Goal: Task Accomplishment & Management: Use online tool/utility

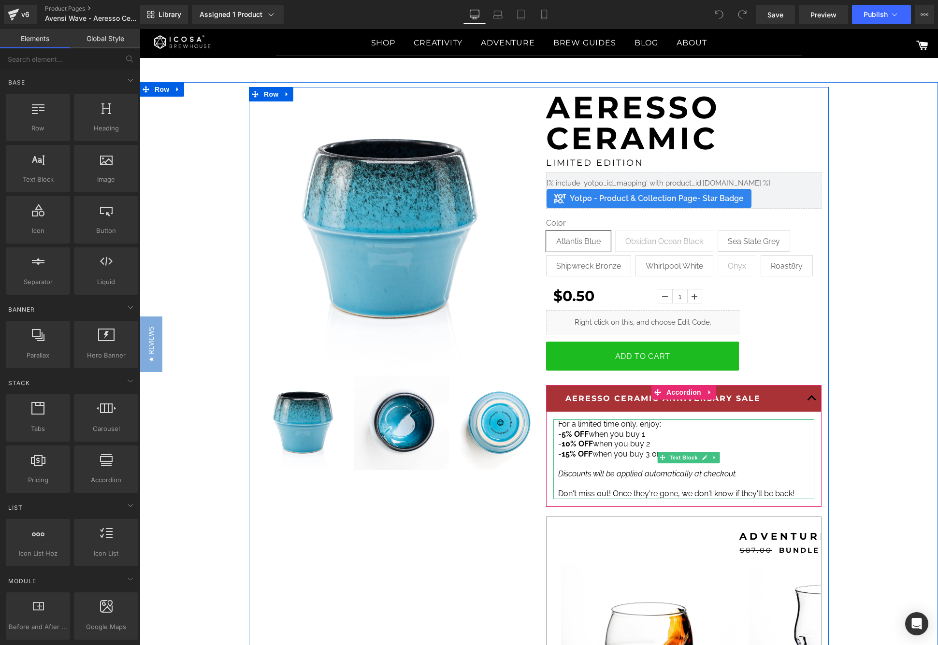
click at [614, 457] on span "- 15% OFF when you buy 3 or more" at bounding box center [619, 453] width 123 height 9
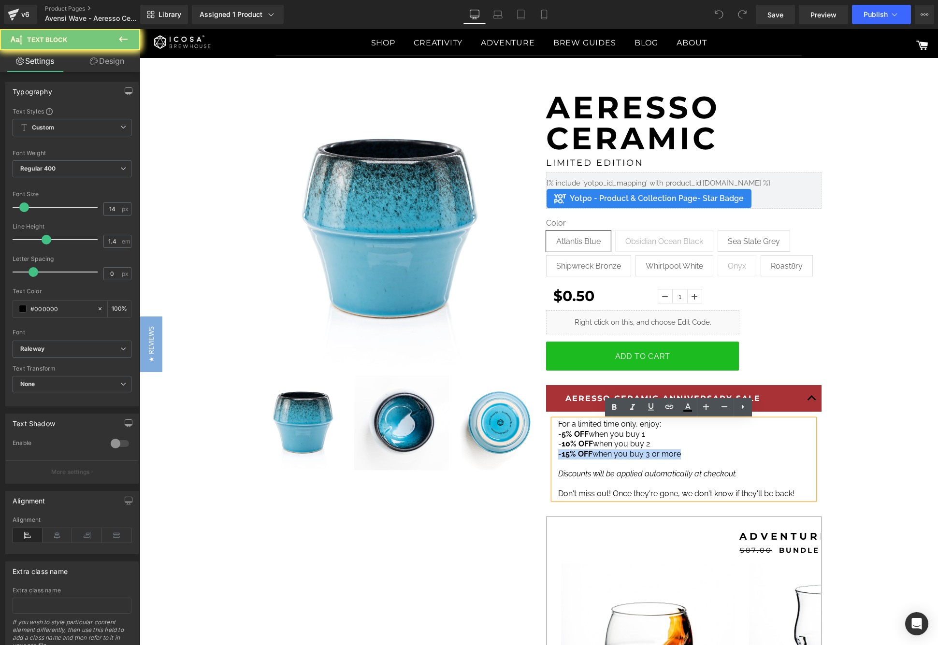
click at [614, 457] on span "- 15% OFF when you buy 3 or more" at bounding box center [619, 453] width 123 height 9
click at [691, 457] on p "- 15% OFF when you buy 3 or more" at bounding box center [683, 454] width 251 height 10
click at [793, 490] on p "Don't miss out! Once they're gone, we don't know if they'll be back!" at bounding box center [683, 494] width 251 height 10
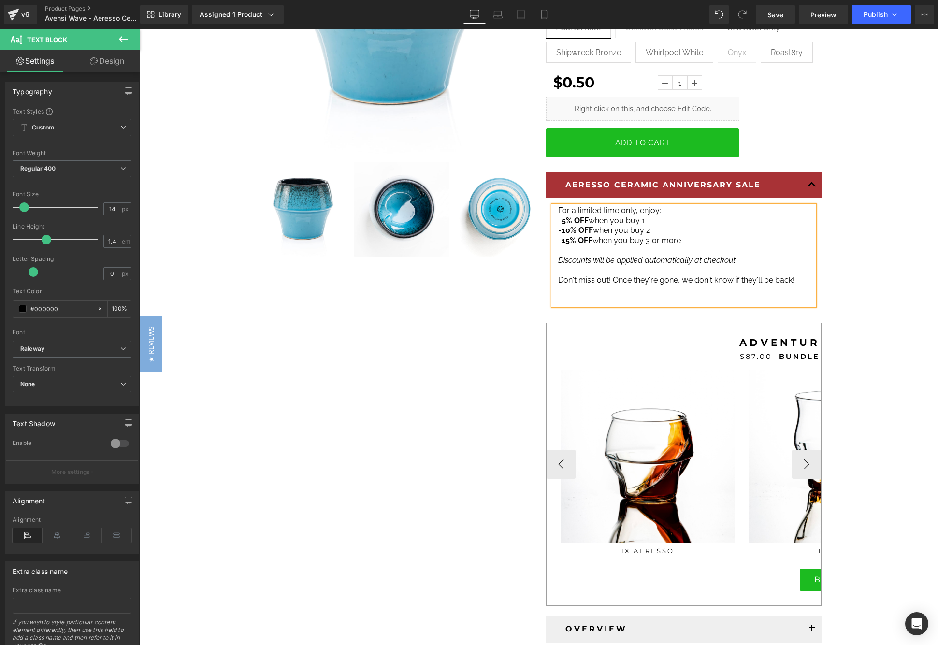
scroll to position [145, 0]
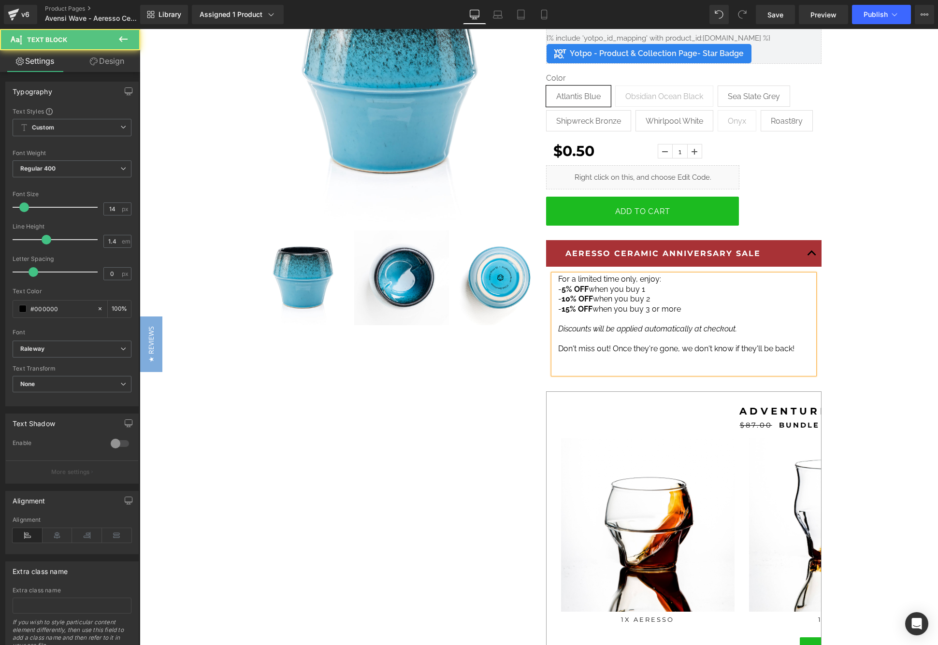
click at [580, 364] on p at bounding box center [683, 369] width 251 height 10
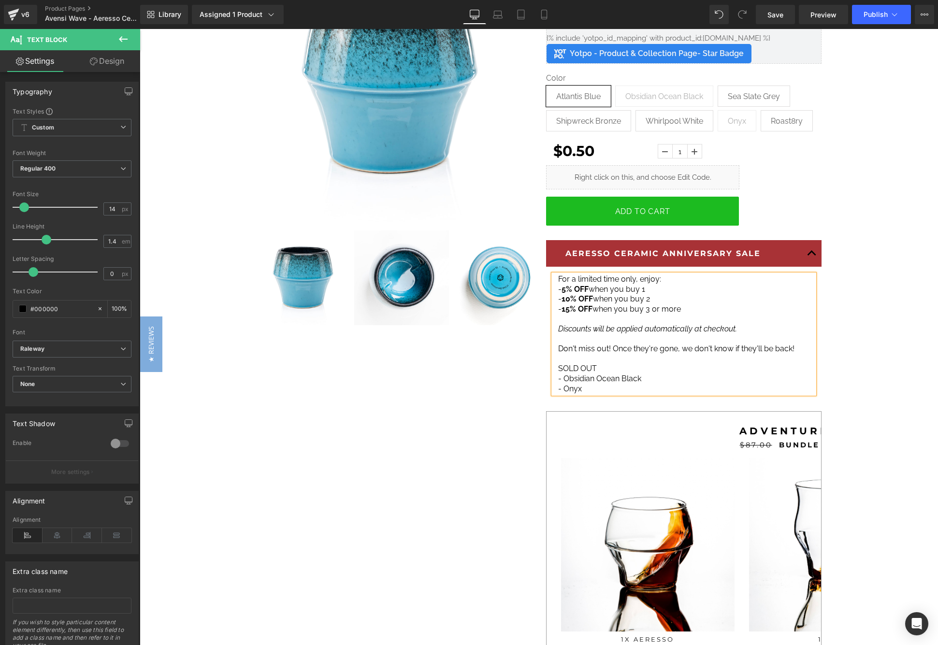
click at [572, 369] on span "SOLD OUT - Obsidian Ocean Black" at bounding box center [599, 373] width 83 height 19
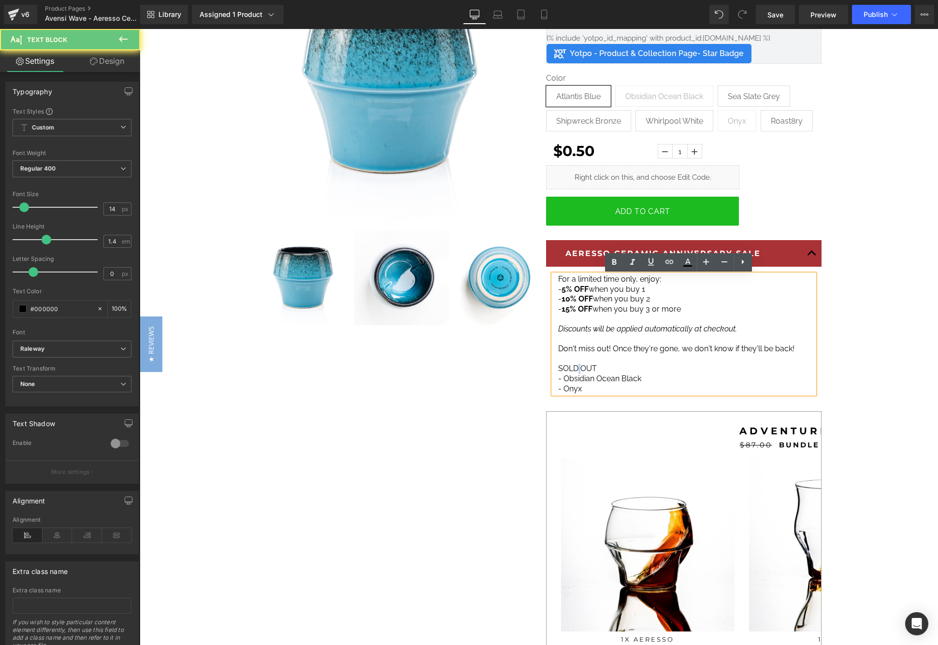
click at [572, 369] on span "SOLD OUT - Obsidian Ocean Black" at bounding box center [599, 373] width 83 height 19
click at [566, 364] on strong "SOLD OUT" at bounding box center [577, 368] width 39 height 9
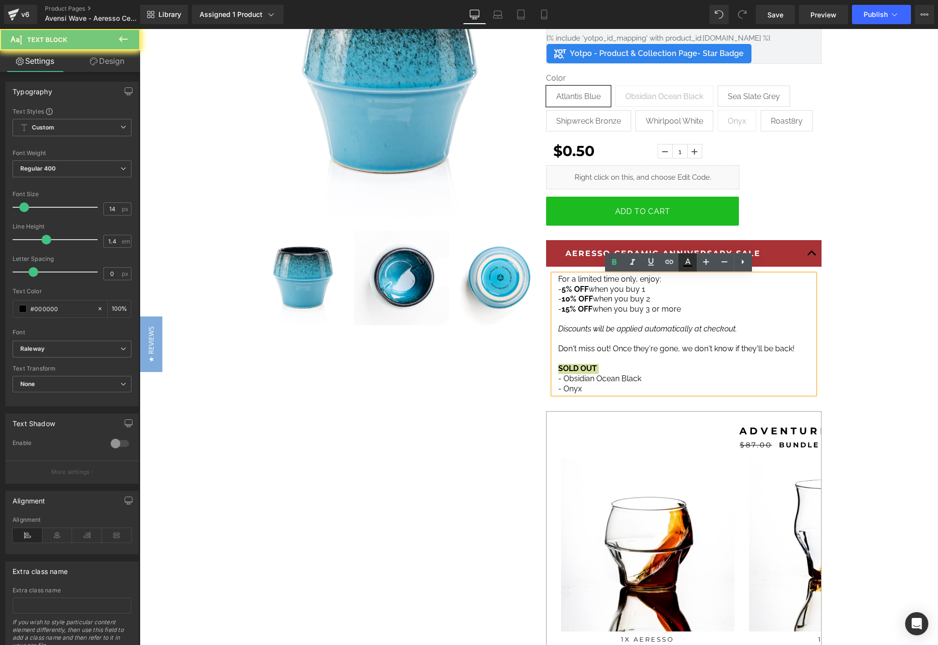
click at [686, 265] on icon at bounding box center [687, 265] width 9 height 1
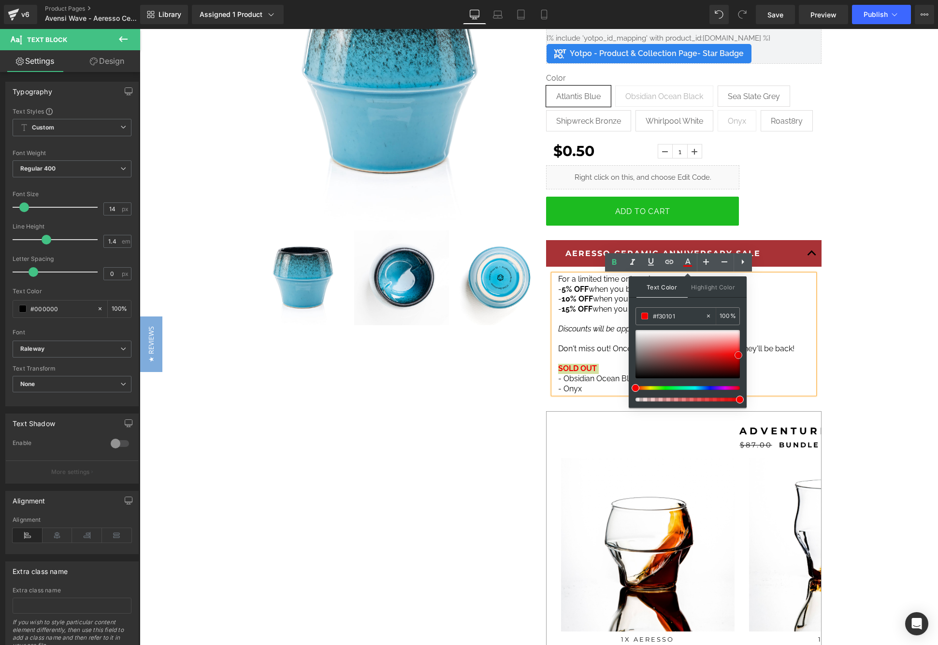
drag, startPoint x: 637, startPoint y: 374, endPoint x: 740, endPoint y: 352, distance: 105.3
click at [740, 352] on span at bounding box center [738, 355] width 8 height 8
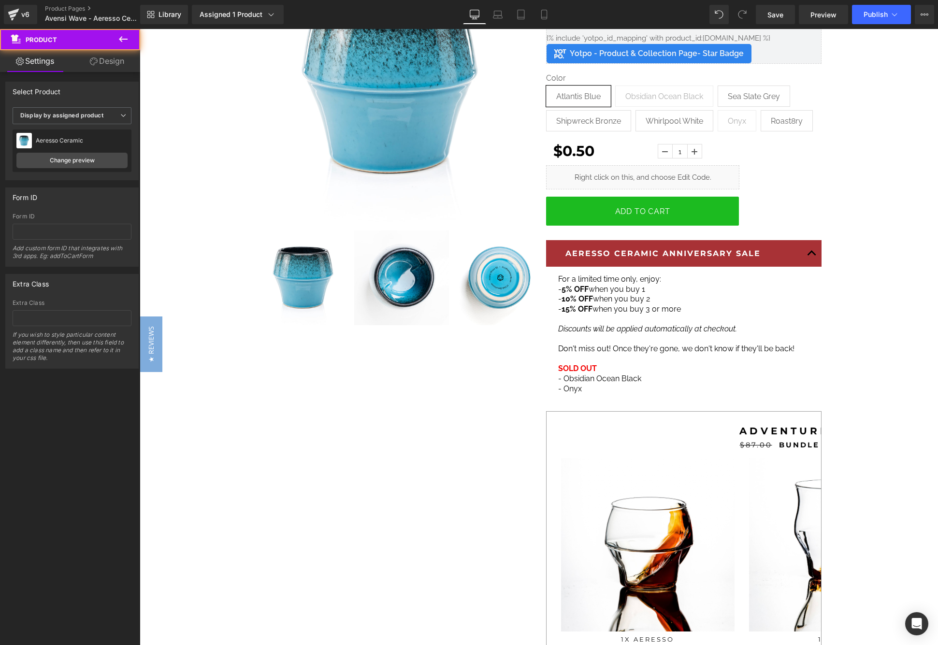
click at [617, 373] on span "SOLD OUT - Obsidian Ocean Black" at bounding box center [599, 373] width 83 height 19
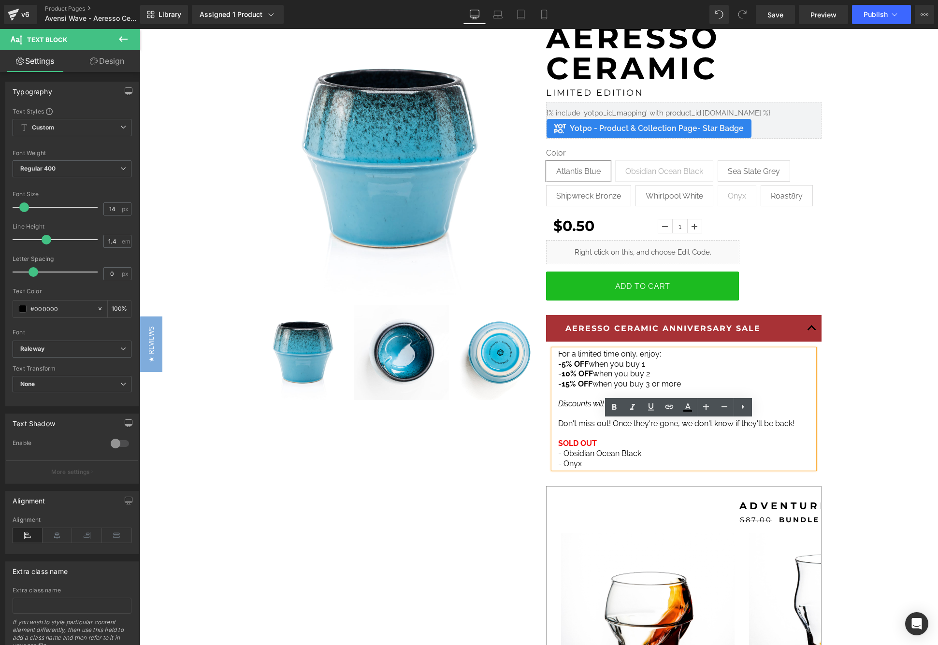
scroll to position [0, 0]
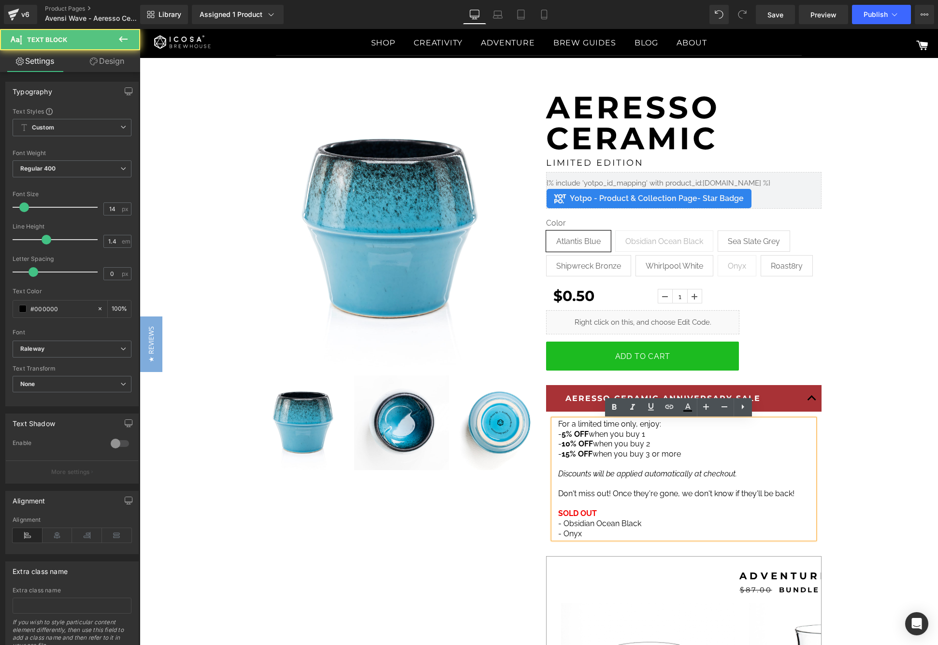
click at [563, 509] on strong "SOLD OUT" at bounding box center [577, 513] width 39 height 9
click at [594, 509] on p "SOLD OUT - Obsidian Ocean Black" at bounding box center [683, 519] width 251 height 20
click at [822, 11] on span "Preview" at bounding box center [823, 15] width 26 height 10
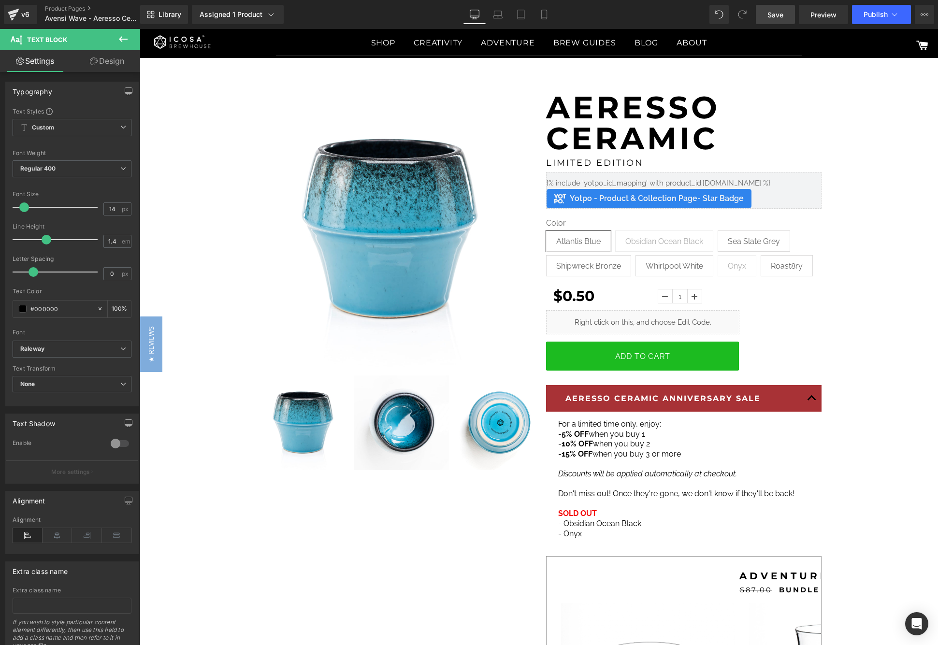
click at [783, 13] on span "Save" at bounding box center [775, 15] width 16 height 10
click at [241, 13] on div "Assigned 1 Product" at bounding box center [238, 15] width 76 height 10
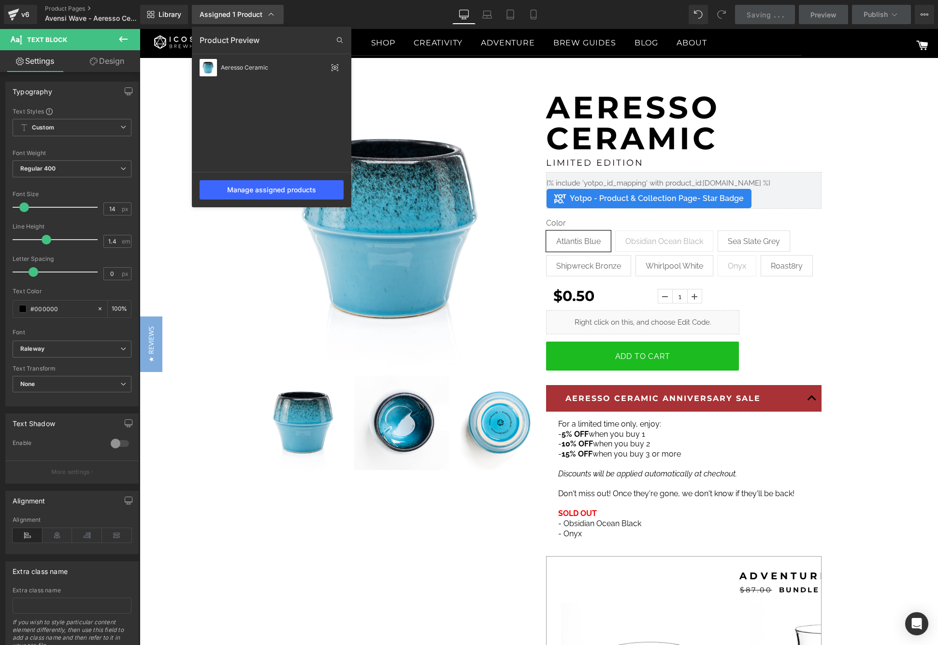
click at [241, 13] on div "Assigned 1 Product" at bounding box center [238, 15] width 76 height 10
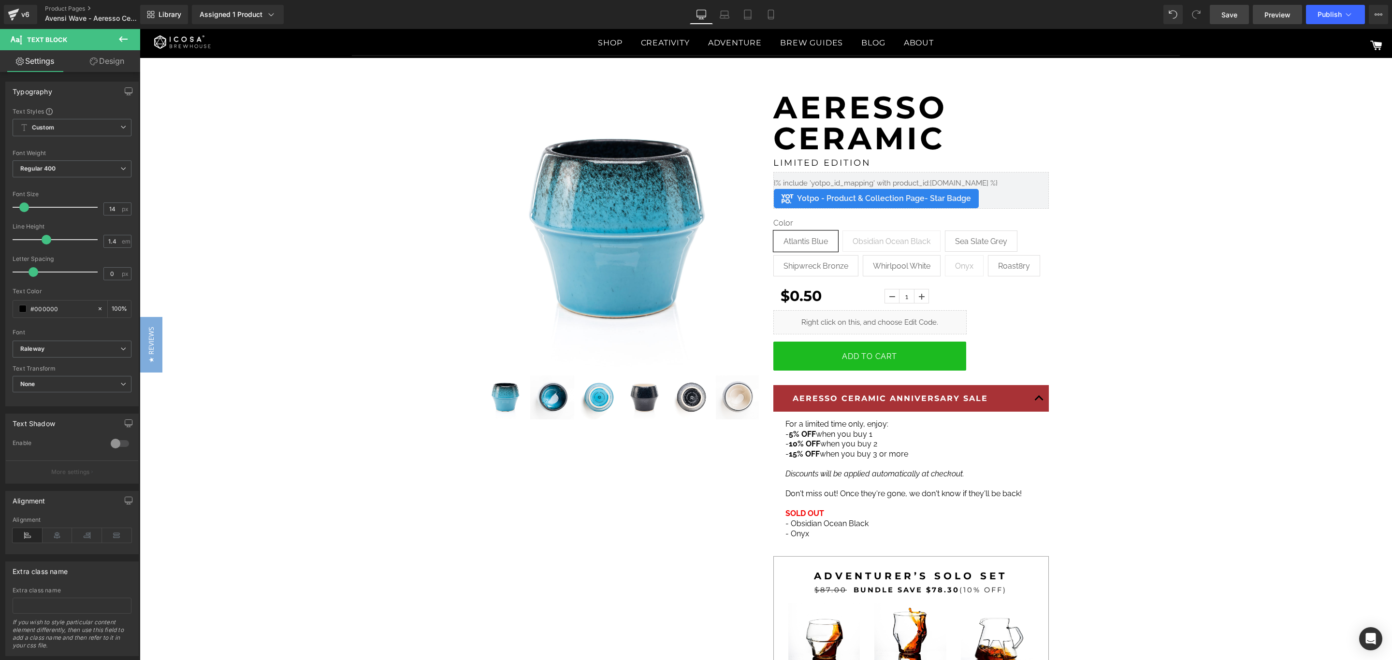
click at [937, 12] on span "Preview" at bounding box center [1277, 15] width 26 height 10
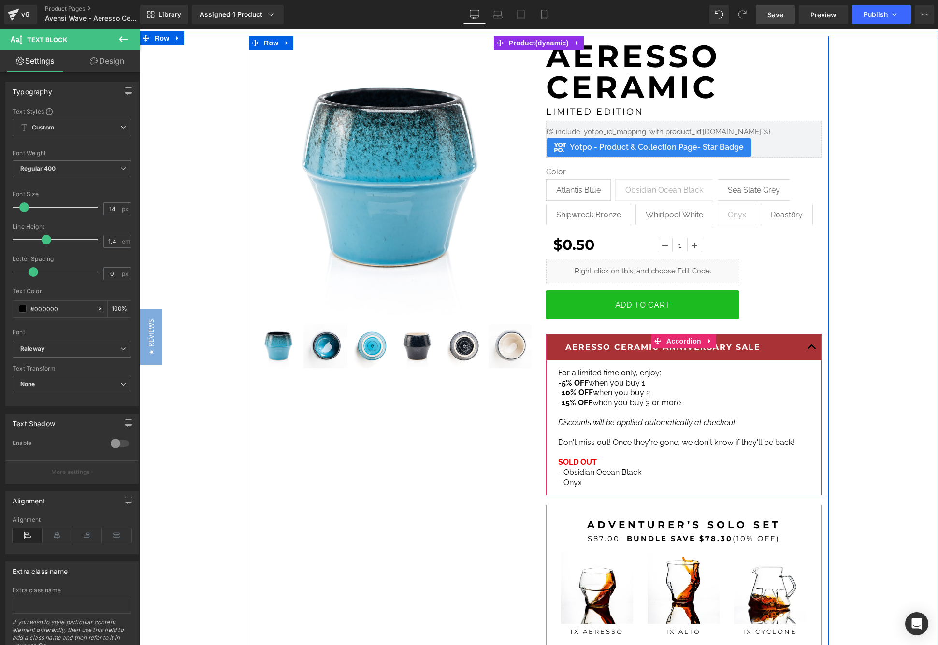
scroll to position [145, 0]
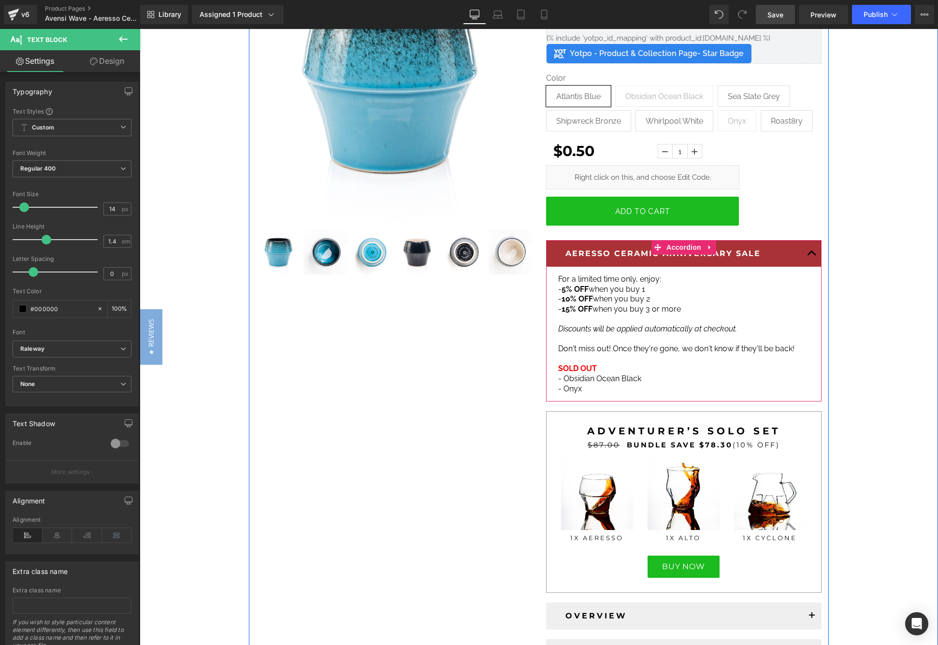
click at [808, 251] on button "button" at bounding box center [811, 253] width 19 height 27
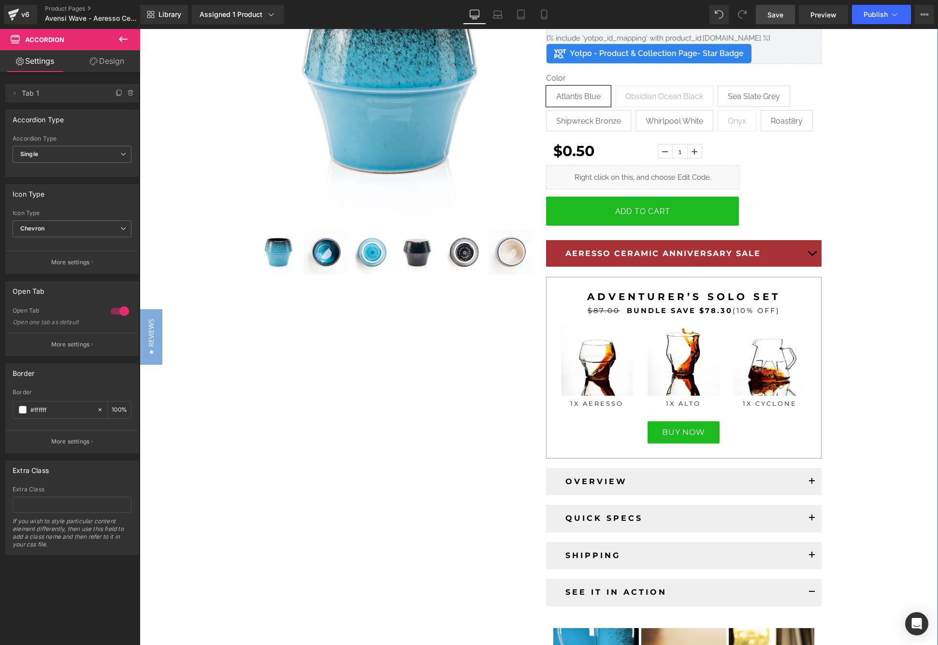
click at [808, 251] on button "button" at bounding box center [811, 253] width 19 height 27
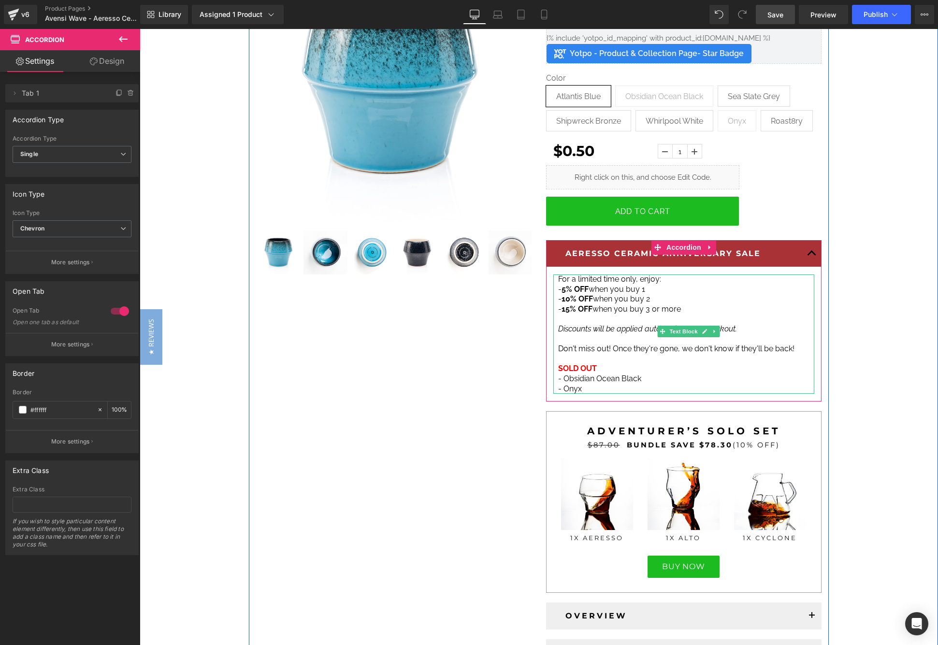
click at [558, 364] on strong "SOLD OUT" at bounding box center [577, 368] width 39 height 9
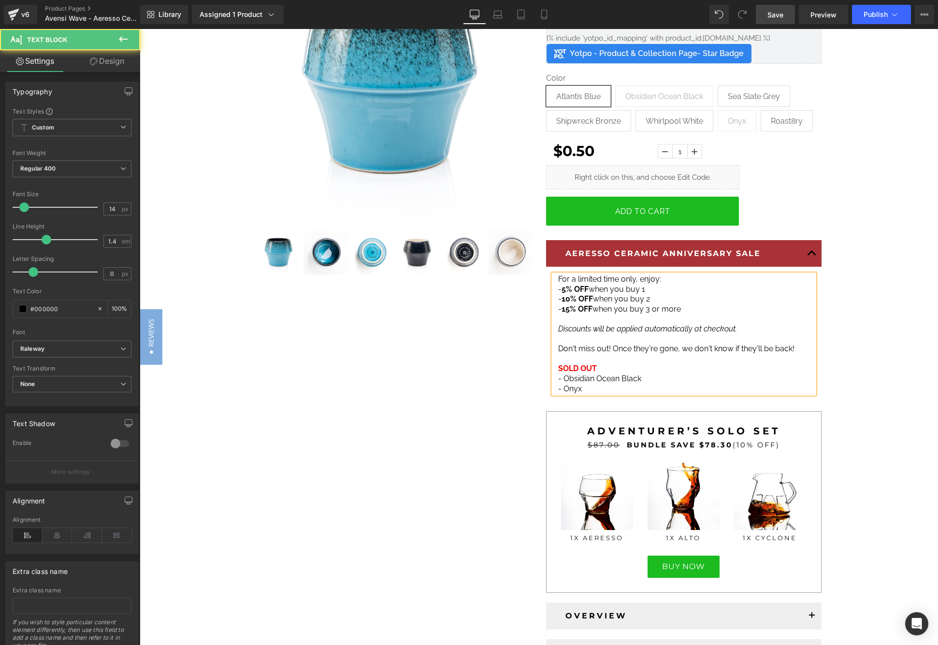
click at [553, 363] on div "For a limited time only, enjoy: - 5% OFF when you buy 1 - 10% OFF when you buy …" at bounding box center [683, 333] width 261 height 119
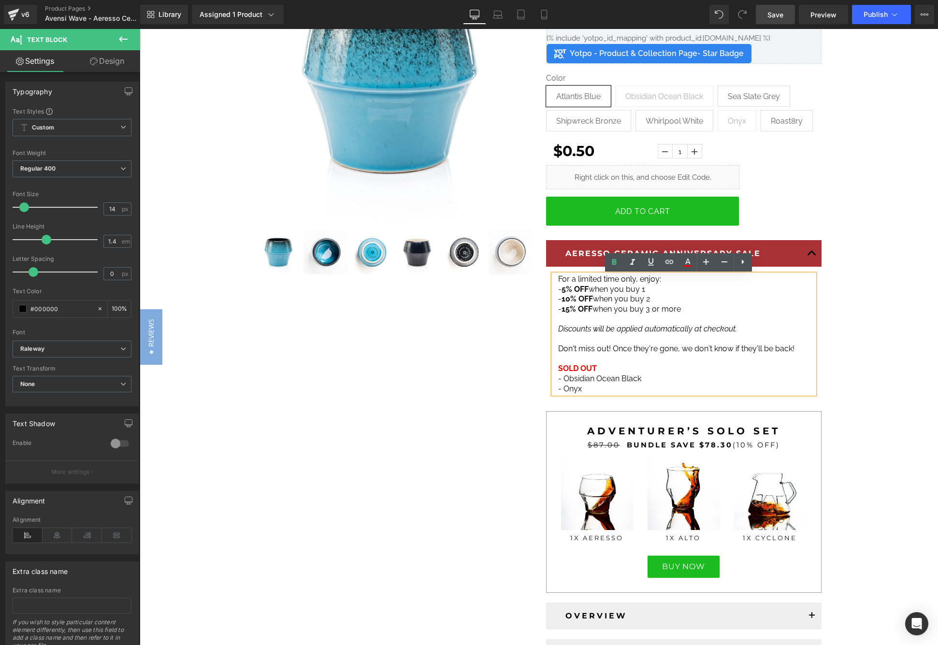
click at [577, 364] on strong "SOLD OUT" at bounding box center [577, 368] width 39 height 9
click at [648, 256] on icon at bounding box center [651, 262] width 12 height 12
click at [637, 373] on p "SOLD OUT - Obsidian Ocean Black" at bounding box center [683, 374] width 251 height 20
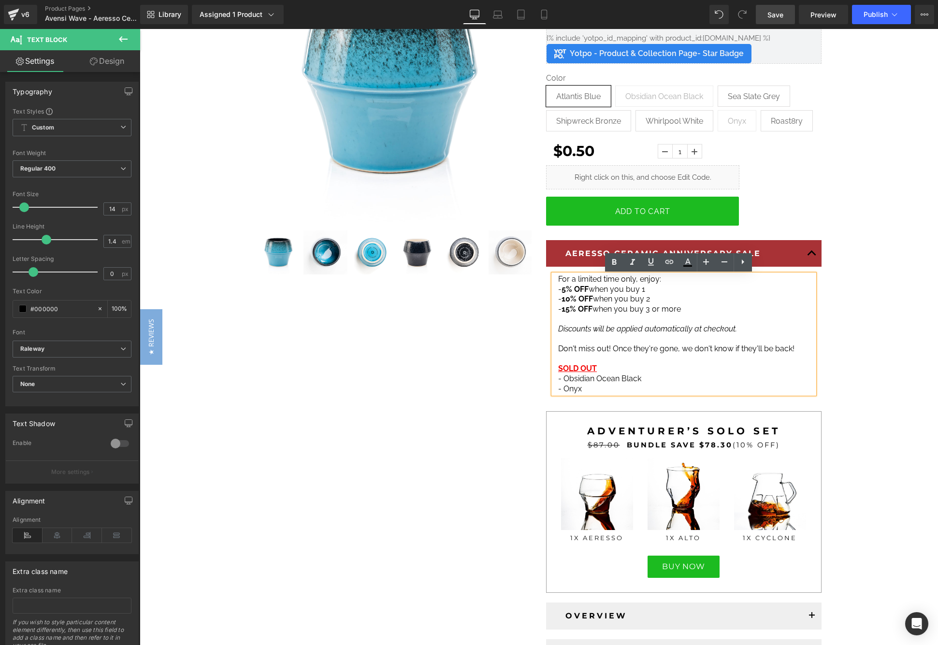
click at [598, 368] on p "SOLD OUT - Obsidian Ocean Black" at bounding box center [683, 374] width 251 height 20
click at [598, 367] on p "SOLD OUT - Obsidian Ocean Black" at bounding box center [683, 374] width 251 height 20
click at [575, 367] on strong "SOLD OUT" at bounding box center [577, 368] width 39 height 9
click at [566, 367] on strong "SOLD OUT" at bounding box center [577, 368] width 39 height 9
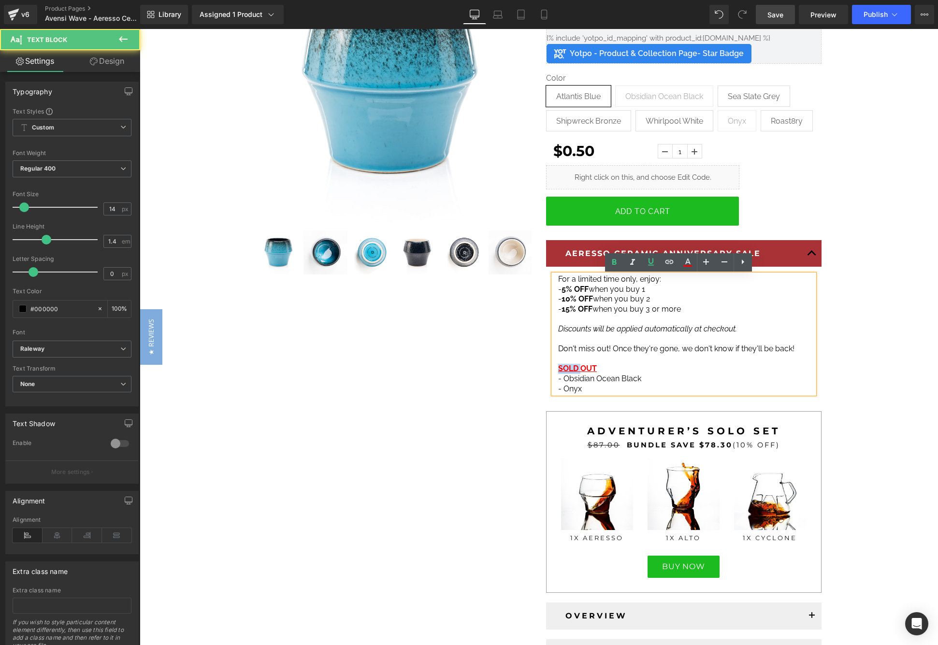
click at [566, 367] on strong "SOLD OUT" at bounding box center [577, 368] width 39 height 9
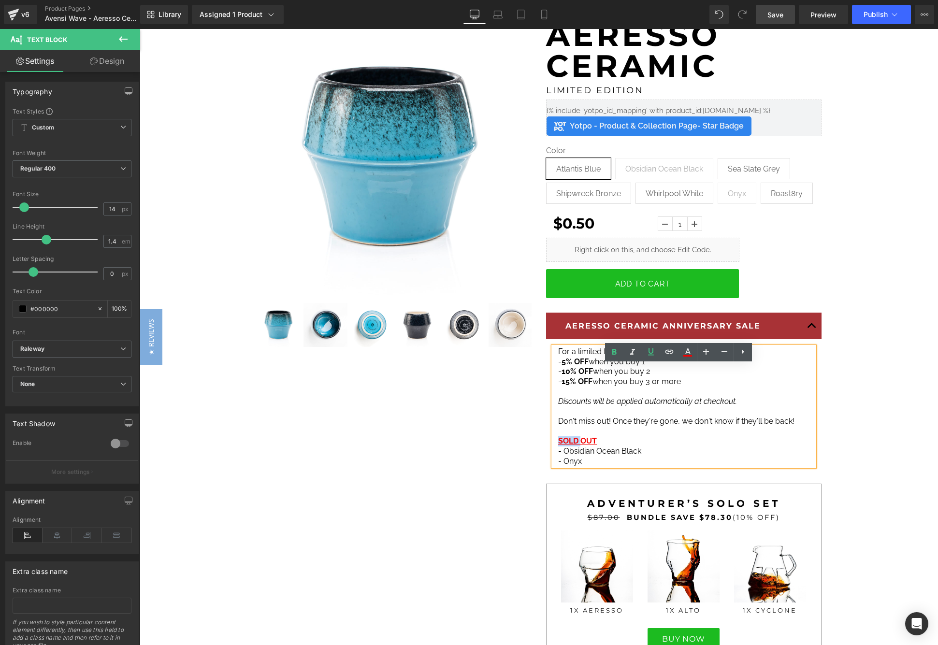
scroll to position [0, 0]
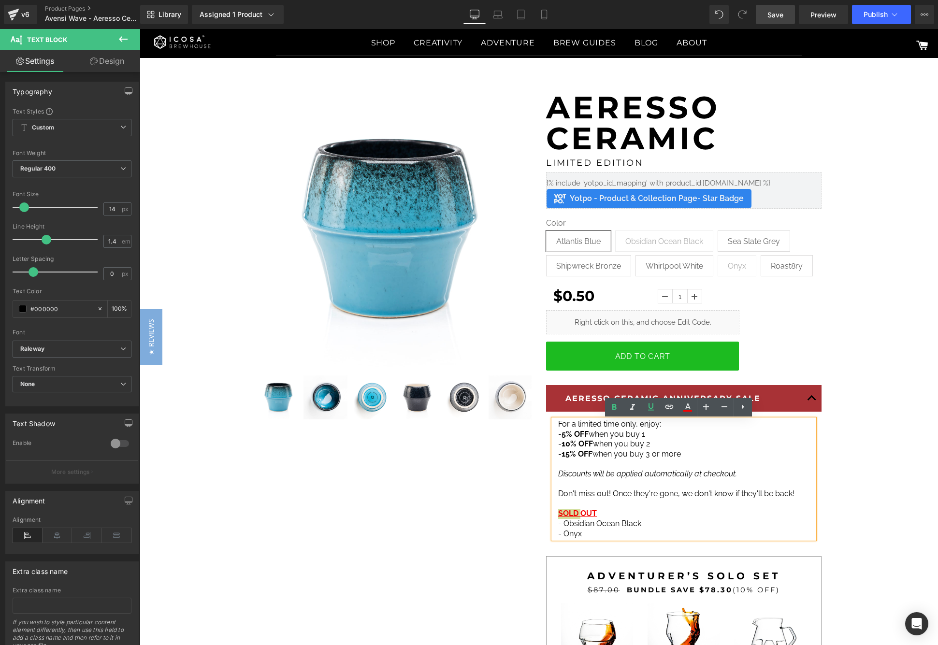
click at [765, 6] on link "Save" at bounding box center [775, 14] width 39 height 19
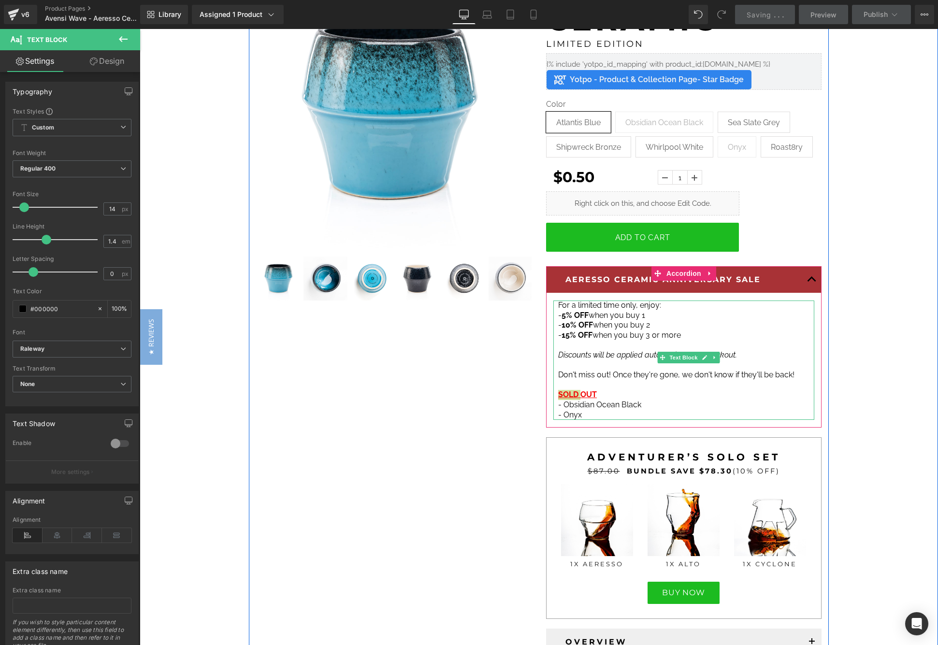
scroll to position [145, 0]
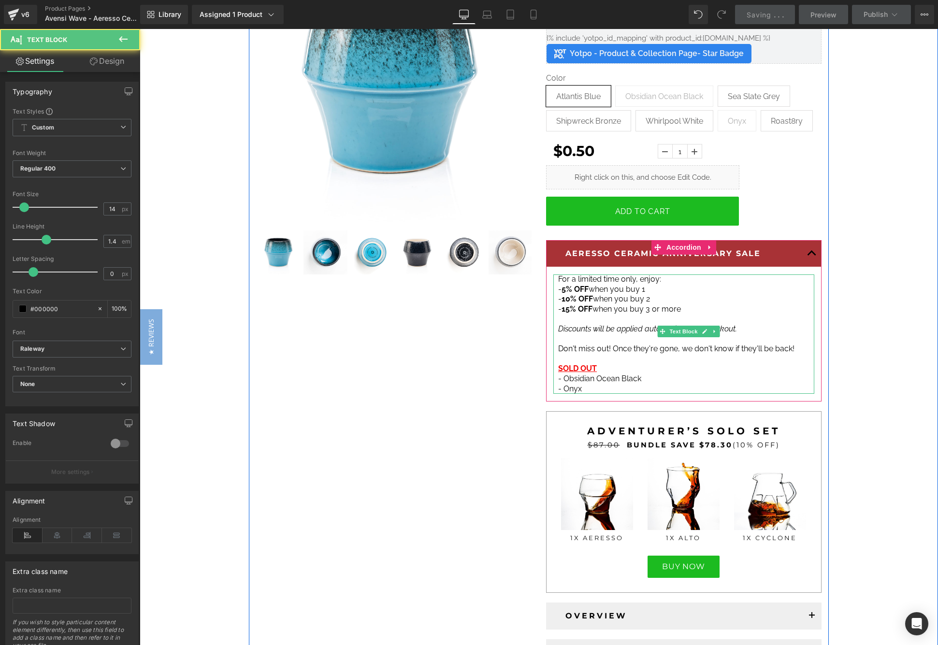
click at [598, 364] on p "SOLD OUT - Obsidian Ocean Black" at bounding box center [683, 374] width 251 height 20
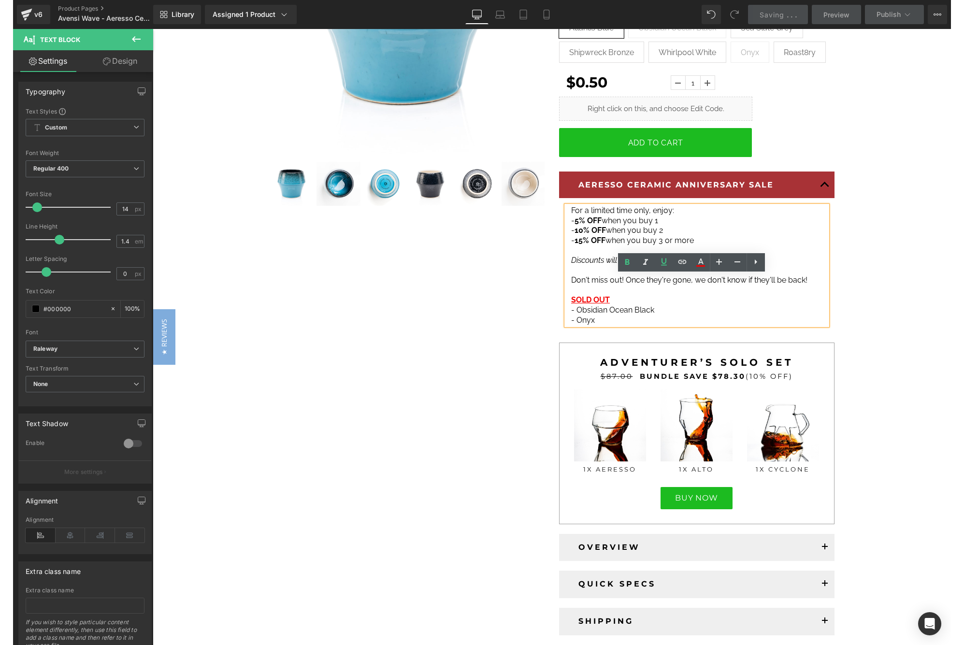
scroll to position [290, 0]
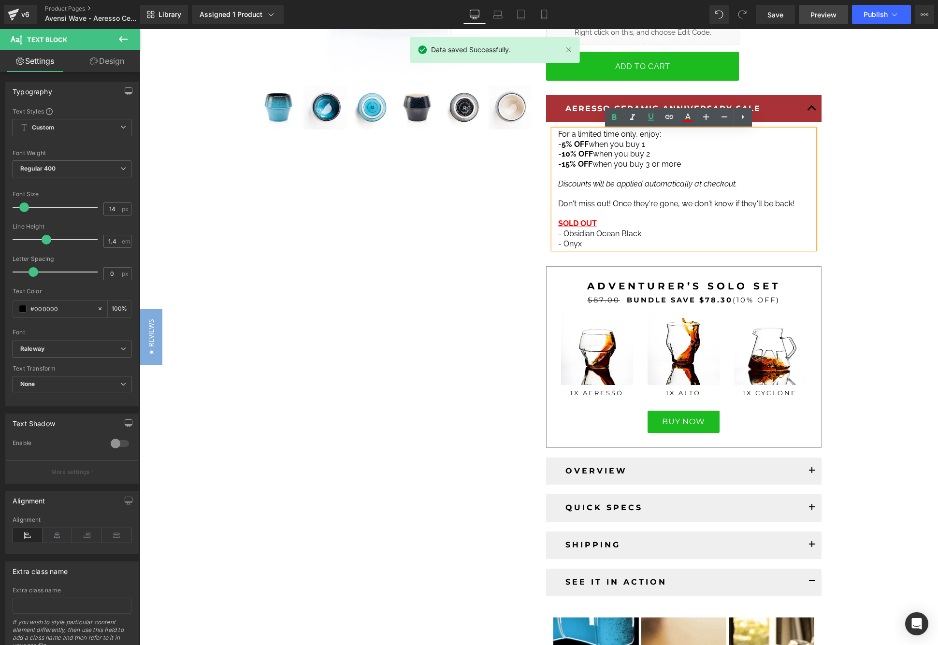
click at [826, 11] on span "Preview" at bounding box center [823, 15] width 26 height 10
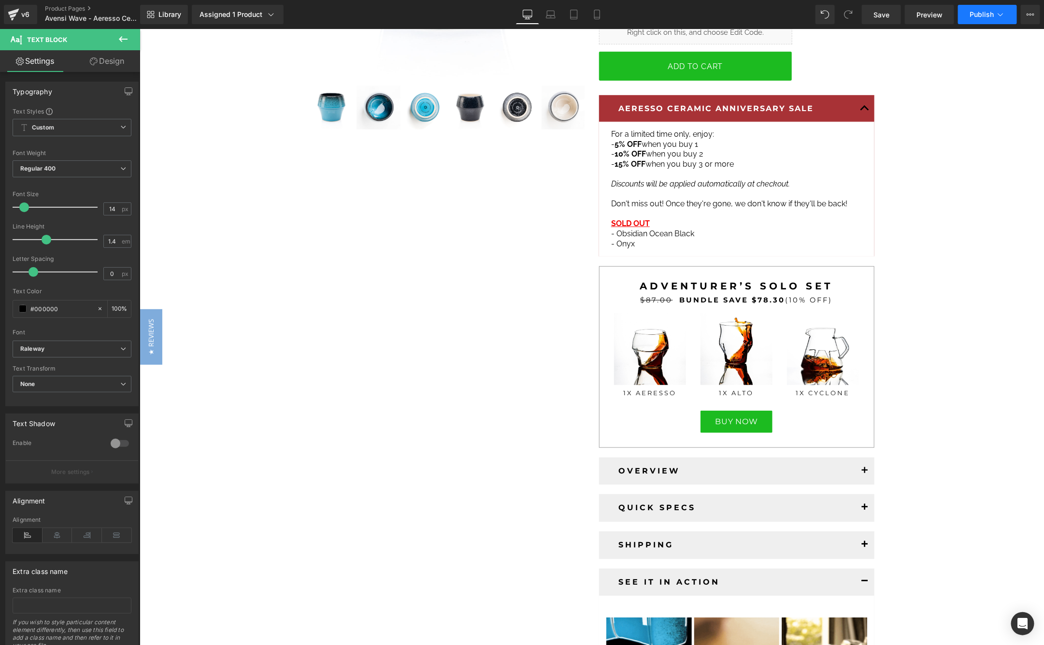
click at [937, 14] on span "Publish" at bounding box center [982, 15] width 24 height 8
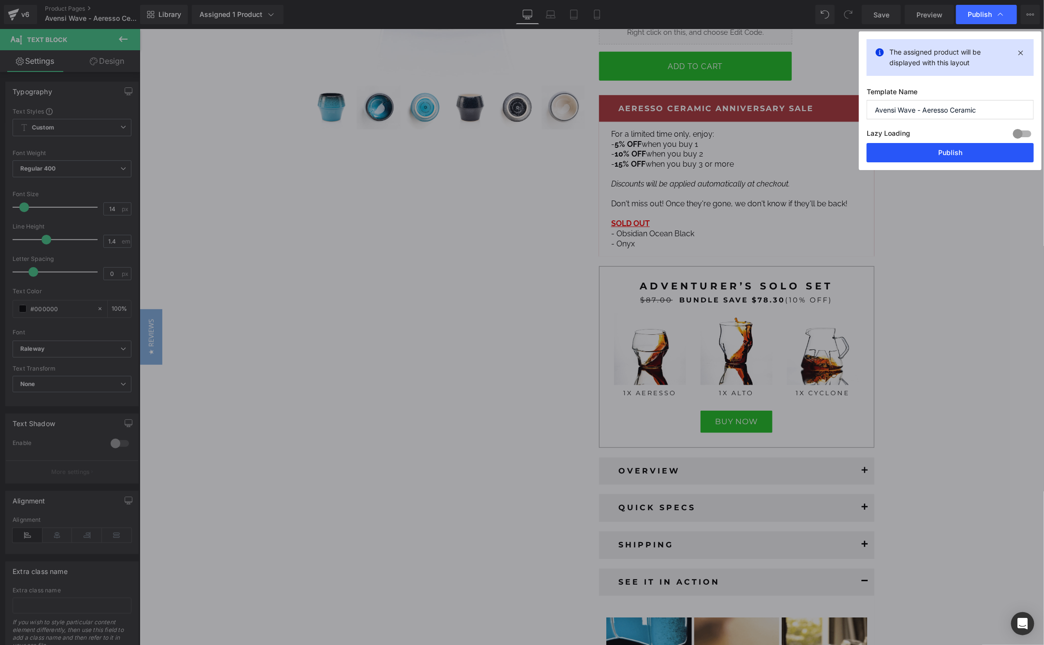
click at [937, 147] on button "Publish" at bounding box center [950, 152] width 167 height 19
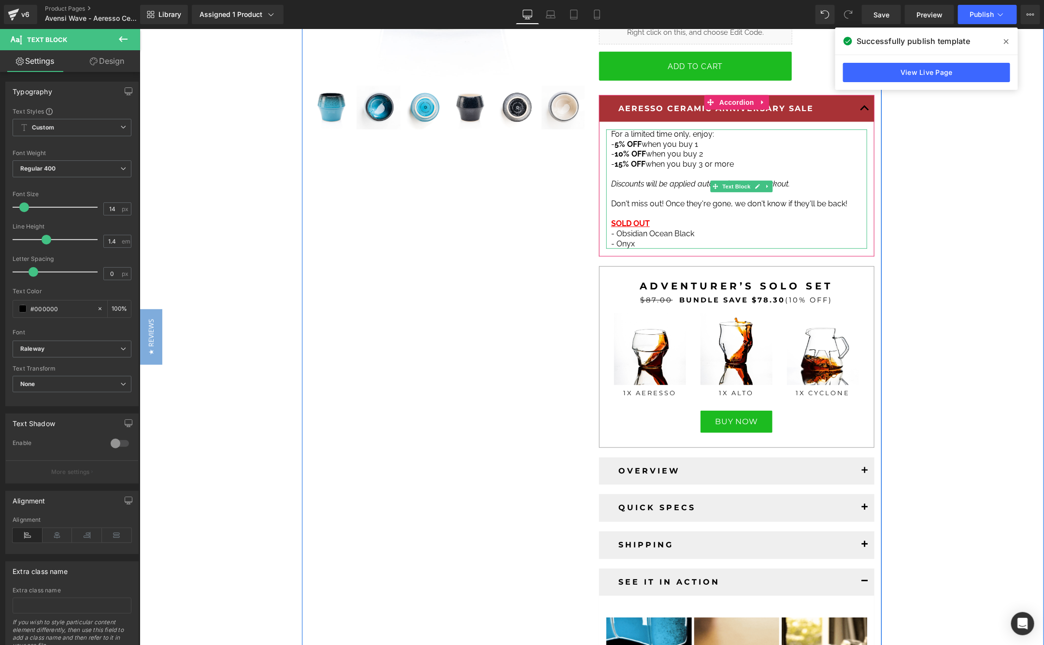
click at [681, 204] on span "Don't miss out! Once they're gone, we don't know if they'll be back!" at bounding box center [729, 203] width 236 height 9
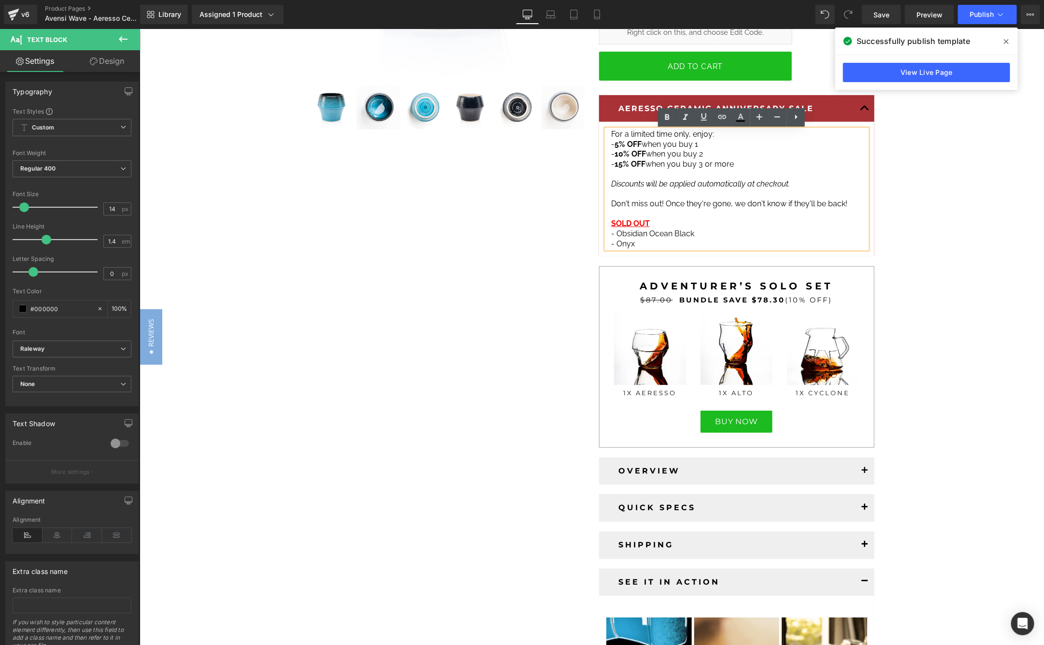
click at [638, 229] on span "SOLD OUT - Obsidian Ocean Black" at bounding box center [652, 227] width 83 height 19
drag, startPoint x: 638, startPoint y: 239, endPoint x: 602, endPoint y: 218, distance: 41.4
click at [606, 218] on div "For a limited time only, enjoy: - 5% OFF when you buy 1 - 10% OFF when you buy …" at bounding box center [736, 188] width 261 height 119
copy div "SOLD OUT - Obsidian Ocean Black - Onyx"
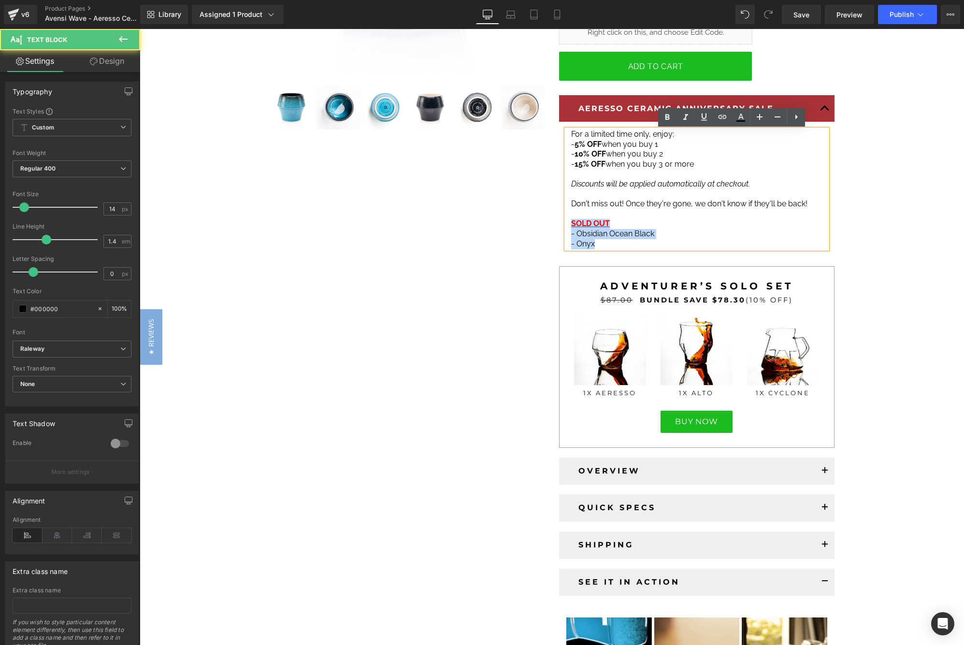
click at [590, 239] on p "- Onyx" at bounding box center [696, 244] width 251 height 10
drag, startPoint x: 597, startPoint y: 236, endPoint x: 569, endPoint y: 219, distance: 32.6
click at [569, 219] on div "For a limited time only, enjoy: - 5% OFF when you buy 1 - 10% OFF when you buy …" at bounding box center [696, 188] width 261 height 119
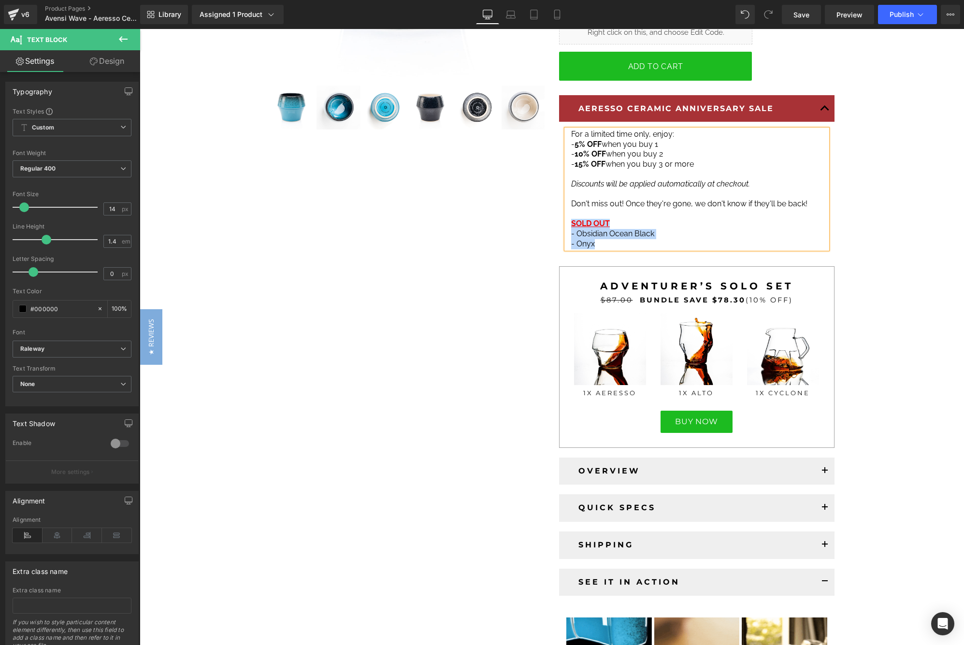
copy div "SOLD OUT - Obsidian Ocean Black - Onyx"
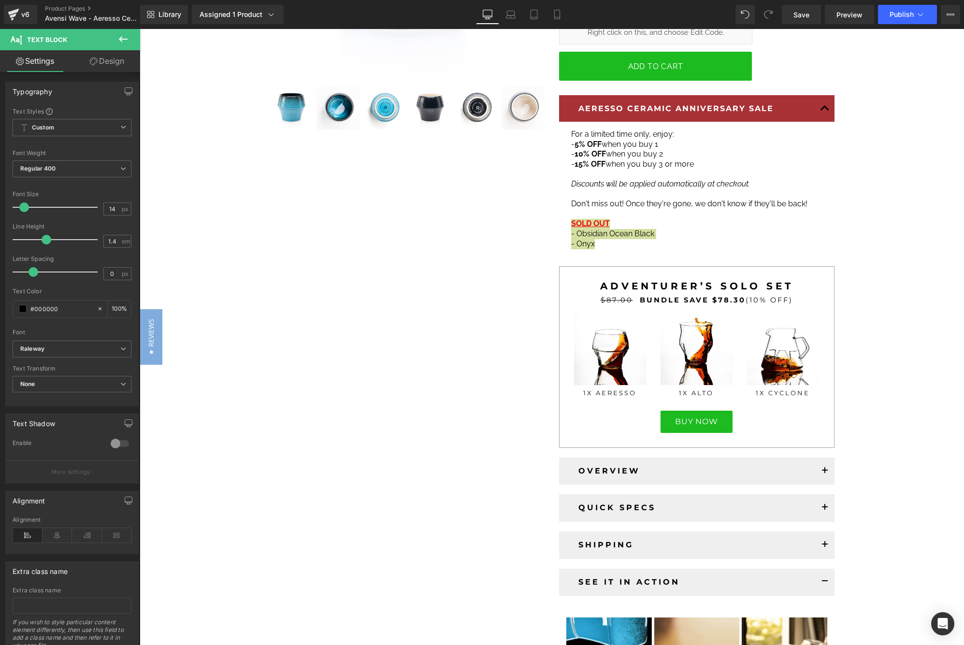
click at [121, 41] on icon at bounding box center [123, 39] width 9 height 6
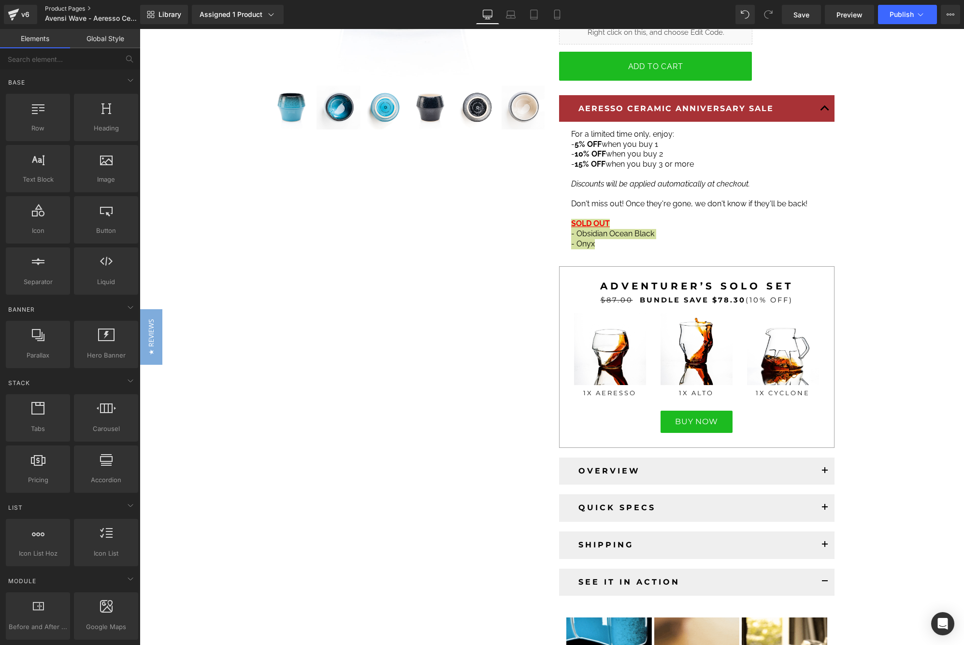
click at [87, 7] on link "Product Pages" at bounding box center [100, 9] width 111 height 8
click at [161, 8] on link "Library" at bounding box center [164, 14] width 48 height 19
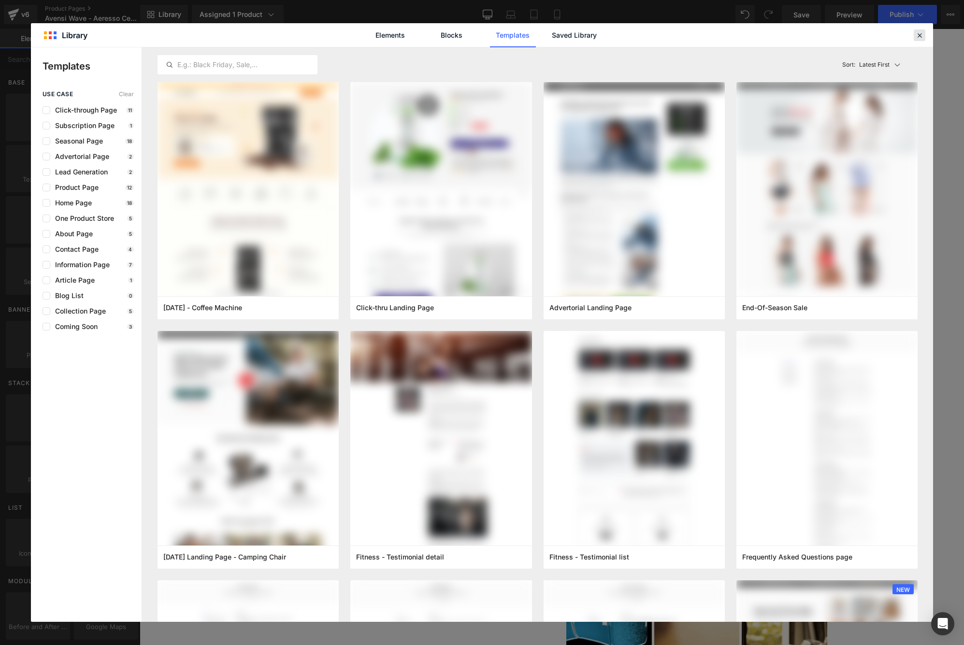
click at [920, 34] on icon at bounding box center [919, 35] width 9 height 9
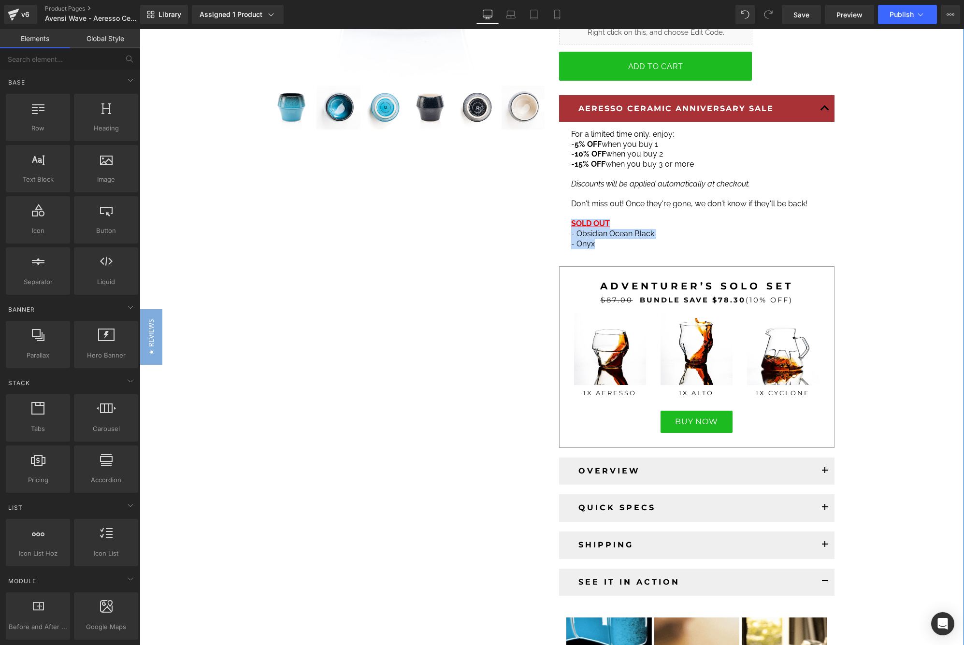
click at [622, 211] on p at bounding box center [696, 214] width 251 height 10
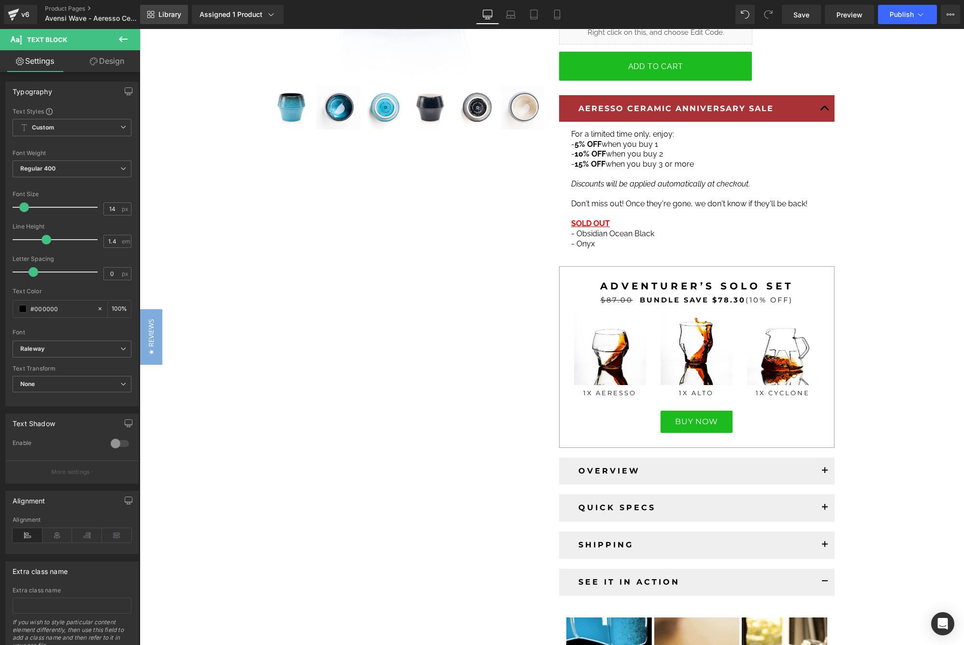
click at [165, 13] on span "Library" at bounding box center [169, 14] width 23 height 9
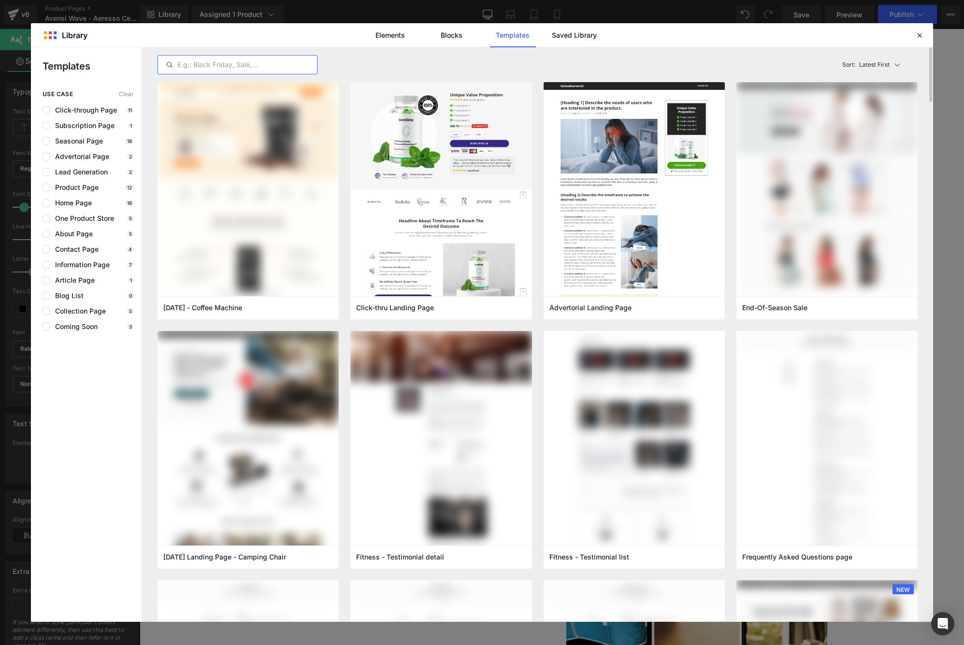
click at [222, 63] on input "text" at bounding box center [237, 65] width 159 height 12
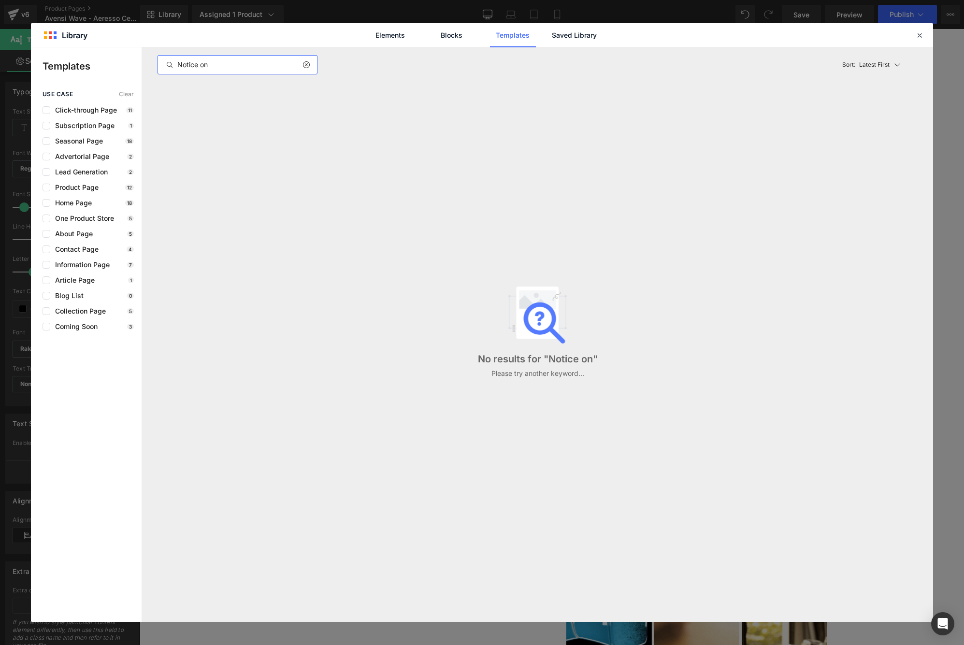
type input "Notice on"
click at [307, 64] on icon at bounding box center [305, 65] width 7 height 8
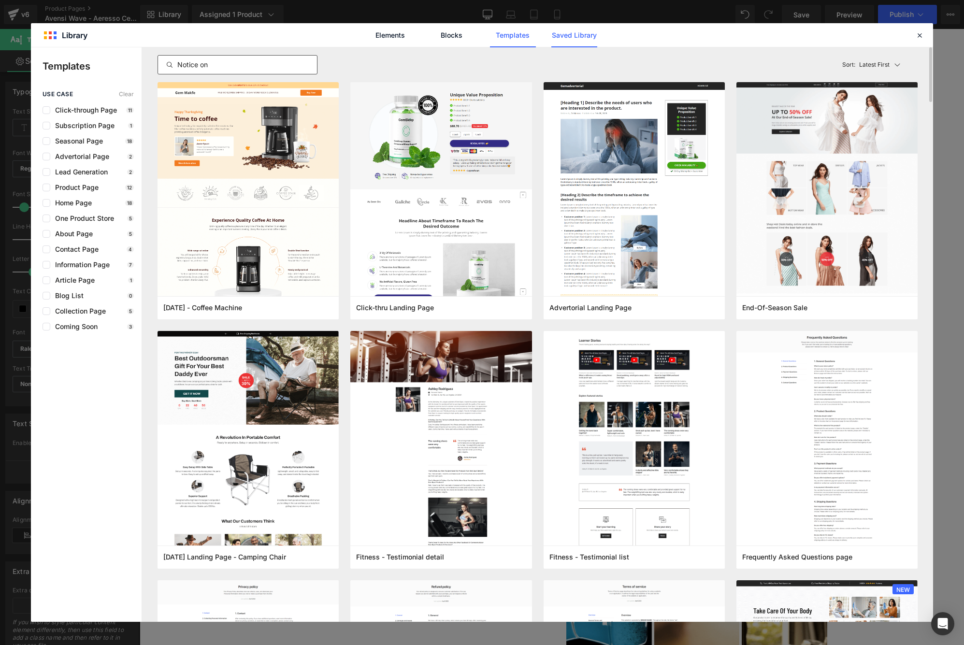
click at [574, 33] on link "Saved Library" at bounding box center [574, 35] width 46 height 24
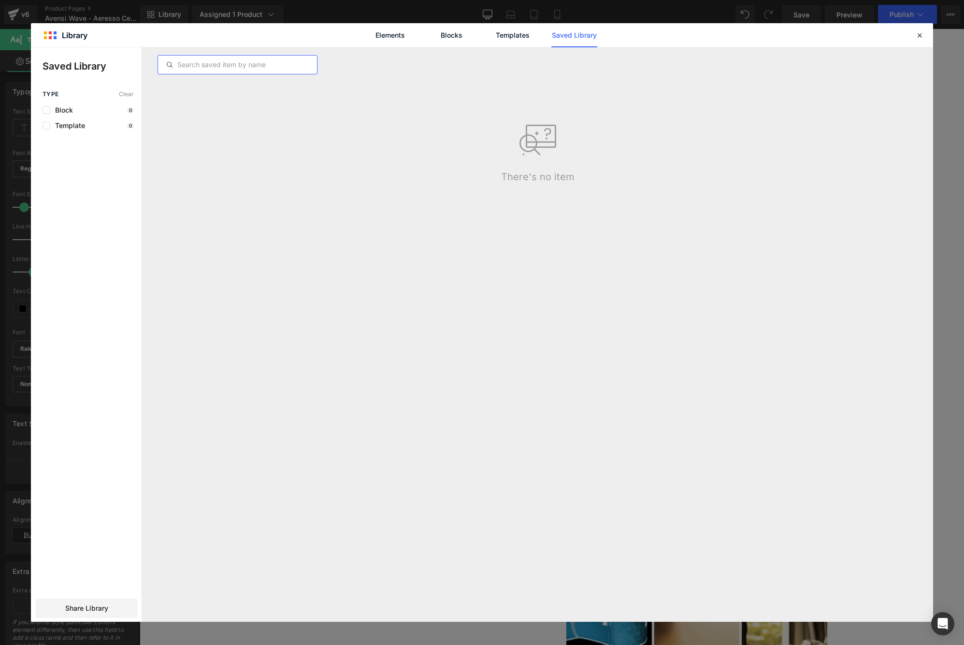
click at [245, 67] on input "text" at bounding box center [237, 65] width 159 height 12
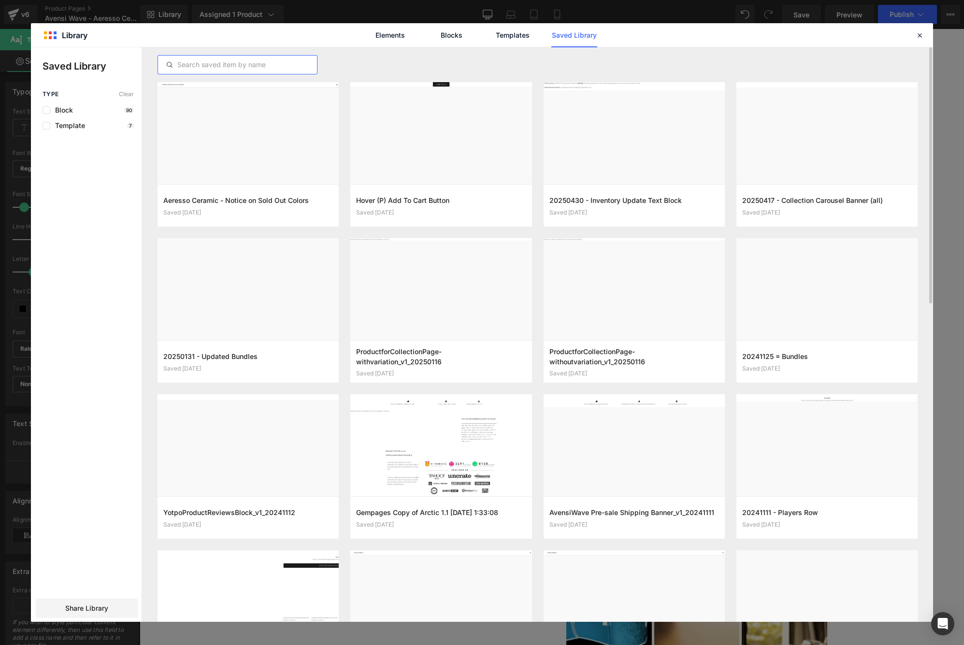
paste input "Aeresso Ceramic - Notice on Sold Out Colors"
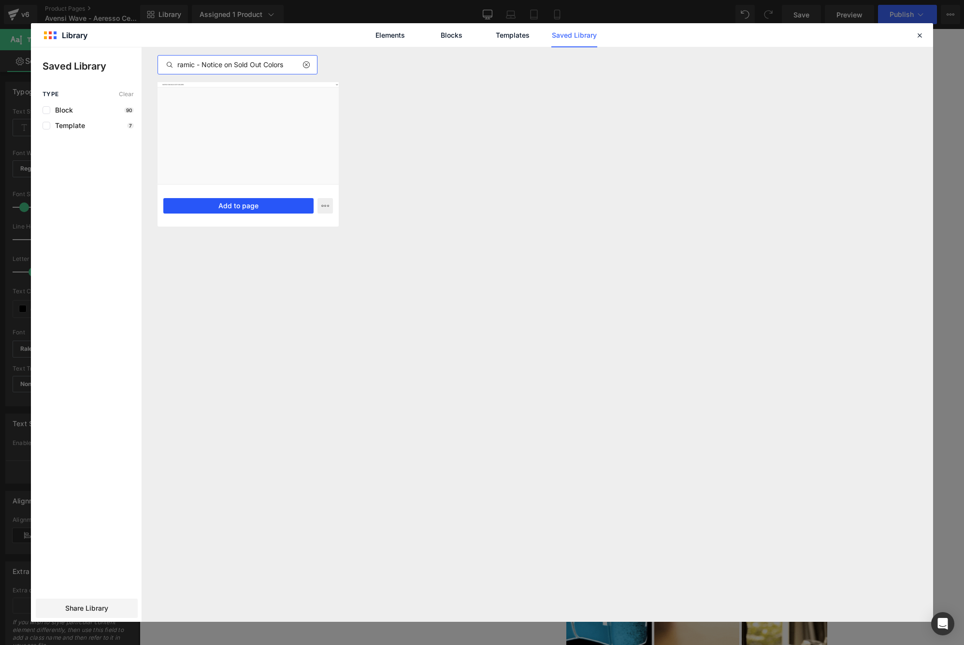
type input "Aeresso Ceramic - Notice on Sold Out Colors"
click at [286, 204] on button "Add to page" at bounding box center [238, 205] width 150 height 15
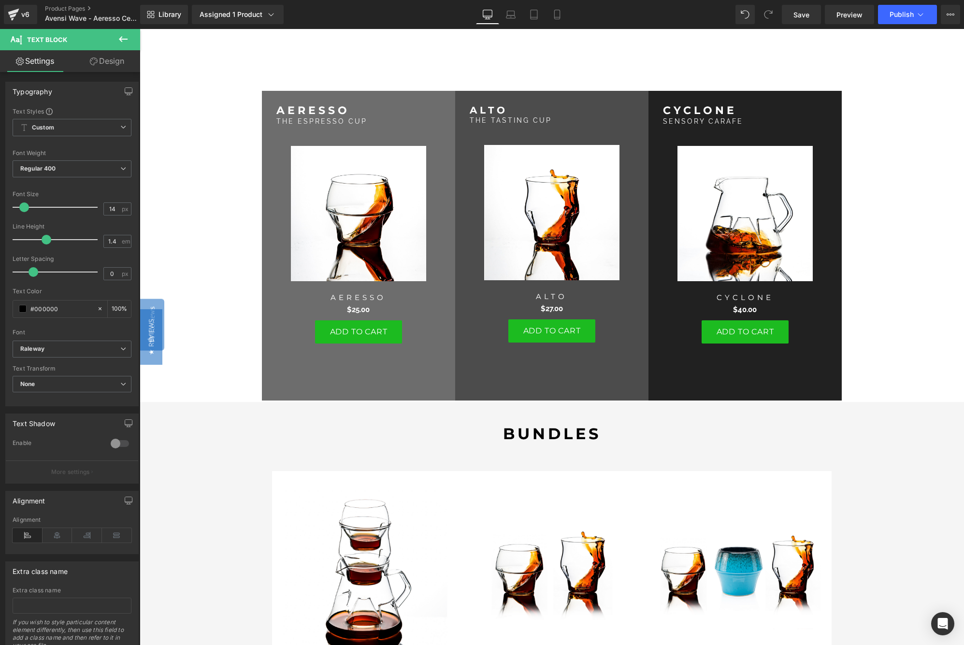
scroll to position [4971, 0]
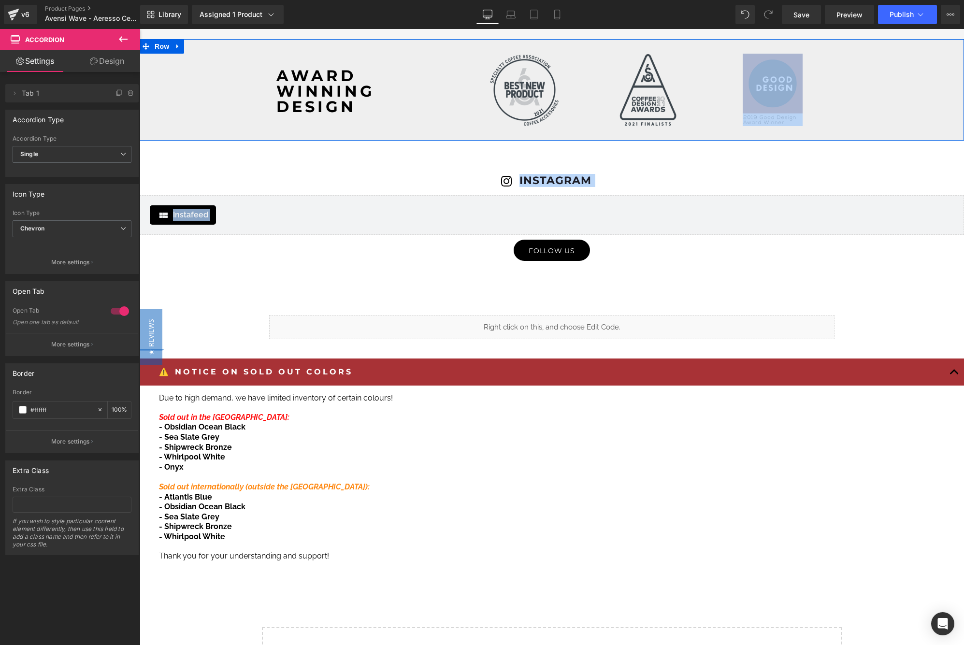
drag, startPoint x: 150, startPoint y: 373, endPoint x: 860, endPoint y: 66, distance: 773.5
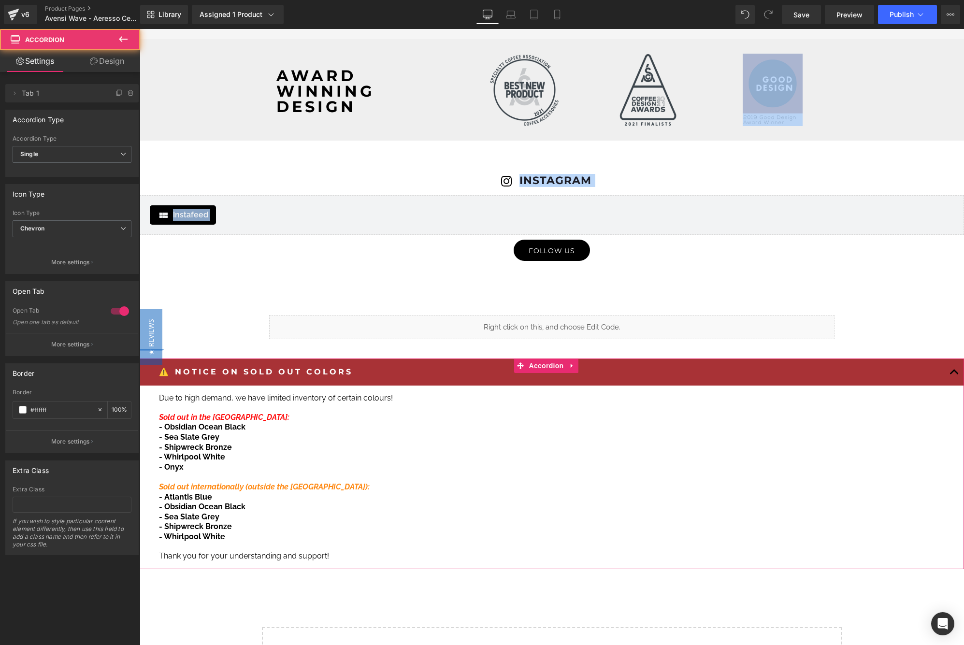
click at [149, 375] on div "⚠️ NOTICE ON SOLD OUT COLORS Text Block" at bounding box center [552, 373] width 824 height 28
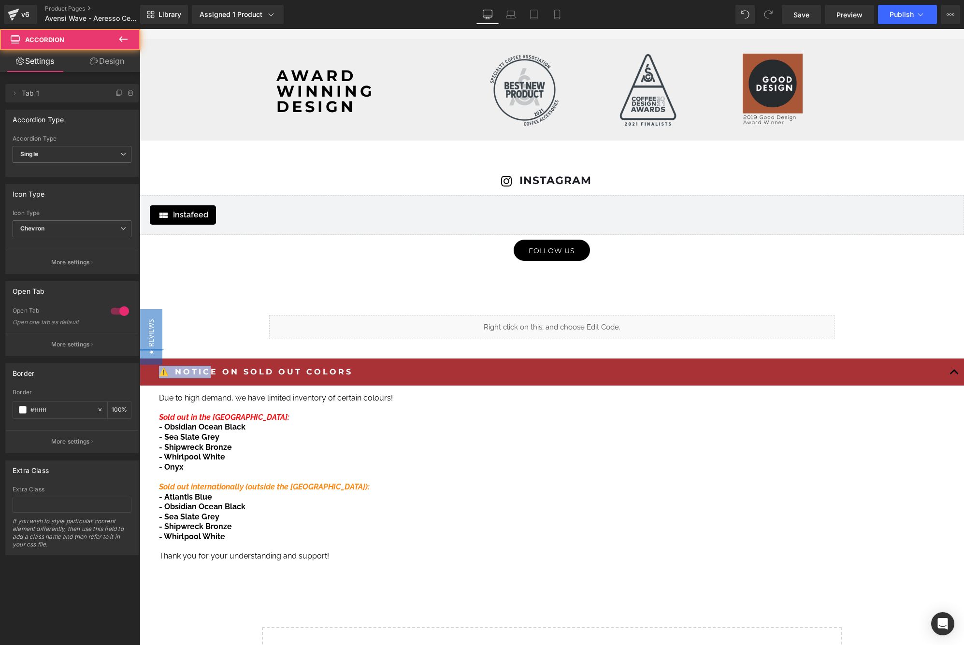
drag, startPoint x: 144, startPoint y: 374, endPoint x: 207, endPoint y: 347, distance: 68.6
drag, startPoint x: 640, startPoint y: 360, endPoint x: 693, endPoint y: 281, distance: 95.0
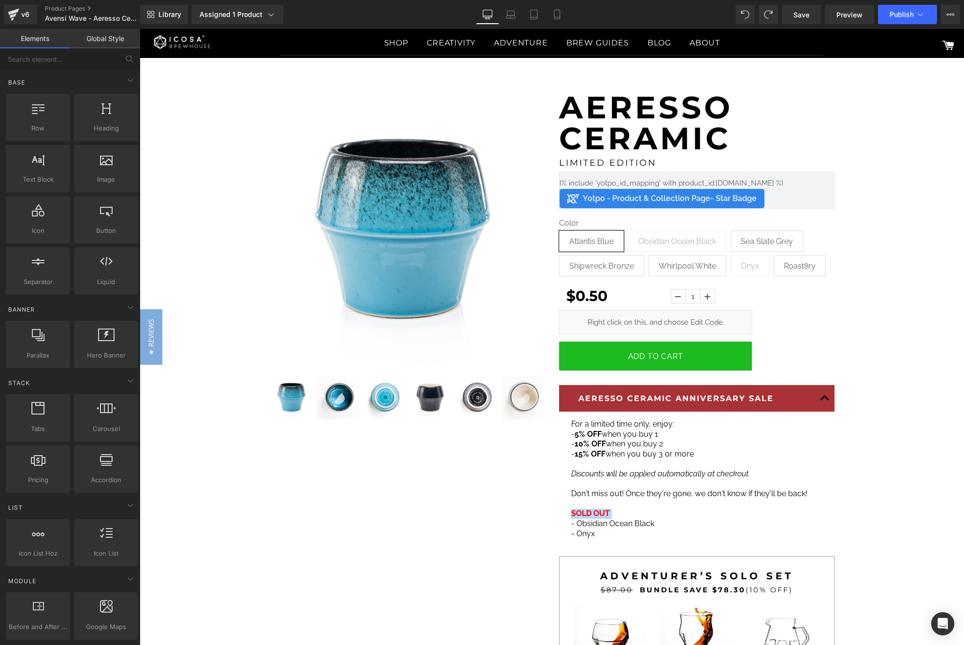
scroll to position [145, 0]
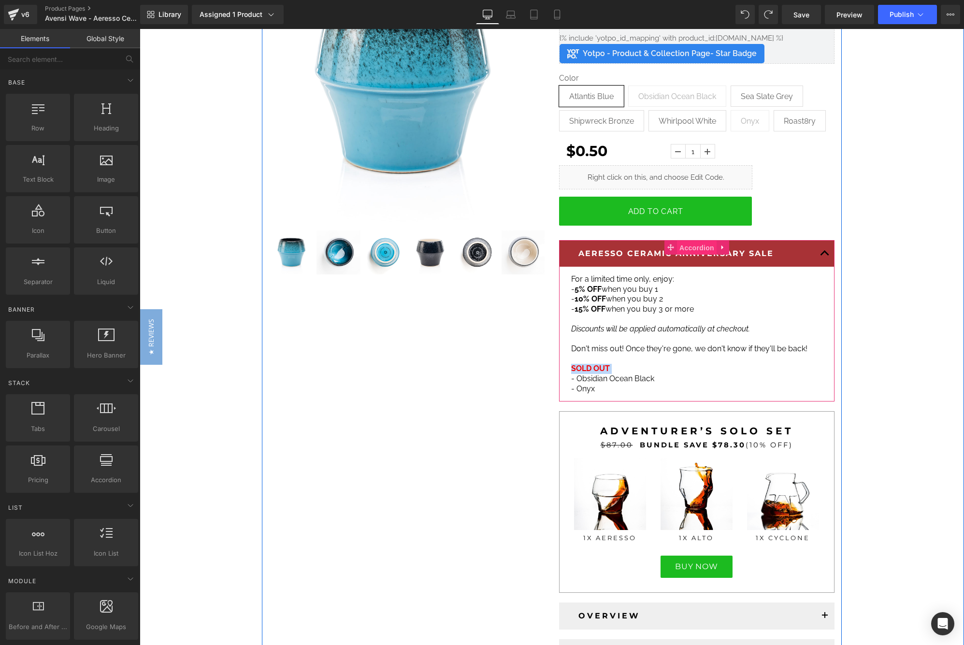
click at [704, 252] on span "Accordion" at bounding box center [697, 248] width 40 height 14
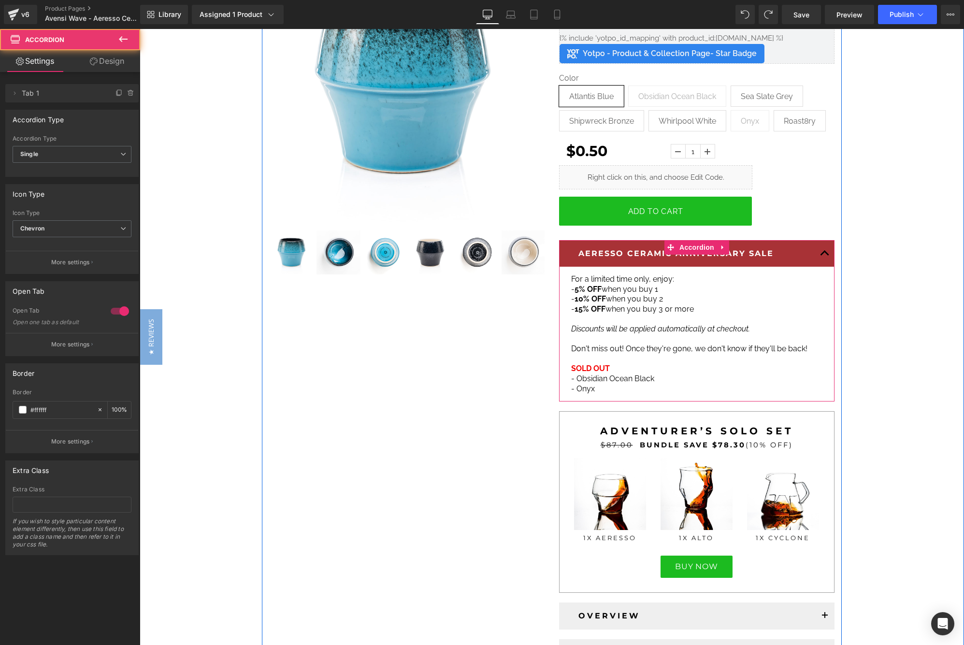
click at [788, 266] on div "AERESSO CERAMIC ANNIVERSARY SALE Text Block" at bounding box center [696, 254] width 275 height 28
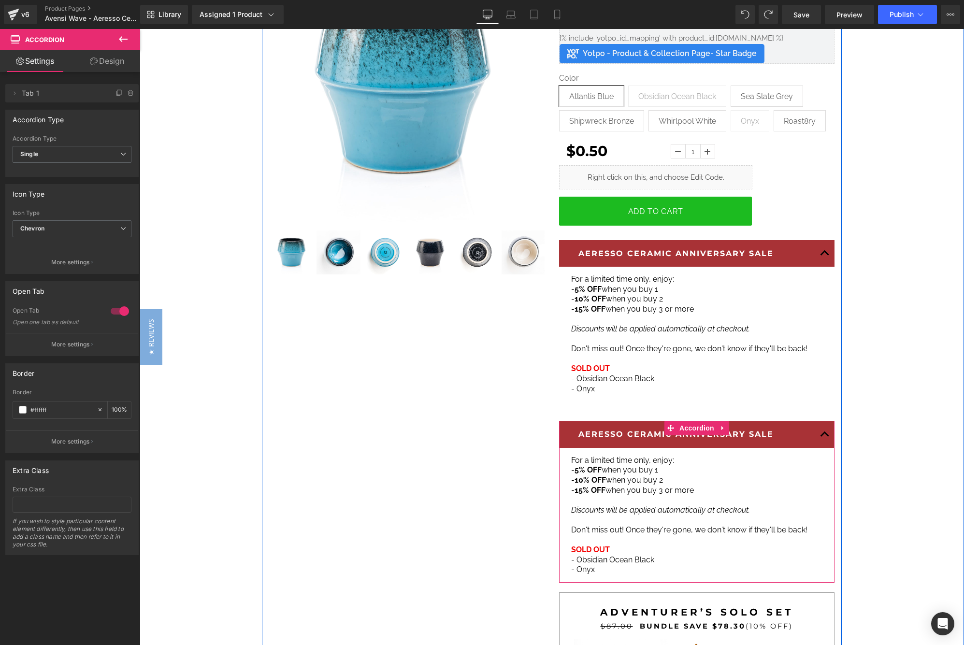
click at [559, 424] on div "AERESSO CERAMIC ANNIVERSARY SALE Text Block" at bounding box center [696, 435] width 275 height 28
click at [569, 424] on div "AERESSO CERAMIC ANNIVERSARY SALE Text Block" at bounding box center [696, 435] width 275 height 28
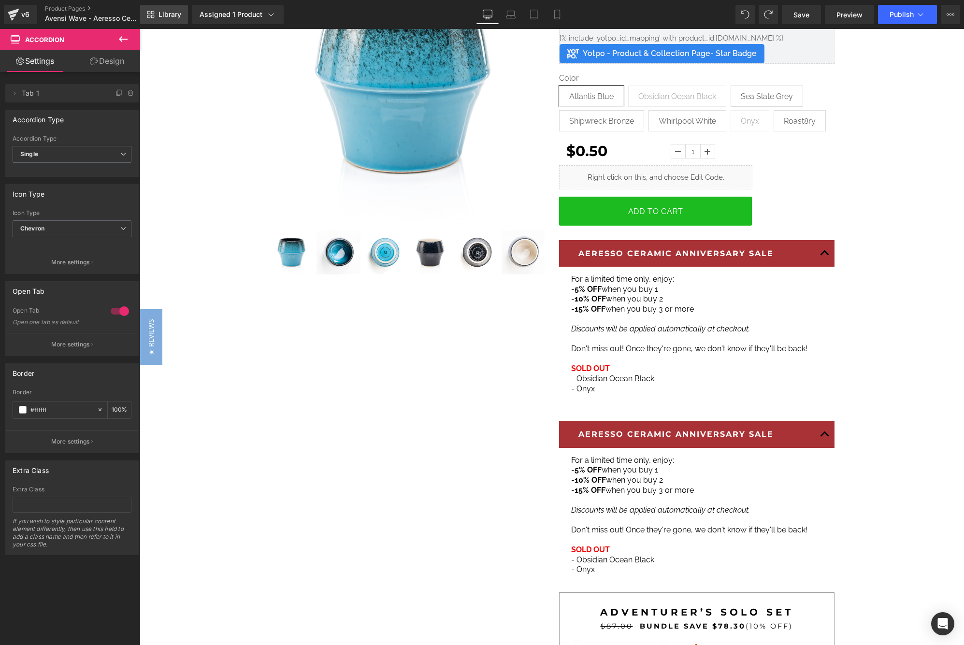
click at [164, 17] on span "Library" at bounding box center [169, 14] width 23 height 9
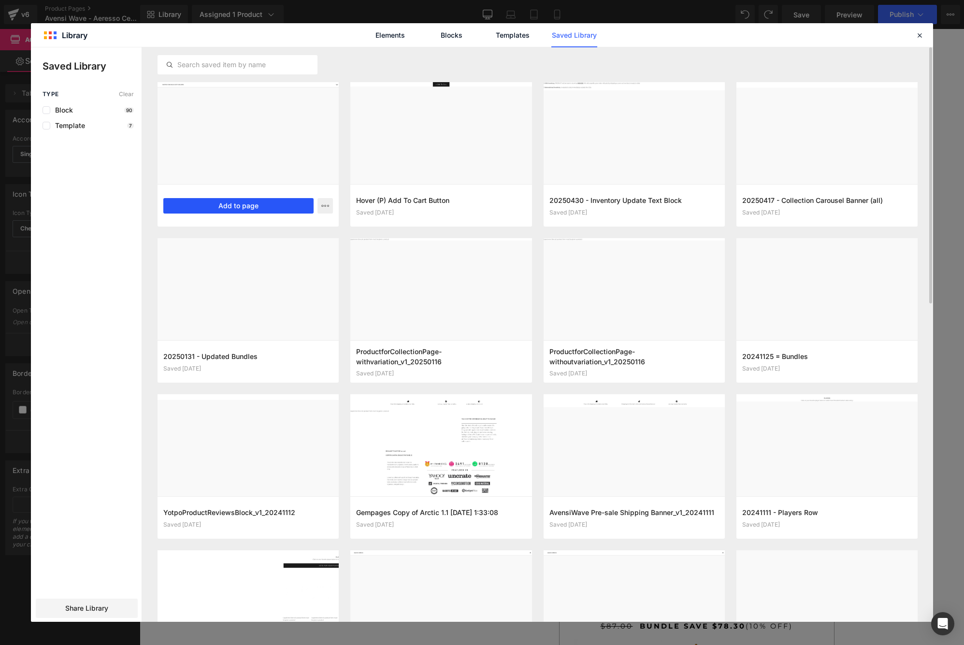
click at [262, 204] on button "Add to page" at bounding box center [238, 205] width 150 height 15
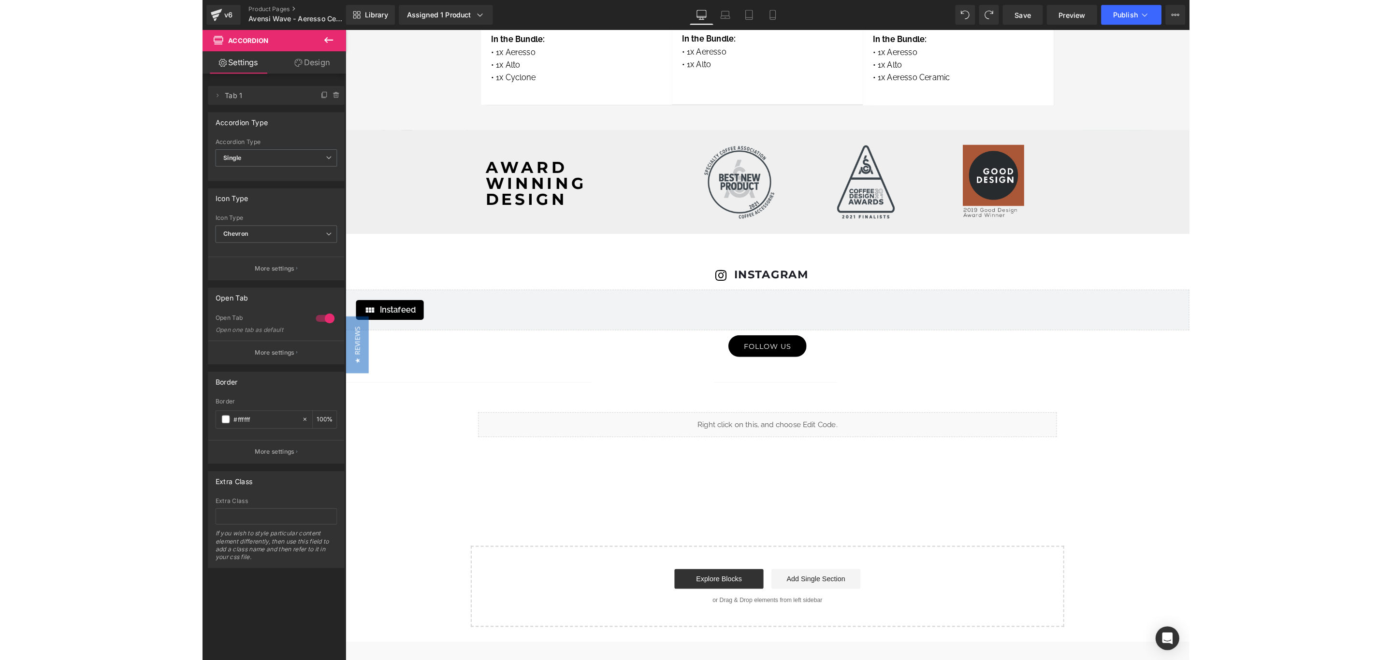
scroll to position [5146, 0]
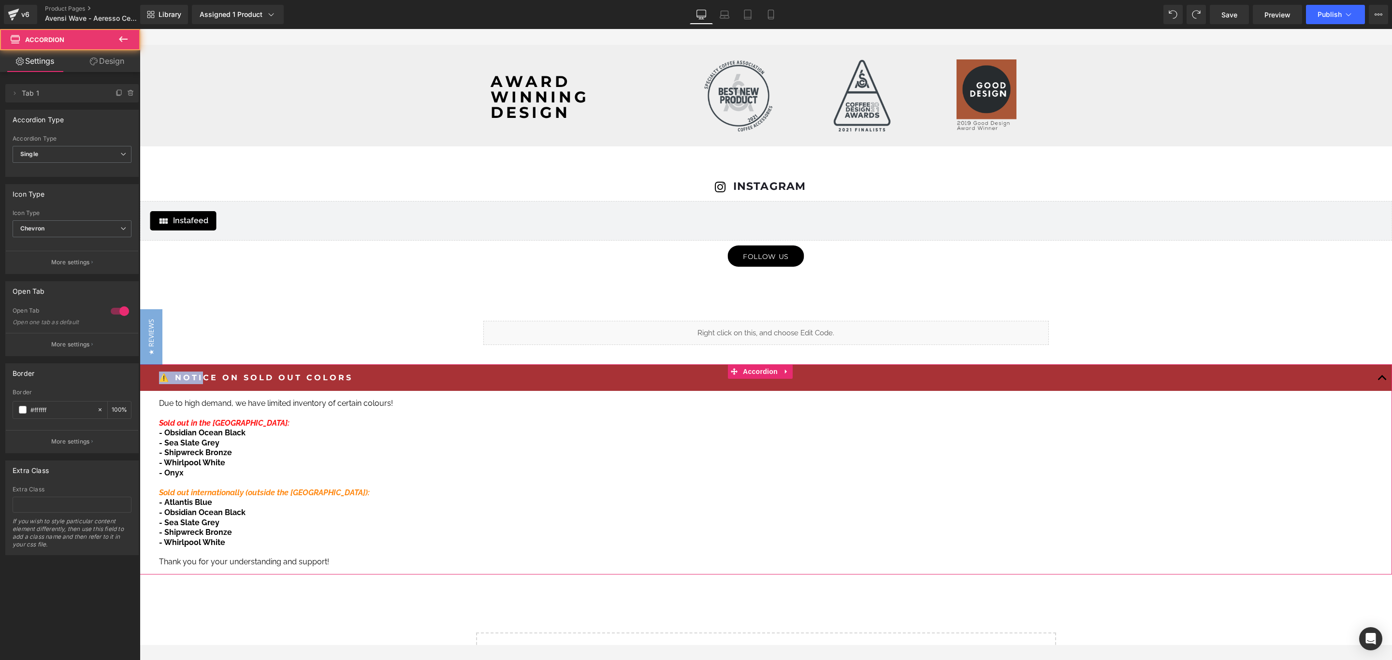
drag, startPoint x: 153, startPoint y: 380, endPoint x: 201, endPoint y: 367, distance: 50.1
click at [201, 367] on div "⚠️ NOTICE ON SOLD OUT COLORS Text Block" at bounding box center [766, 378] width 1252 height 28
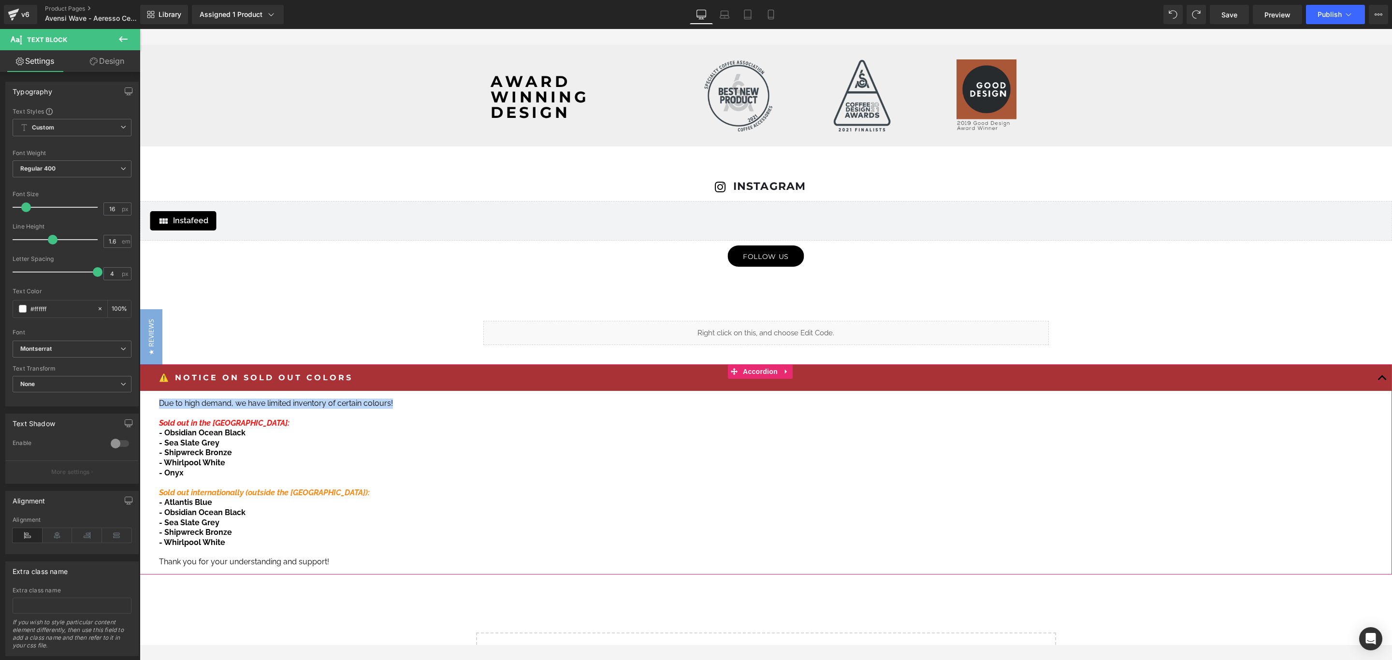
drag, startPoint x: 782, startPoint y: 312, endPoint x: 630, endPoint y: 385, distance: 168.4
click at [630, 385] on div "⚠️ NOTICE ON SOLD OUT COLORS Text Block Due to high demand, we have limited inv…" at bounding box center [766, 469] width 1252 height 211
click at [556, 372] on p "⚠️ NOTICE ON SOLD OUT COLORS" at bounding box center [765, 378] width 1213 height 13
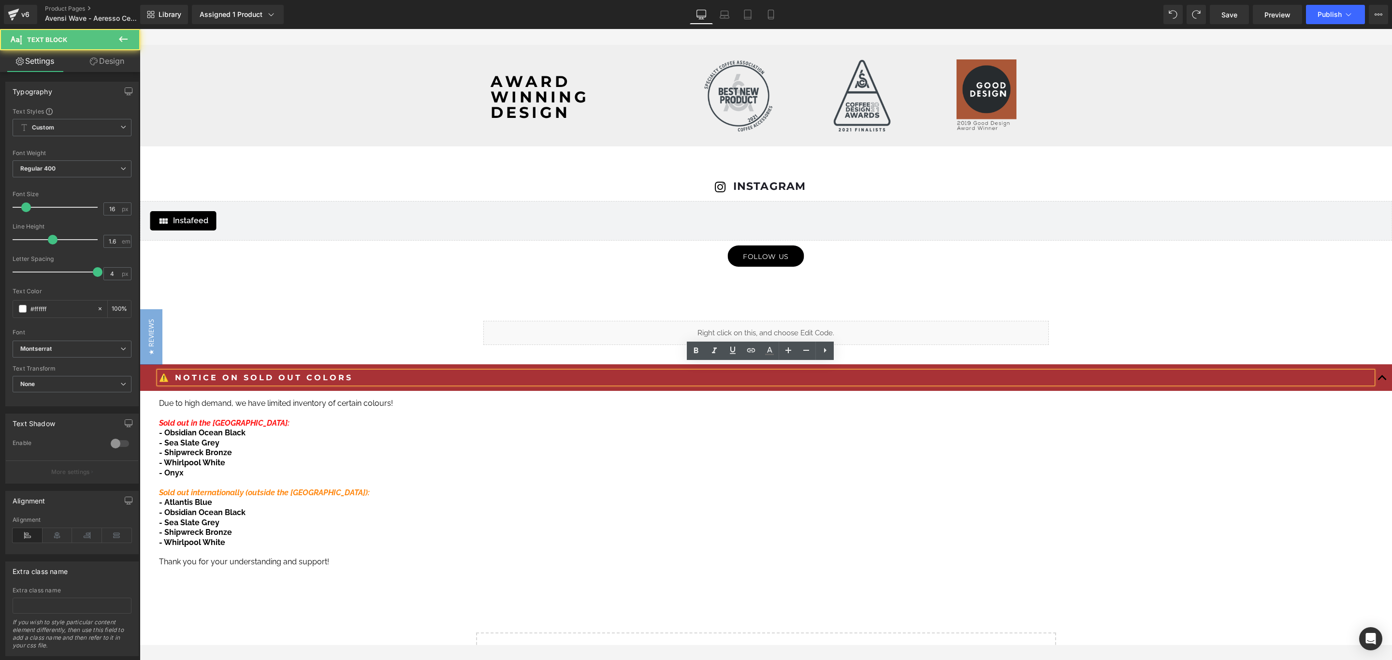
click at [539, 377] on div "⚠️ NOTICE ON SOLD OUT COLORS" at bounding box center [765, 378] width 1213 height 13
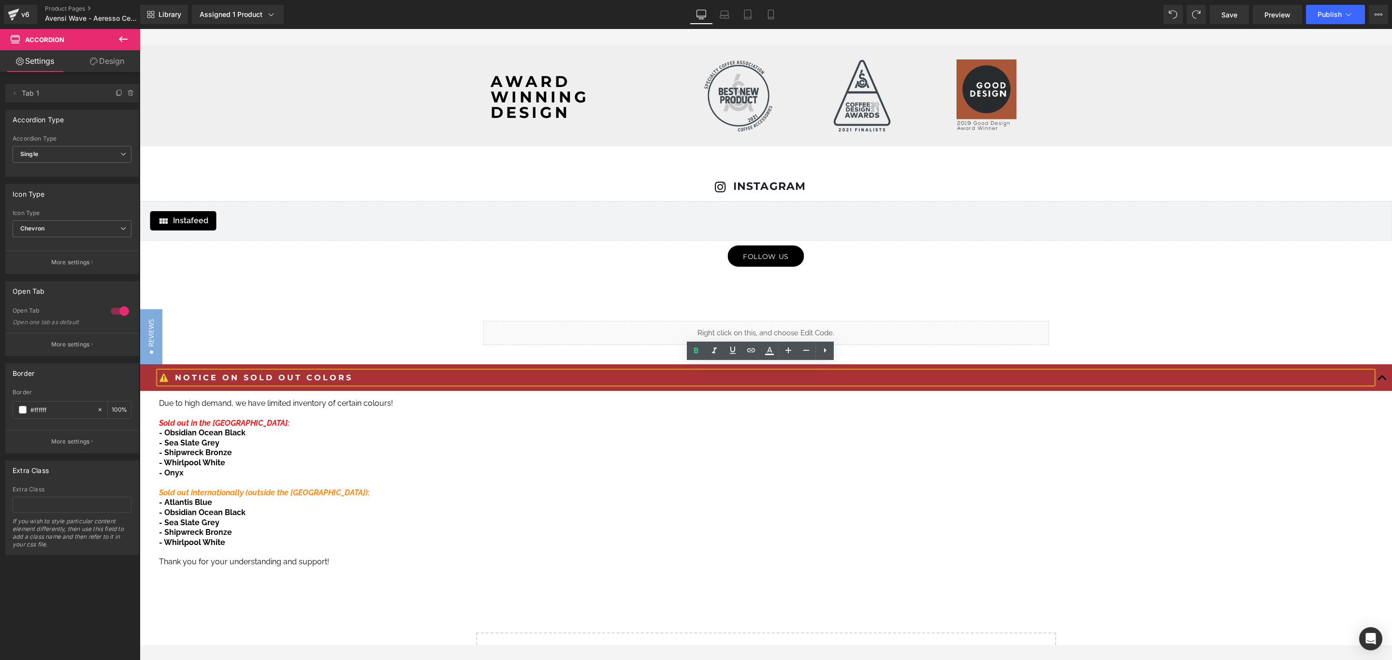
drag, startPoint x: 516, startPoint y: 382, endPoint x: 656, endPoint y: 346, distance: 144.5
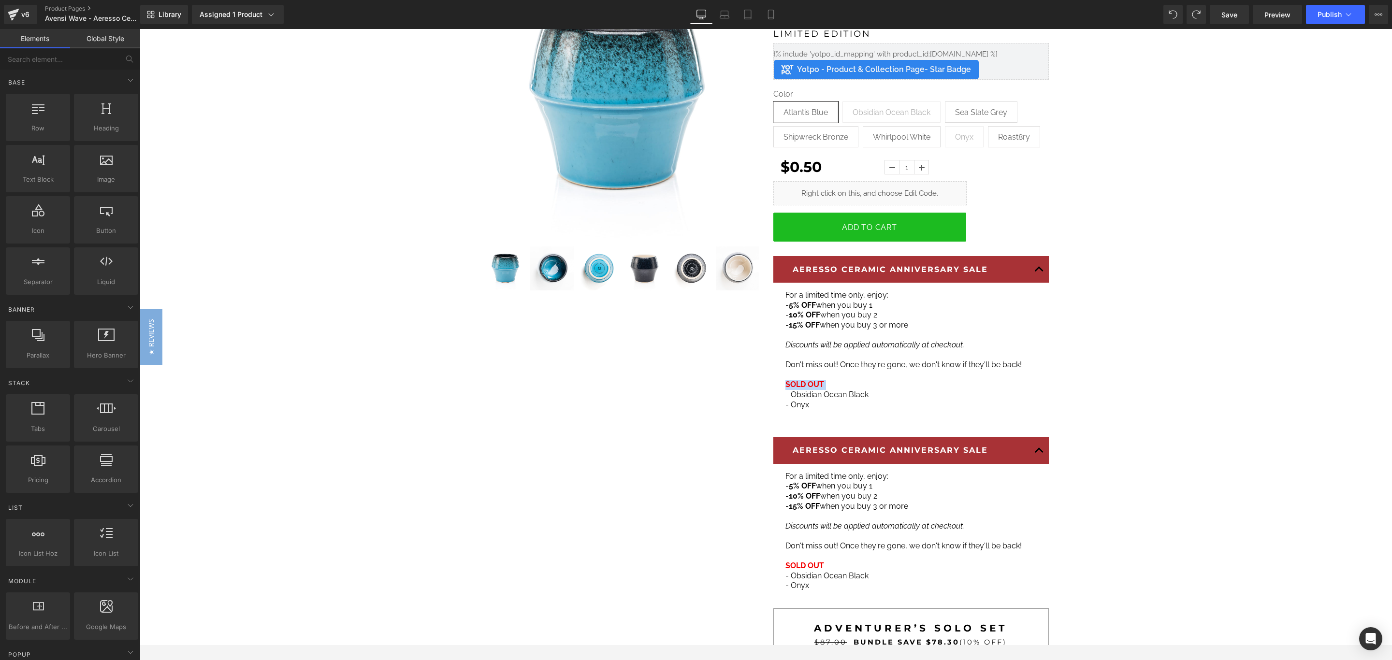
scroll to position [217, 0]
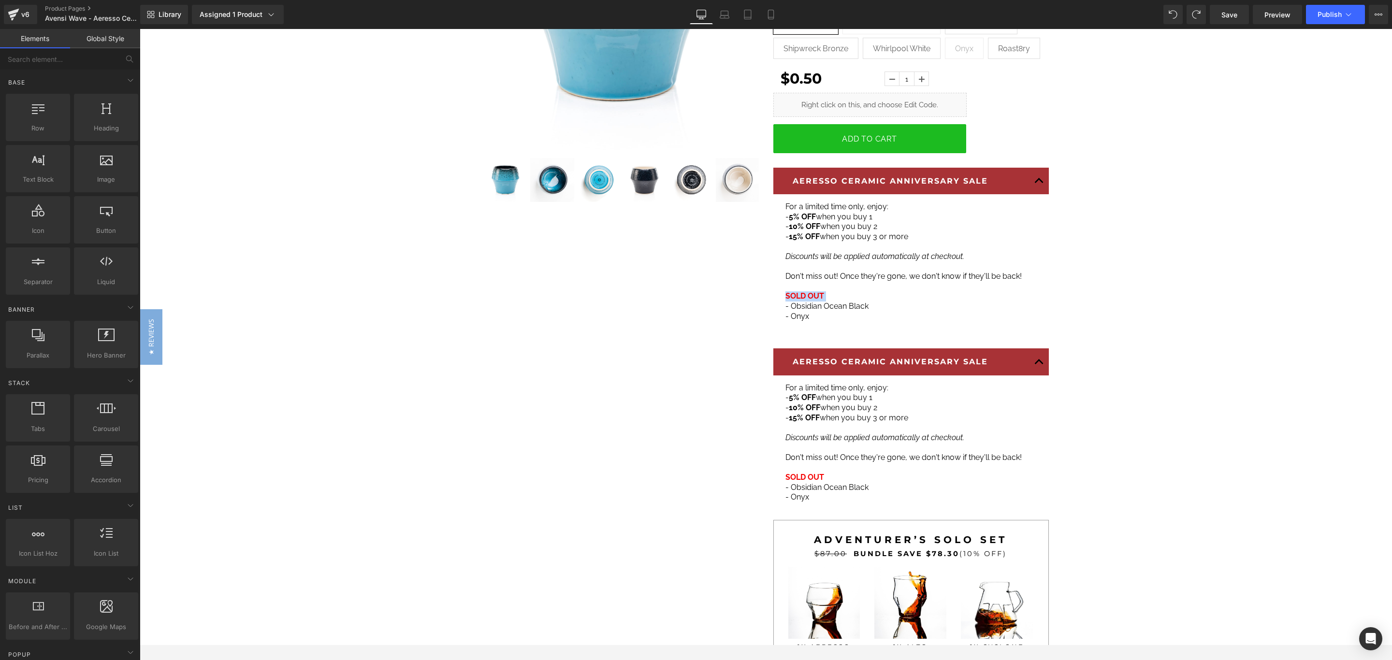
click at [884, 355] on div "AERESSO CERAMIC ANNIVERSARY SALE Text Block For a limited time only, enjoy: - 5…" at bounding box center [910, 429] width 275 height 162
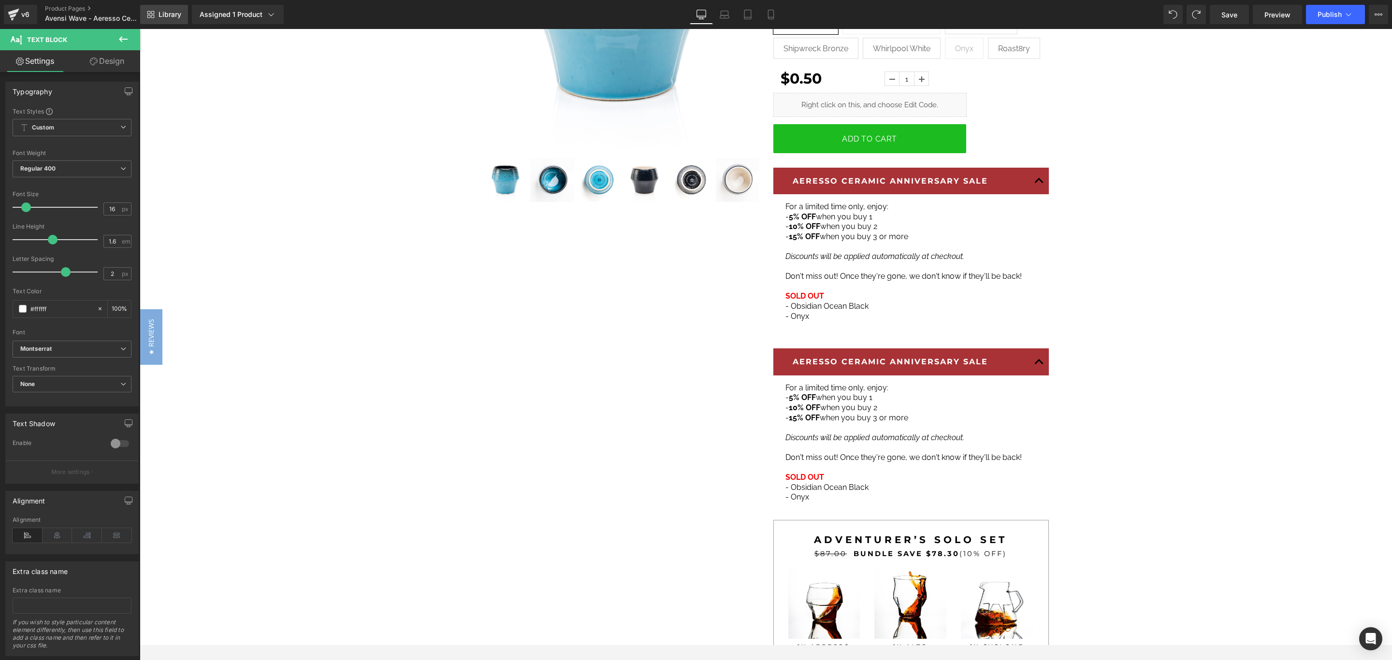
click at [171, 16] on span "Library" at bounding box center [169, 14] width 23 height 9
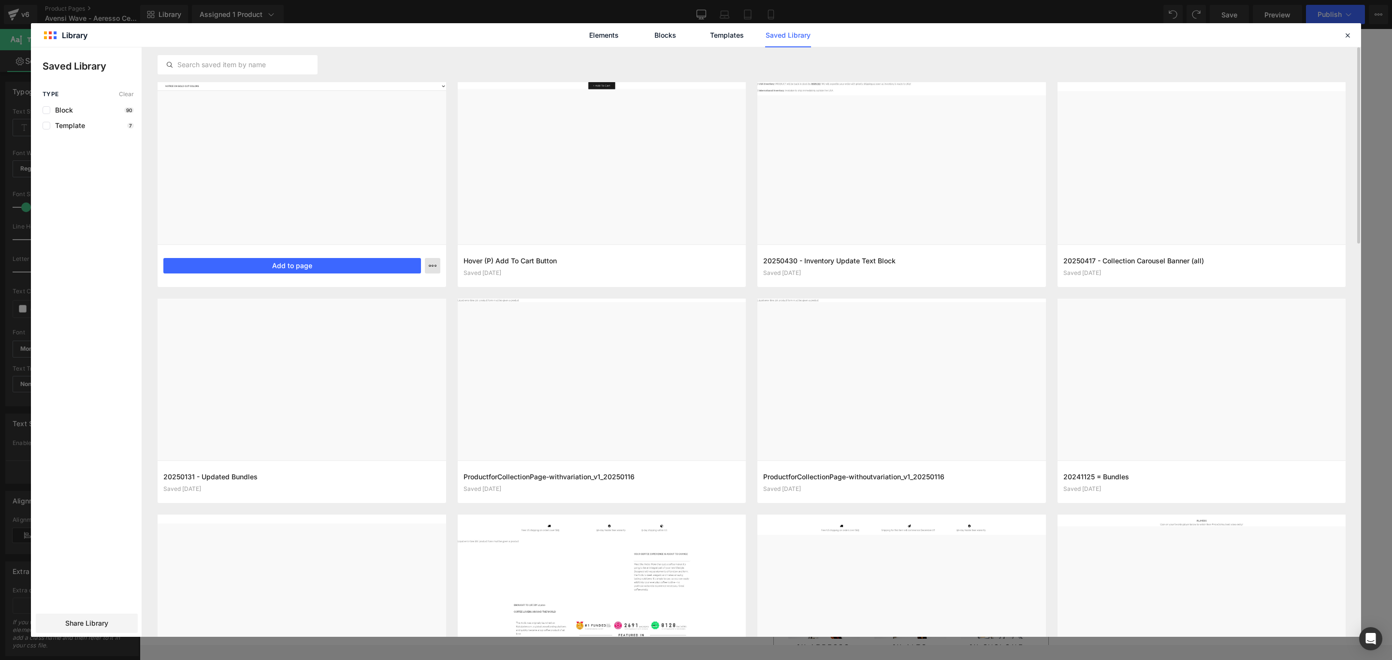
click at [429, 264] on icon "button" at bounding box center [433, 266] width 8 height 8
click at [212, 122] on div at bounding box center [696, 342] width 1330 height 590
click at [250, 267] on button "Add to page" at bounding box center [292, 265] width 258 height 15
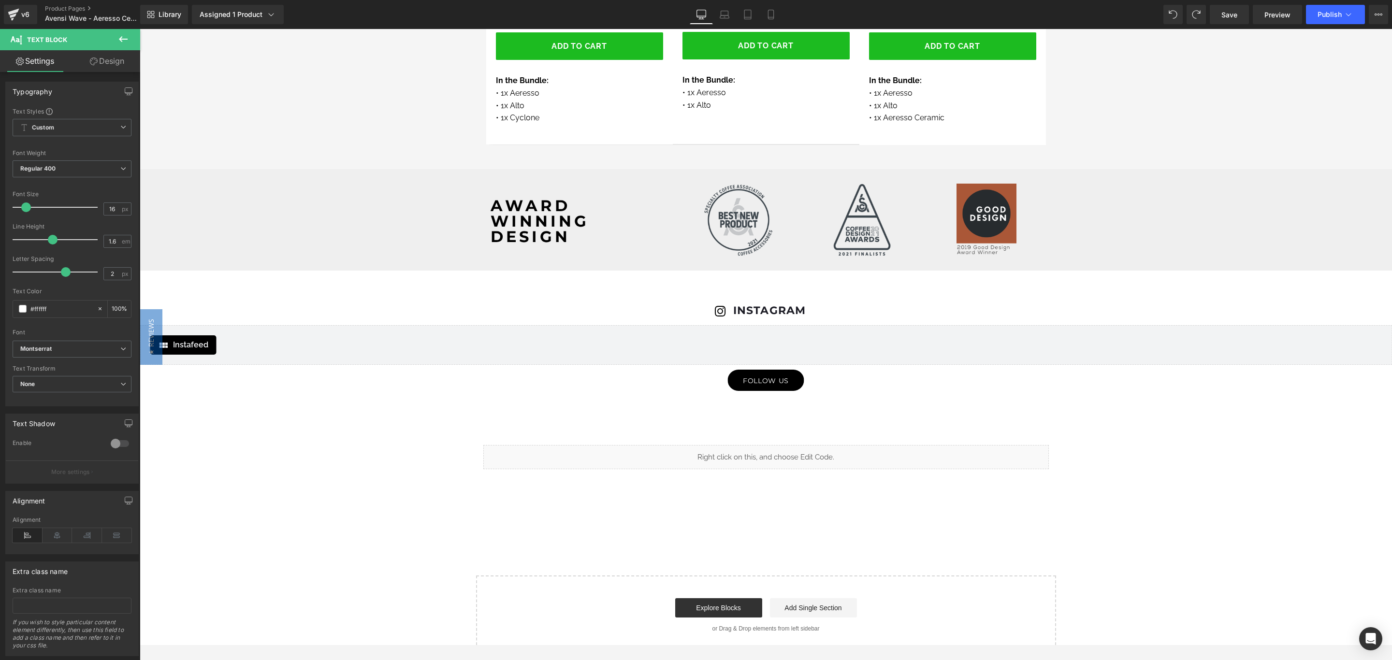
scroll to position [5126, 0]
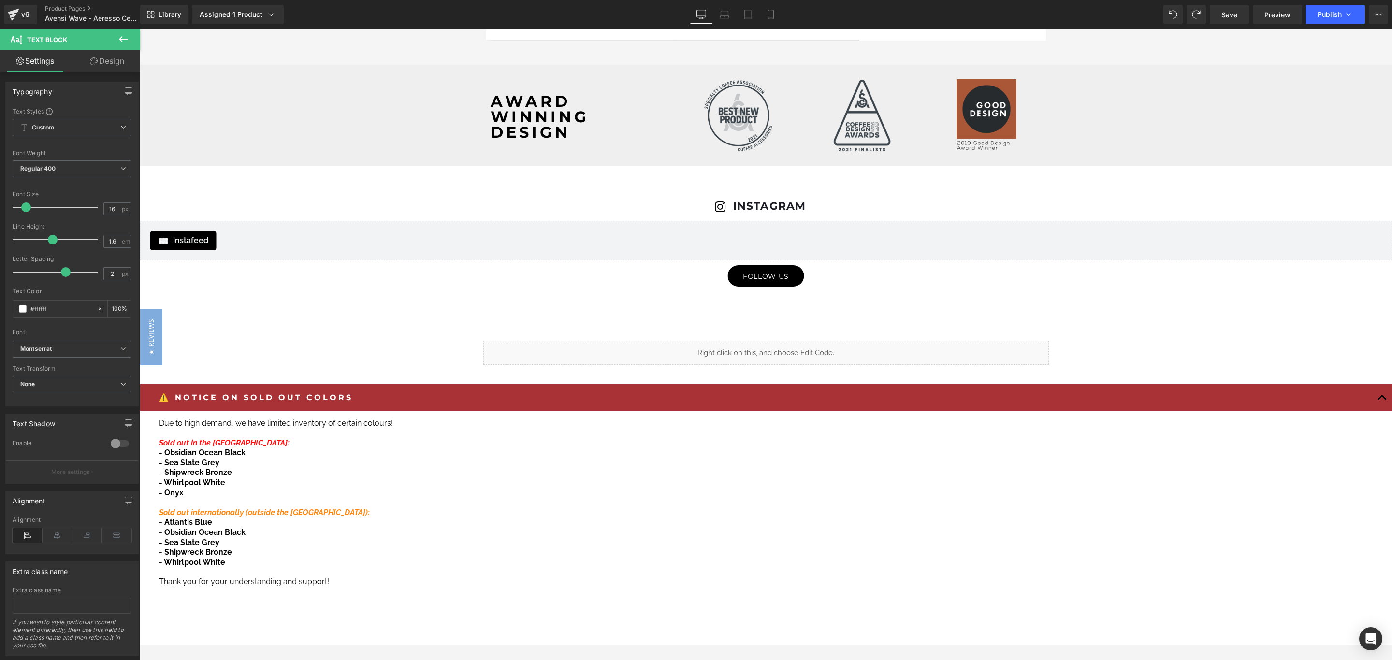
click at [105, 59] on link "Design" at bounding box center [107, 61] width 70 height 22
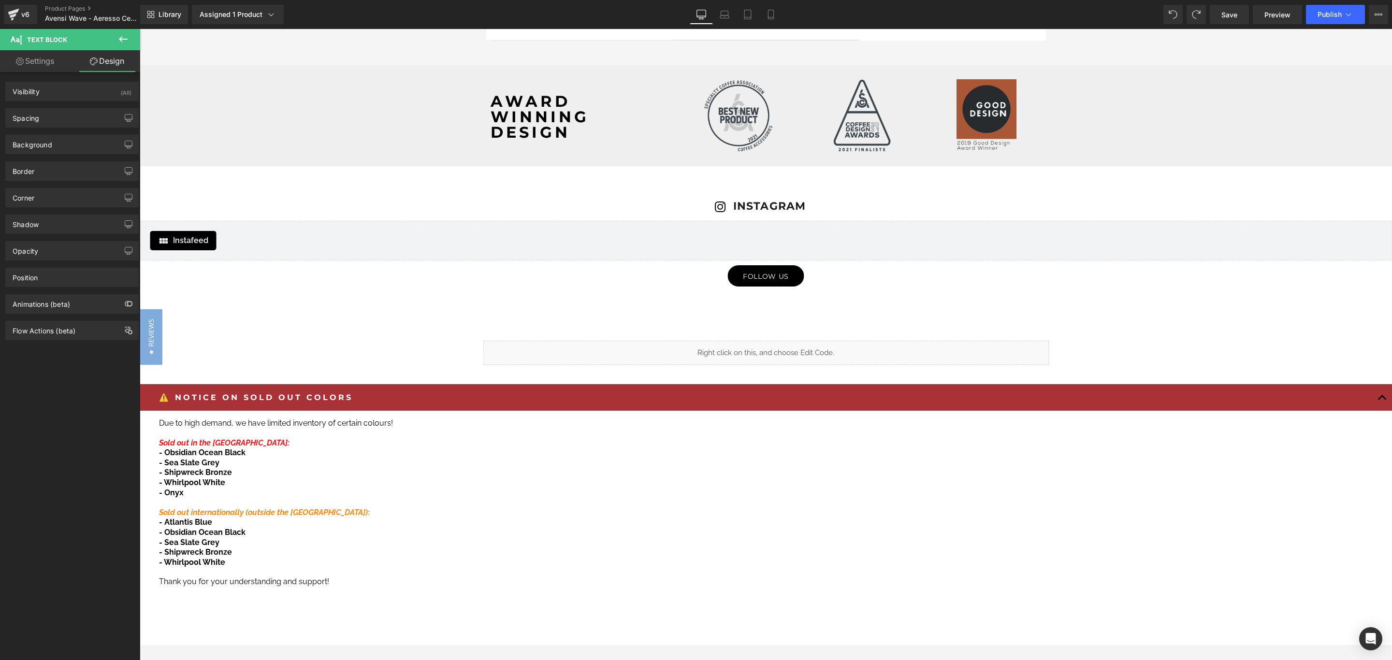
click at [39, 59] on link "Settings" at bounding box center [35, 61] width 70 height 22
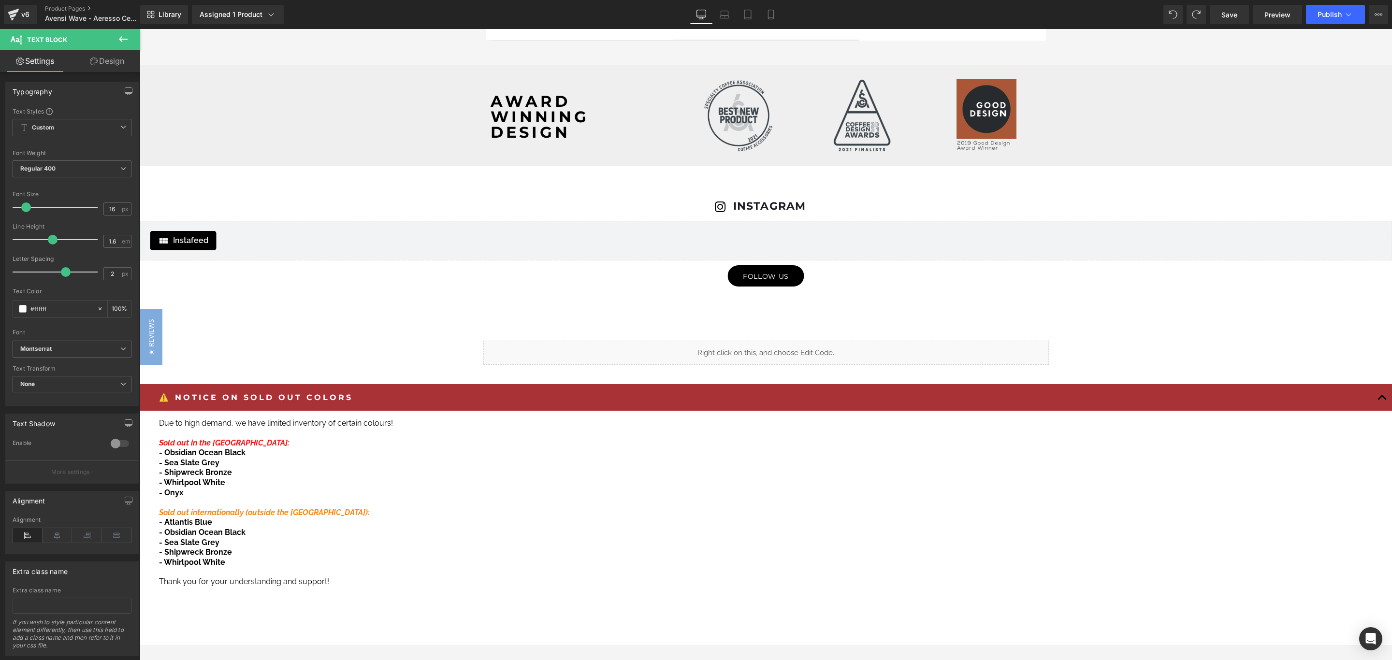
click at [104, 35] on span "Text Block" at bounding box center [58, 39] width 97 height 21
click at [126, 38] on icon at bounding box center [123, 39] width 12 height 12
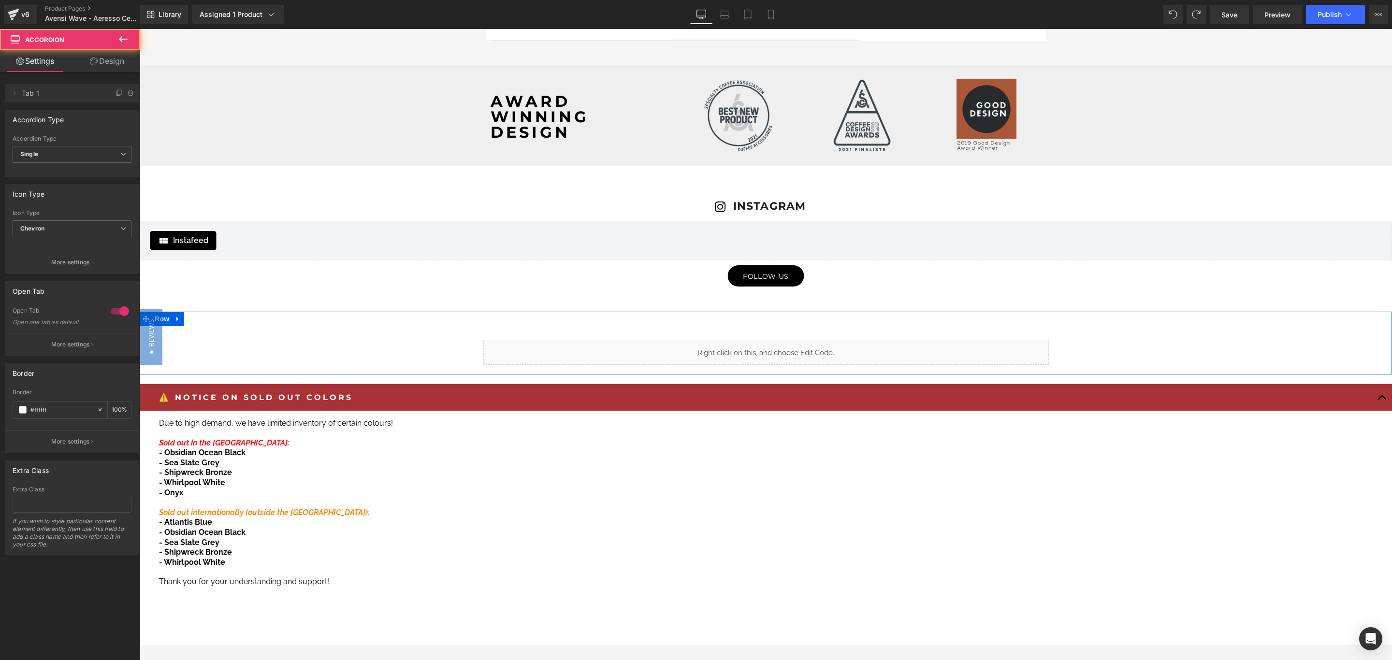
drag, startPoint x: 147, startPoint y: 386, endPoint x: 192, endPoint y: 341, distance: 63.6
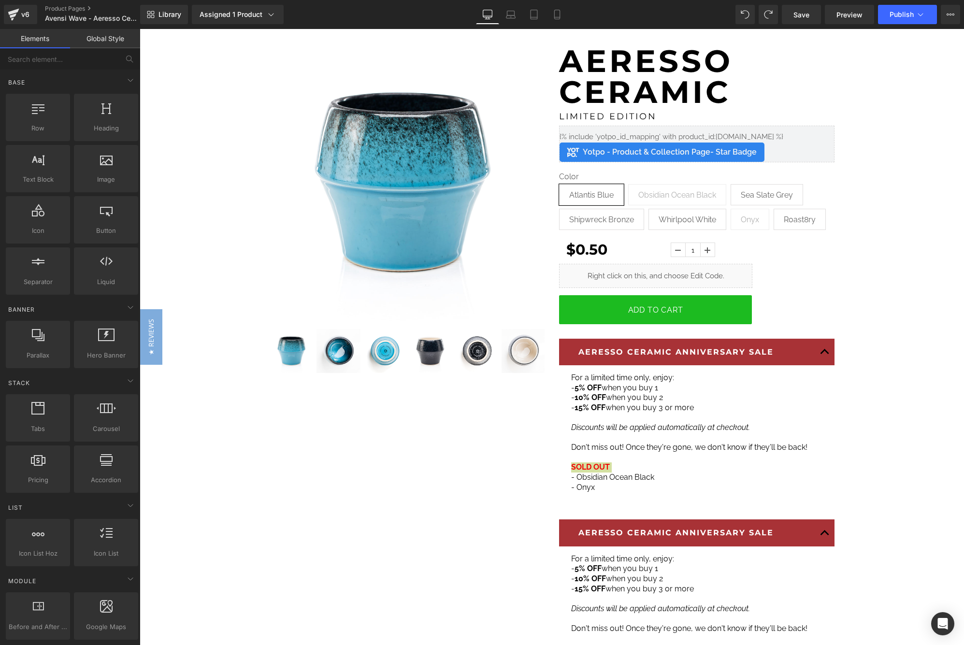
scroll to position [72, 0]
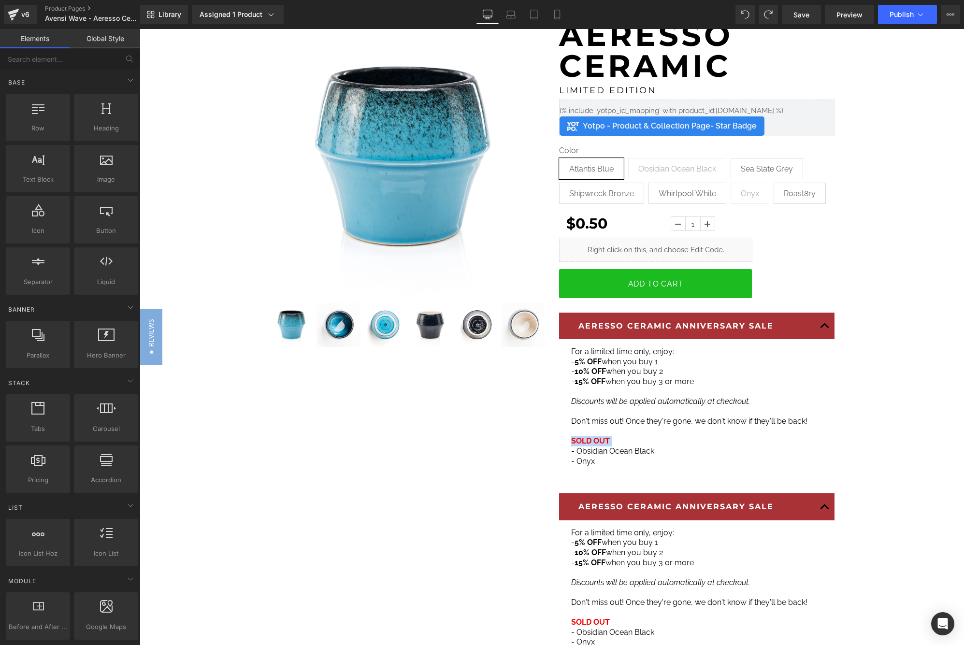
drag, startPoint x: 638, startPoint y: 514, endPoint x: 637, endPoint y: 509, distance: 5.0
click at [637, 514] on div "AERESSO CERAMIC ANNIVERSARY SALE Text Block" at bounding box center [696, 507] width 275 height 28
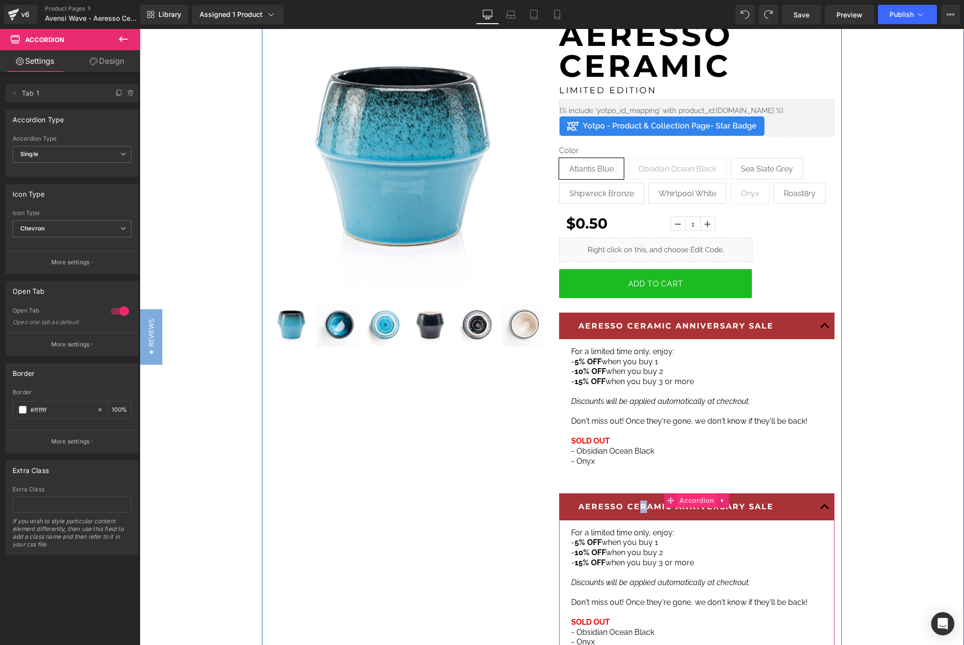
click at [677, 496] on span "Accordion" at bounding box center [697, 500] width 40 height 14
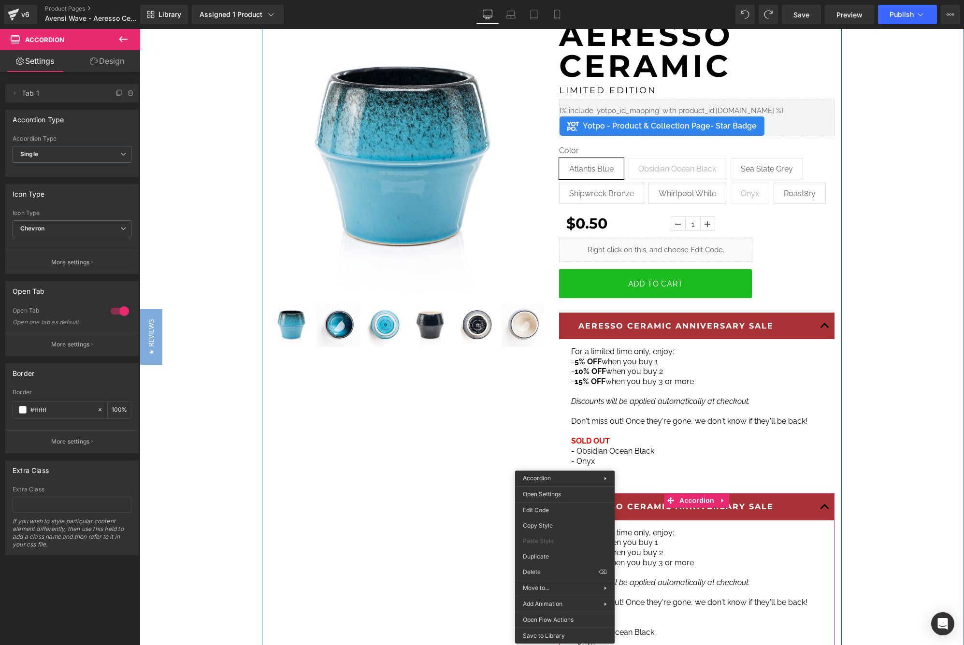
click at [337, 415] on div "(P) Image ‹" at bounding box center [552, 603] width 580 height 1179
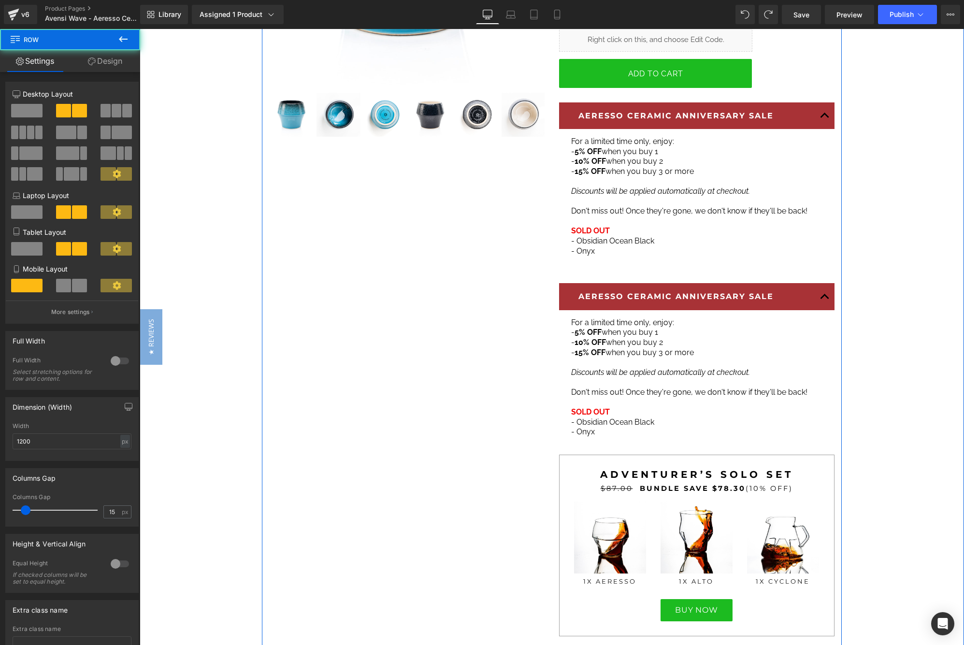
scroll to position [290, 0]
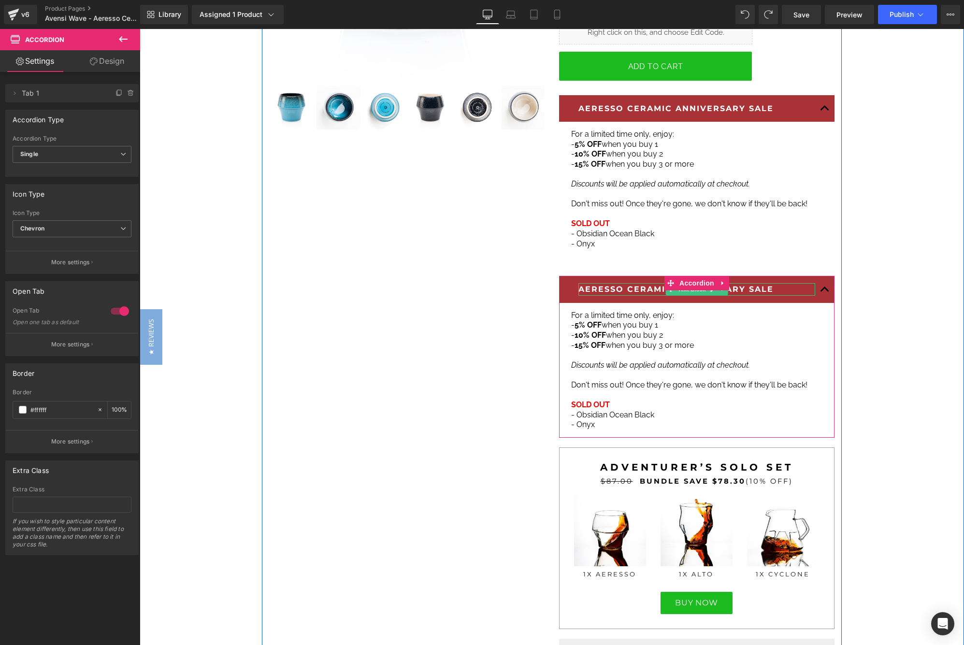
click at [613, 283] on div at bounding box center [696, 284] width 237 height 2
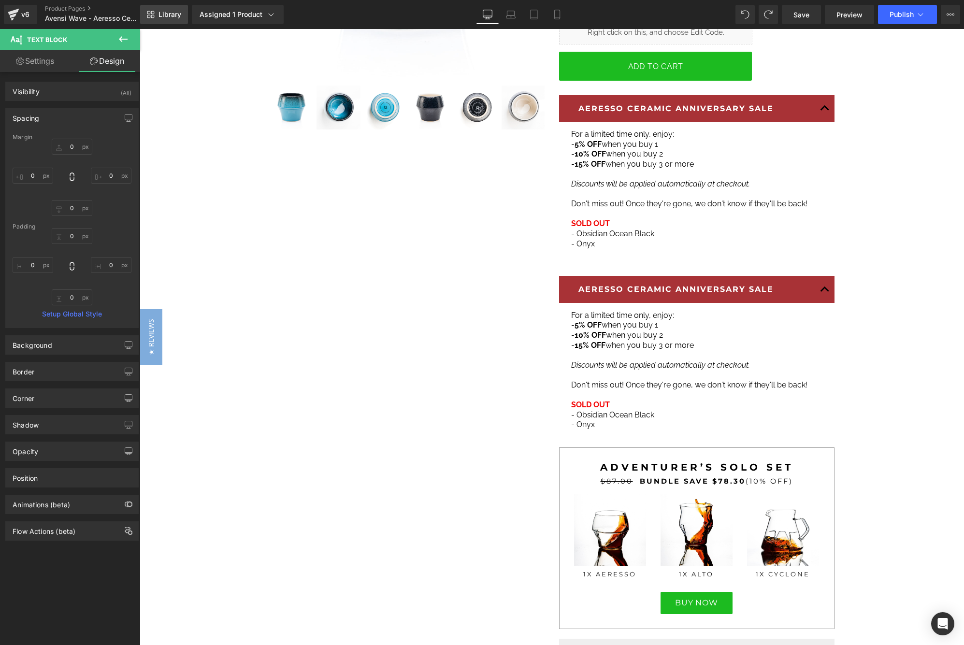
click at [180, 23] on link "Library" at bounding box center [164, 14] width 48 height 19
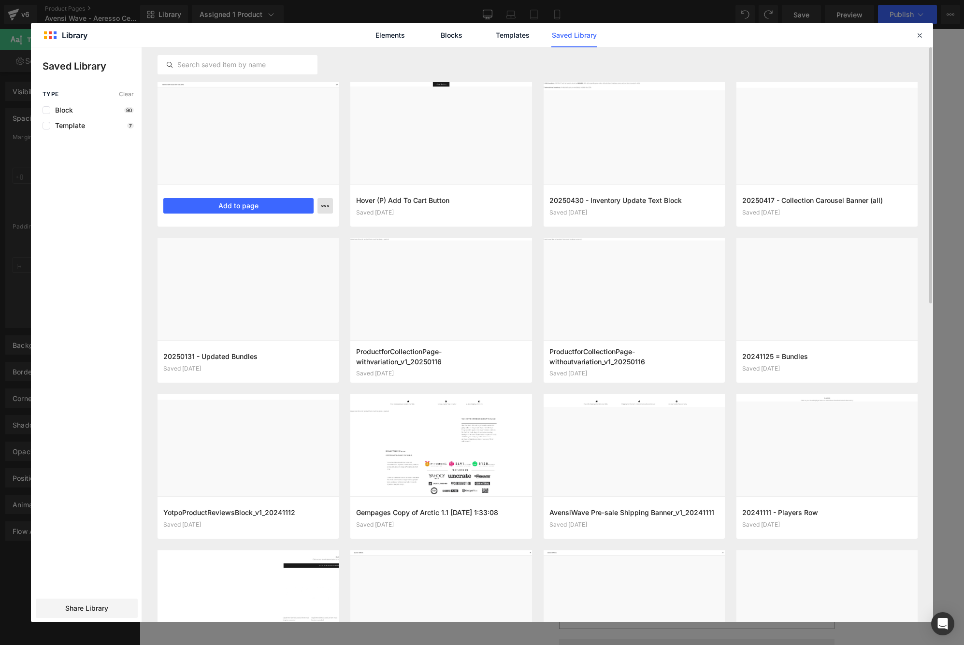
click at [325, 205] on icon "button" at bounding box center [325, 206] width 8 height 8
click at [325, 205] on div at bounding box center [482, 334] width 902 height 575
click at [922, 34] on icon at bounding box center [919, 35] width 9 height 9
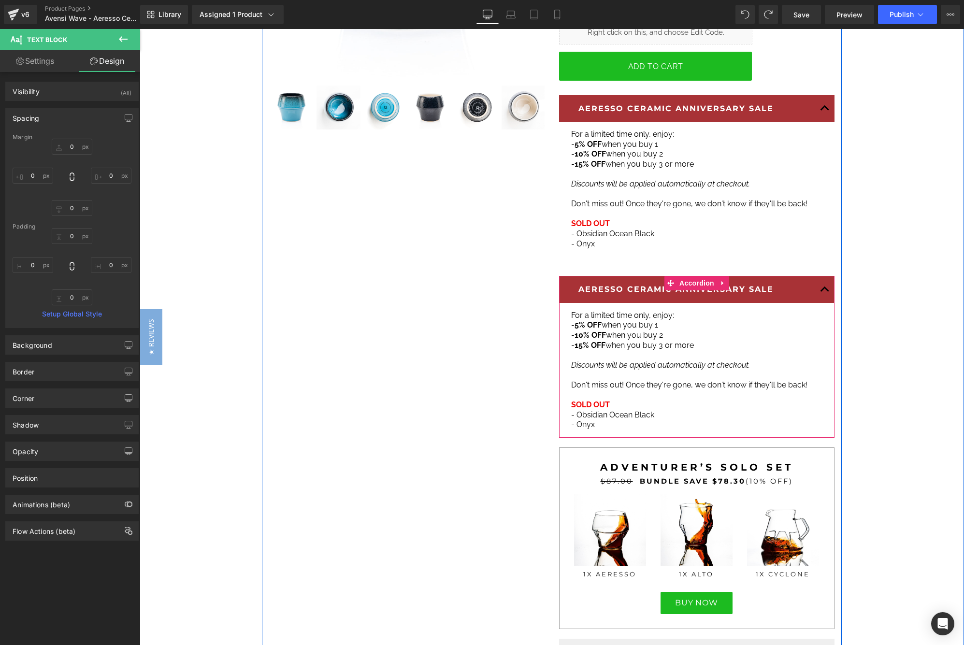
click at [772, 276] on div "AERESSO CERAMIC ANNIVERSARY SALE Text Block" at bounding box center [696, 290] width 275 height 28
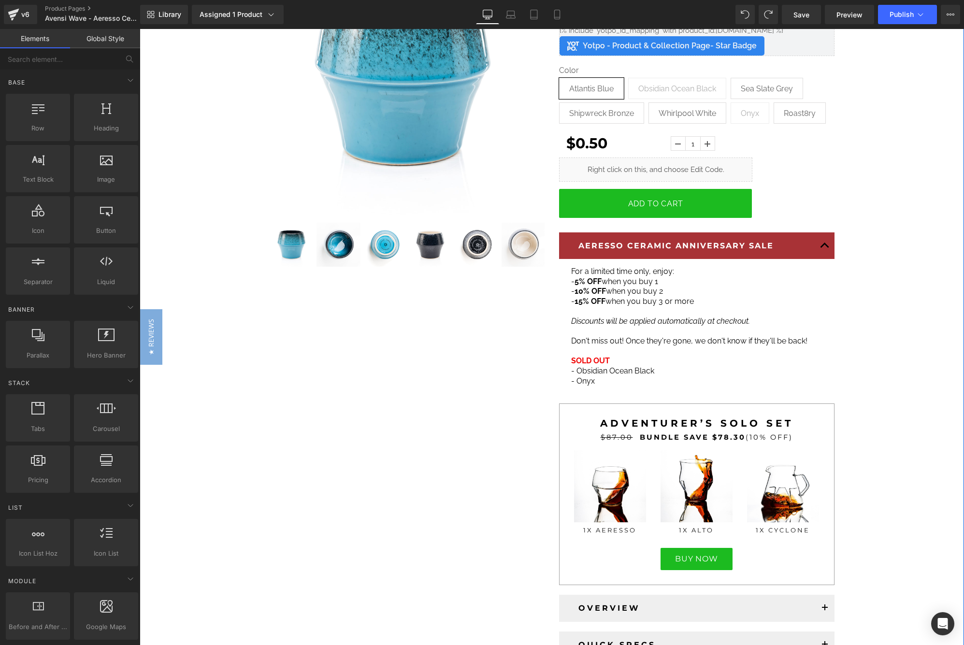
scroll to position [72, 0]
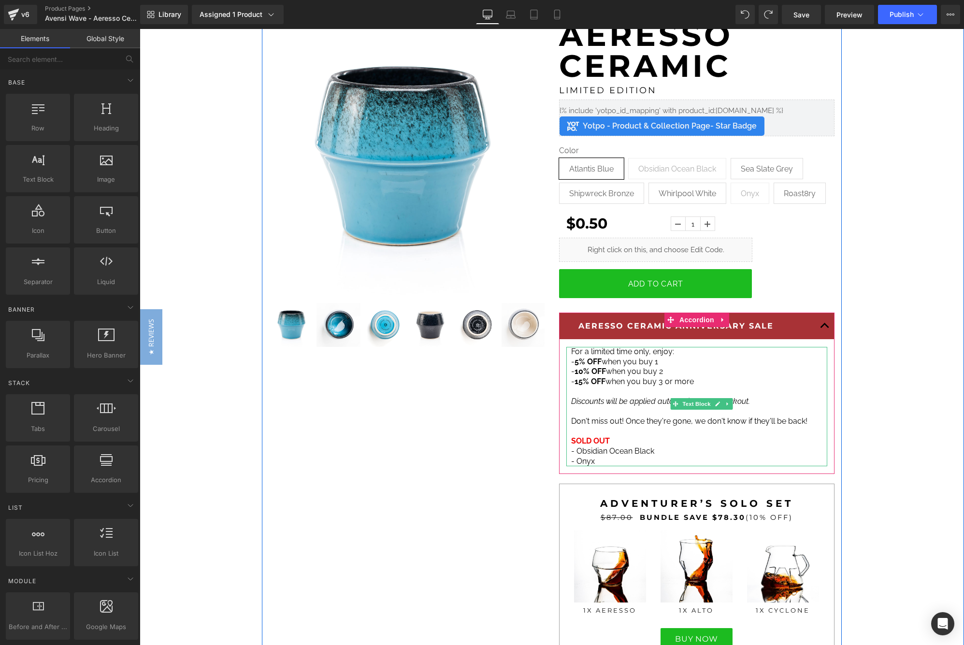
click at [627, 436] on p "SOLD OUT - Obsidian Ocean Black" at bounding box center [696, 446] width 251 height 20
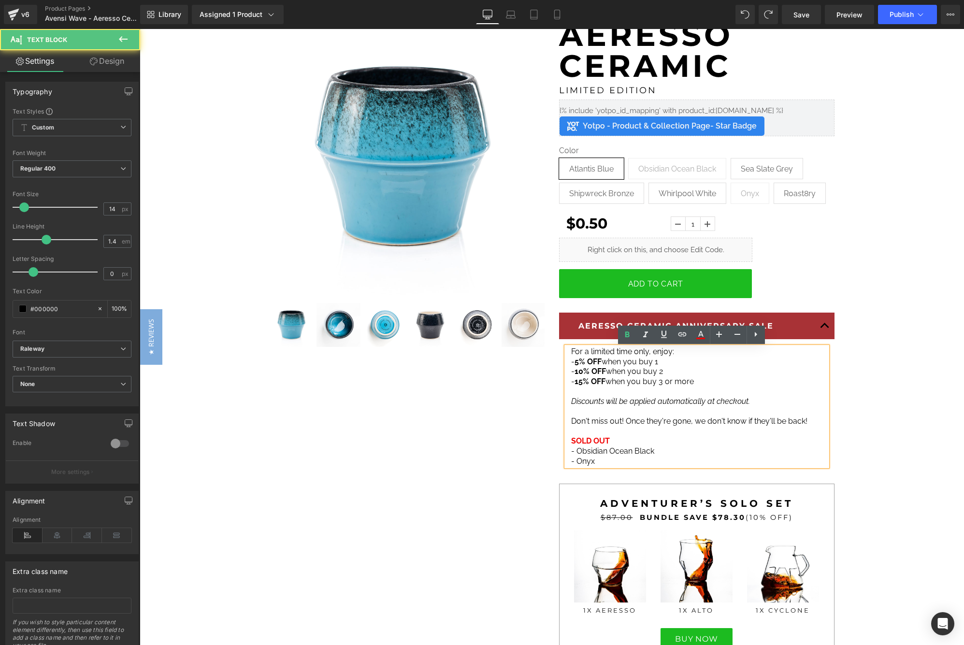
click at [595, 457] on p "- Onyx" at bounding box center [696, 462] width 251 height 10
drag, startPoint x: 592, startPoint y: 456, endPoint x: 566, endPoint y: 436, distance: 32.9
click at [566, 436] on div "For a limited time only, enjoy: - 5% OFF when you buy 1 - 10% OFF when you buy …" at bounding box center [696, 406] width 261 height 119
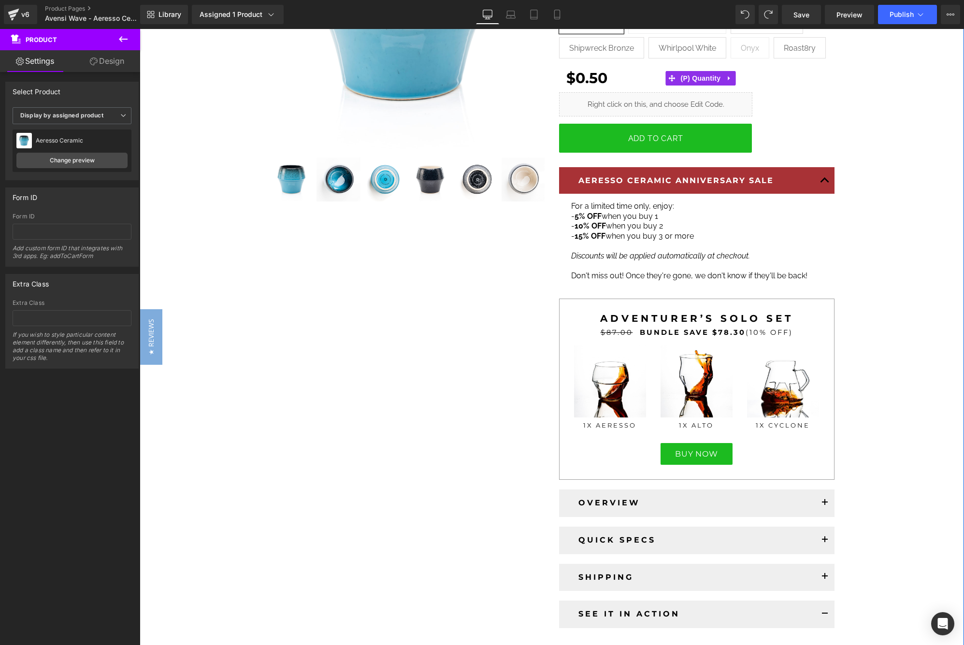
scroll to position [217, 0]
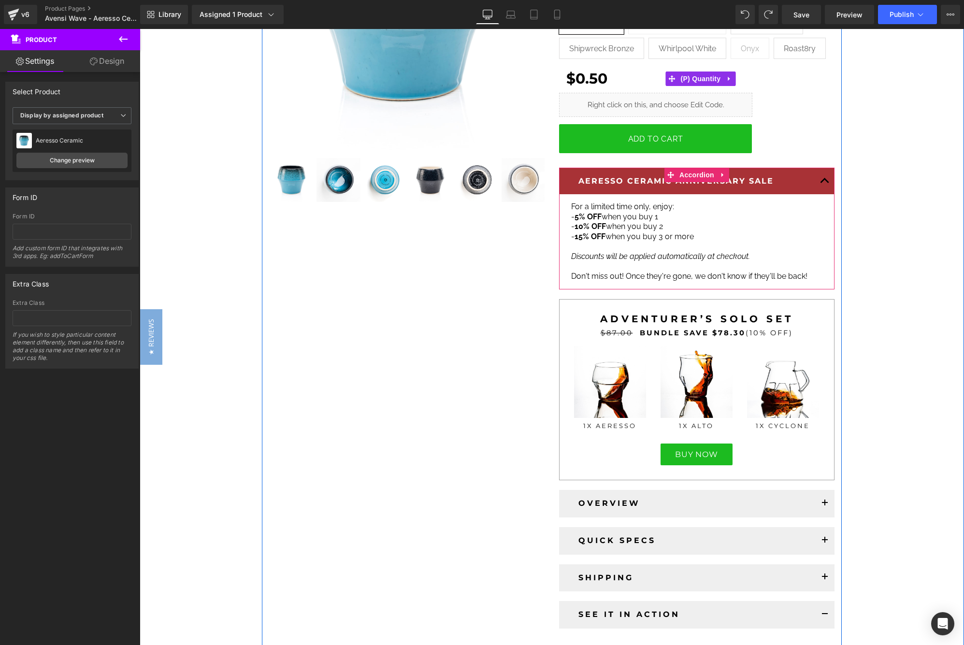
click at [825, 183] on span "button" at bounding box center [825, 183] width 0 height 0
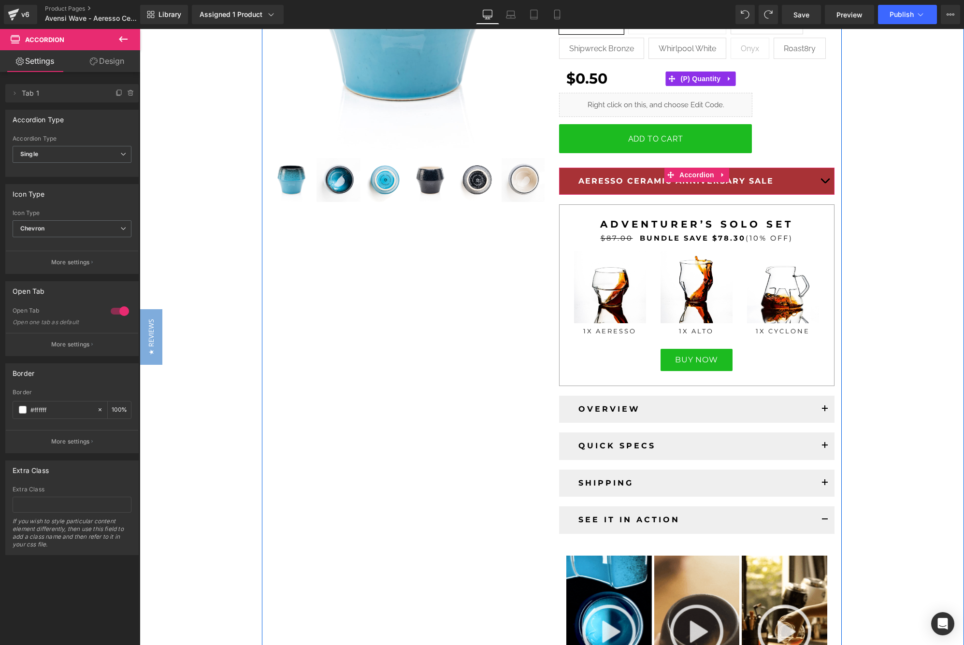
click at [820, 179] on button "button" at bounding box center [824, 181] width 19 height 27
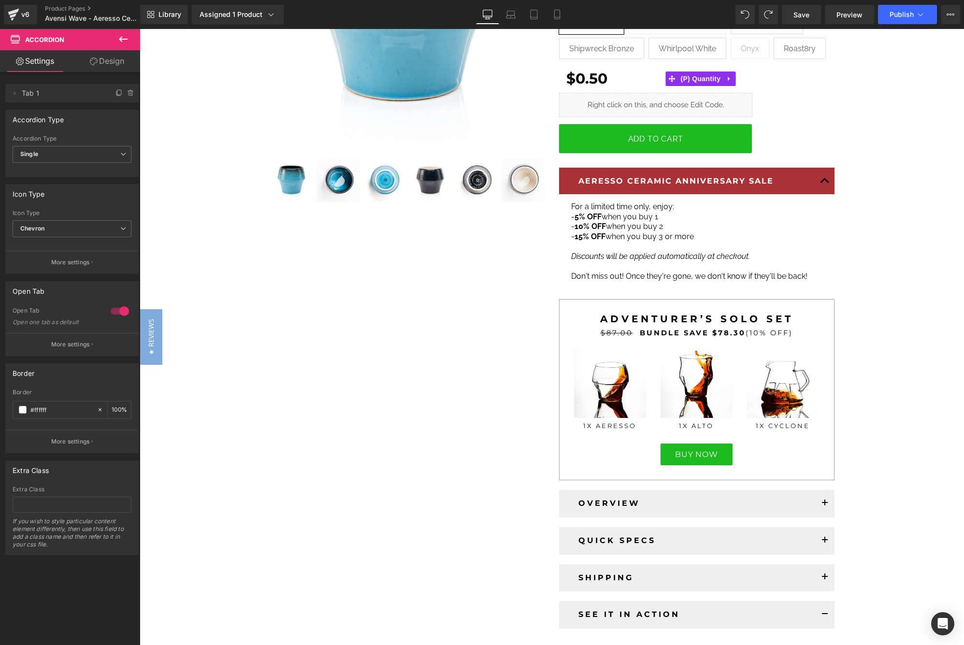
click at [128, 41] on icon at bounding box center [123, 39] width 12 height 12
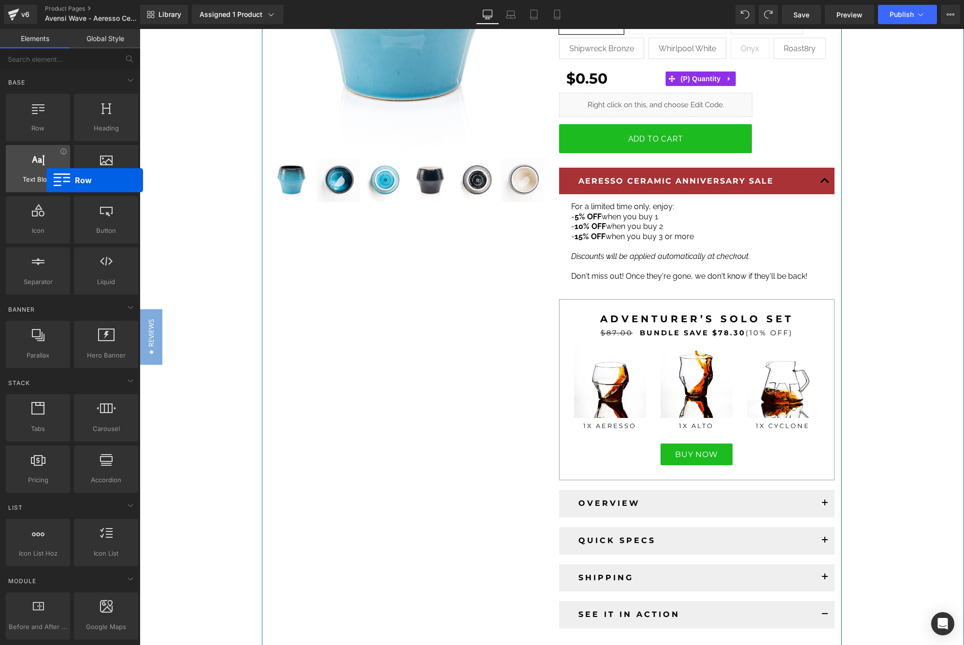
drag, startPoint x: 30, startPoint y: 126, endPoint x: 45, endPoint y: 180, distance: 55.6
click at [45, 180] on div "Row rows, columns, layouts, div Heading headings, titles, h1,h2,h3,h4,h5,h6 Tex…" at bounding box center [72, 194] width 136 height 205
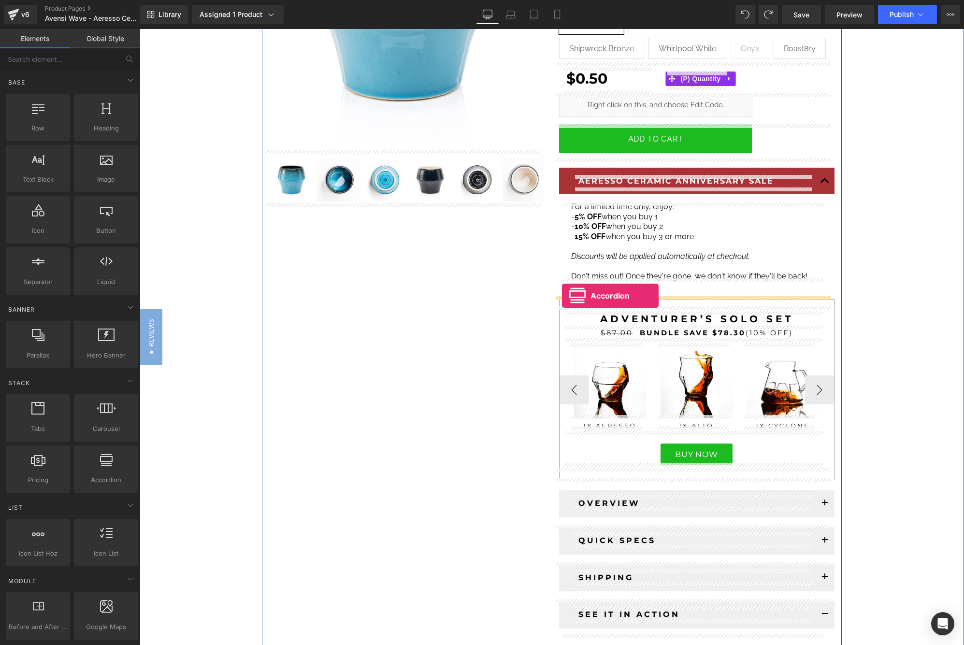
drag, startPoint x: 248, startPoint y: 504, endPoint x: 562, endPoint y: 296, distance: 376.2
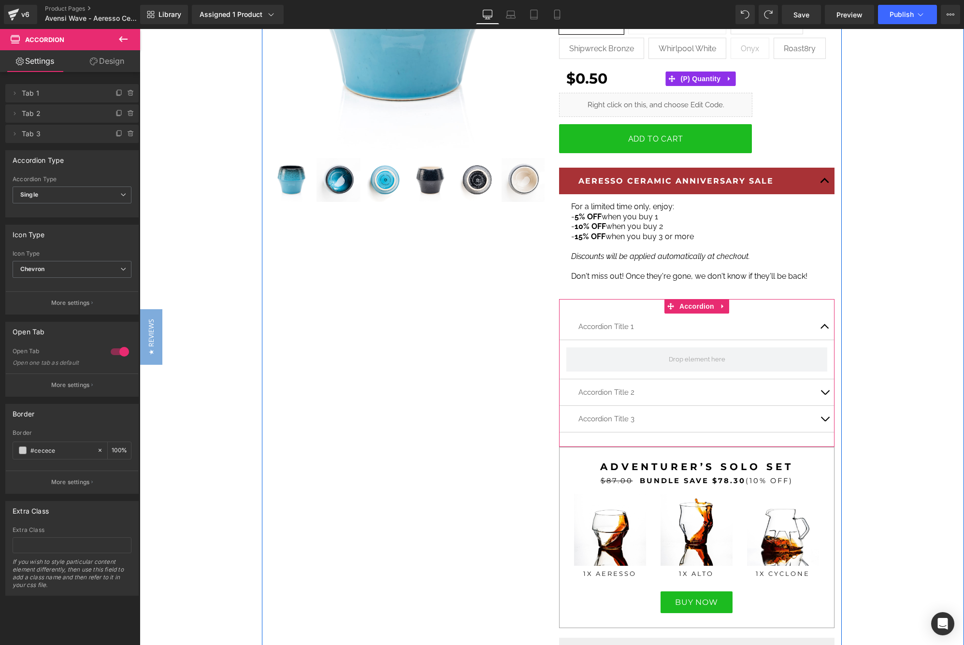
drag, startPoint x: 640, startPoint y: 291, endPoint x: 635, endPoint y: 318, distance: 27.0
click at [640, 291] on div "AERESSO CERAMIC Text Block LIMITED EDITION Text Block {% include 'yotpo_id_mapp…" at bounding box center [697, 422] width 290 height 1096
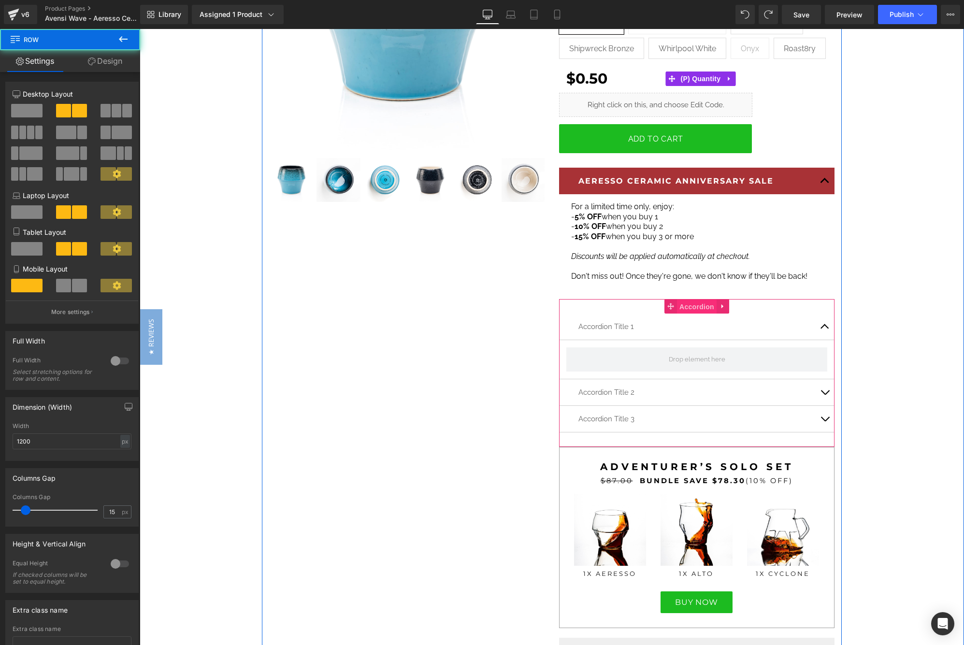
click at [697, 302] on span "Accordion" at bounding box center [697, 307] width 40 height 14
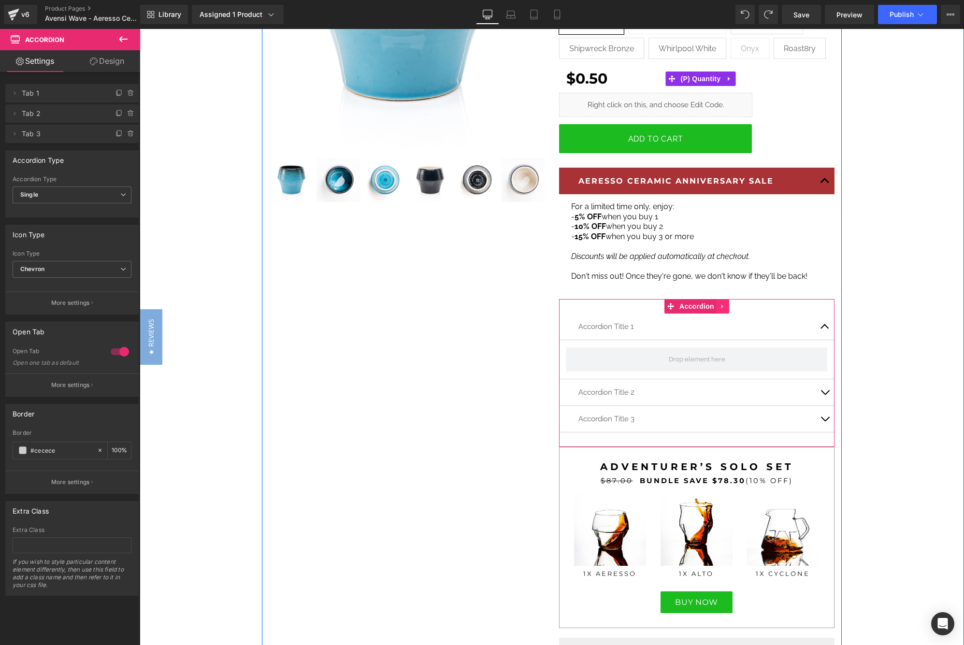
click at [719, 304] on icon at bounding box center [722, 305] width 7 height 7
click at [738, 303] on icon at bounding box center [741, 305] width 7 height 7
click at [699, 303] on span "Accordion" at bounding box center [697, 306] width 40 height 14
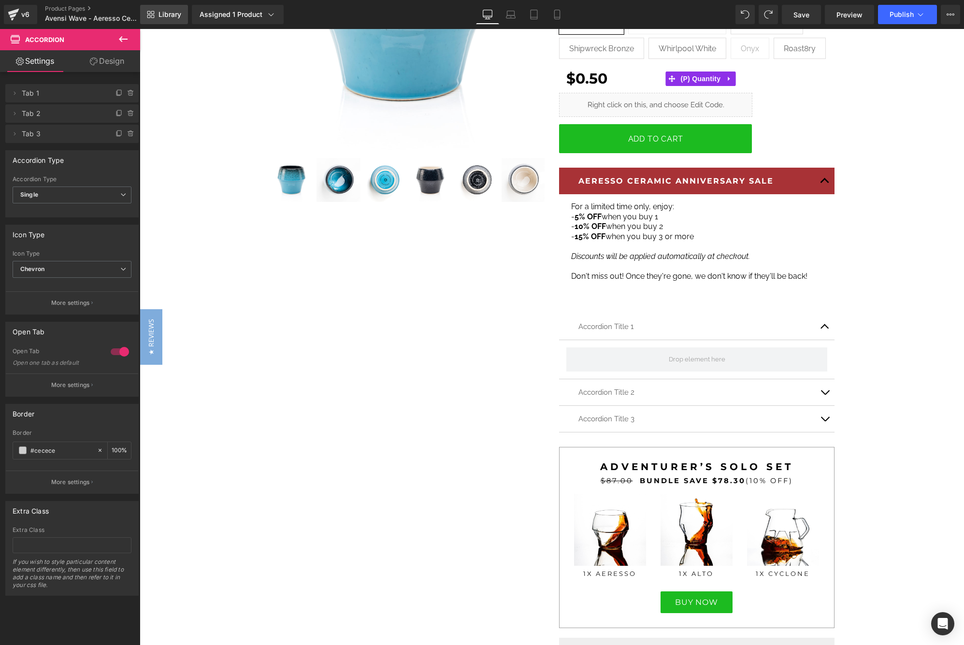
click at [183, 14] on link "Library" at bounding box center [164, 14] width 48 height 19
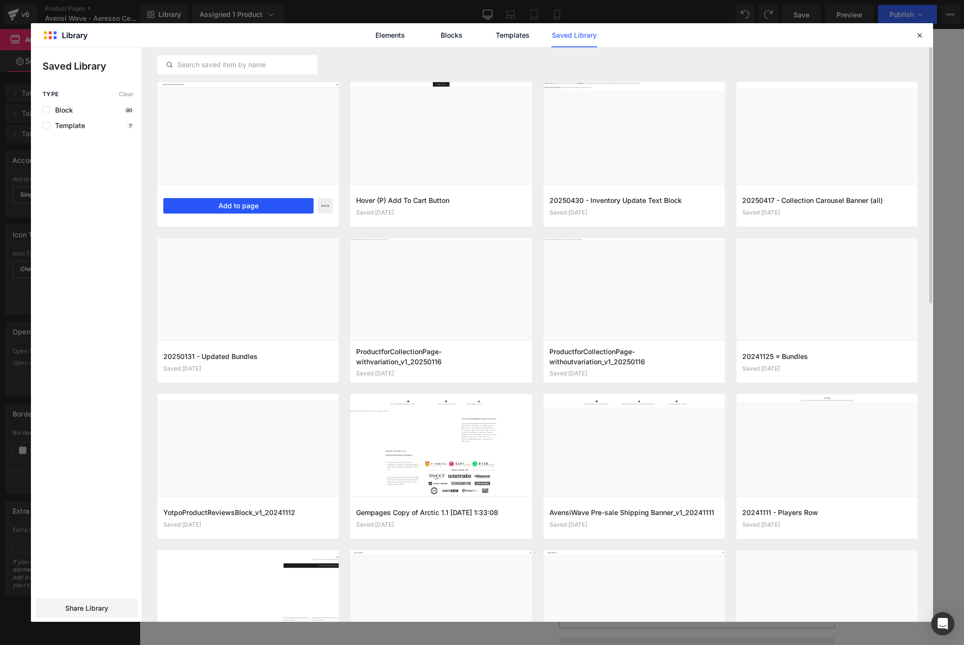
click at [225, 206] on button "Add to page" at bounding box center [238, 205] width 150 height 15
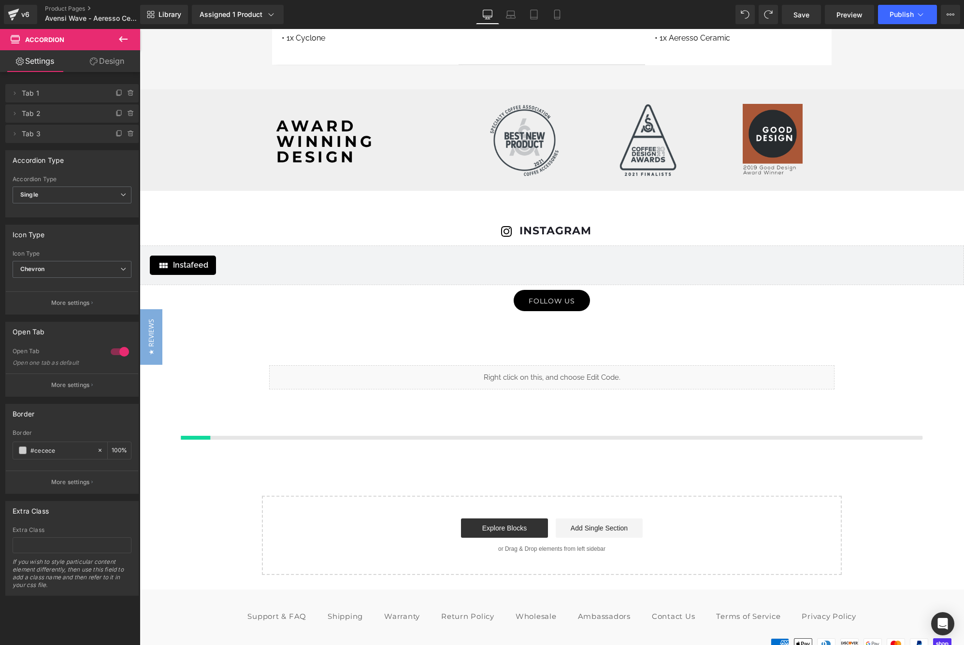
scroll to position [5081, 0]
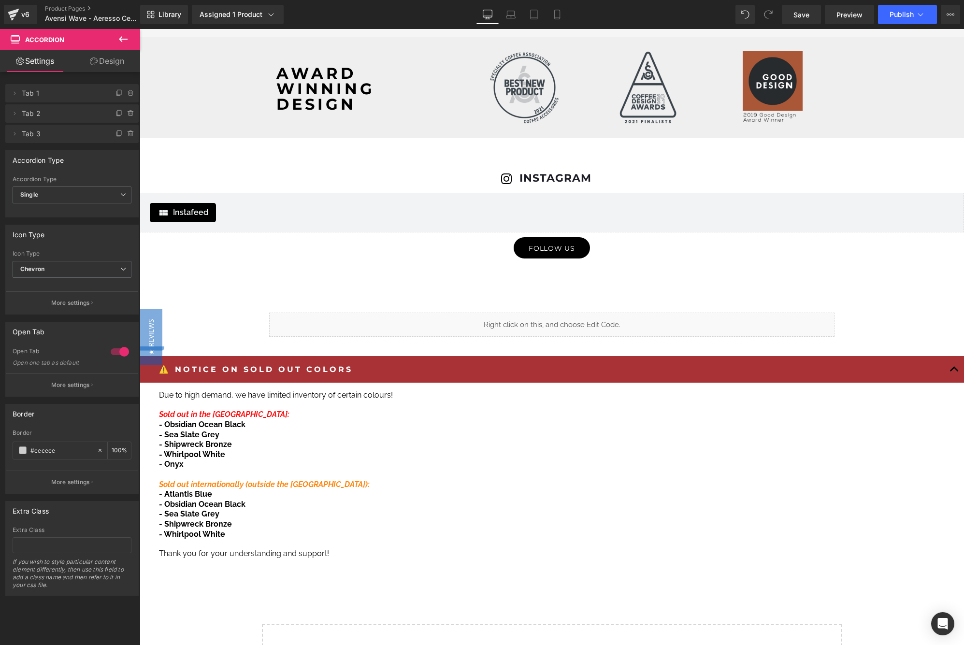
click at [229, 367] on strong "⚠️ NOTICE ON SOLD OUT COLORS" at bounding box center [256, 369] width 194 height 9
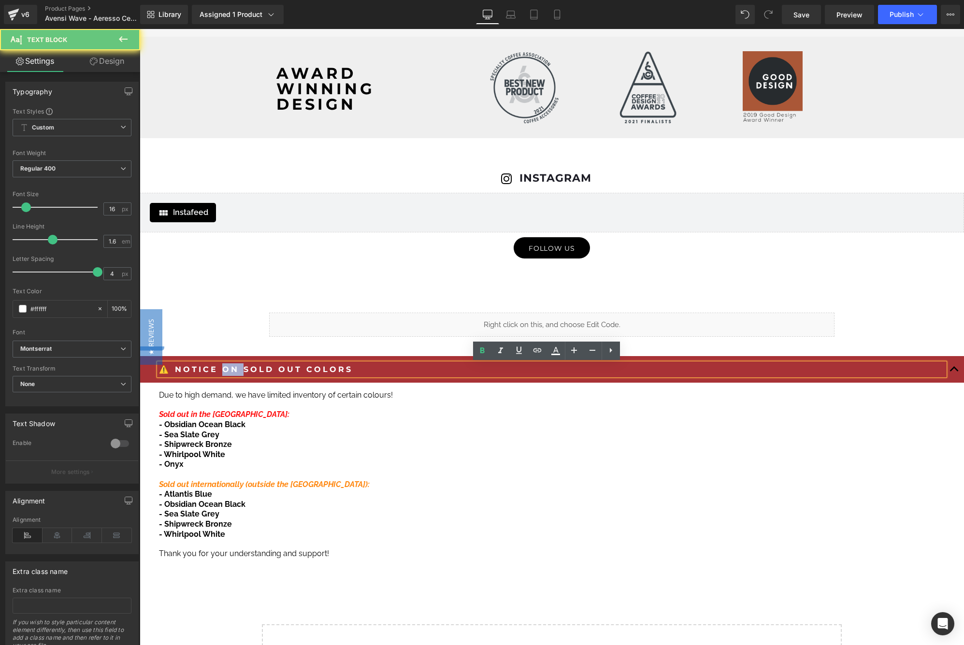
click at [220, 367] on strong "⚠️ NOTICE ON SOLD OUT COLORS" at bounding box center [256, 369] width 194 height 9
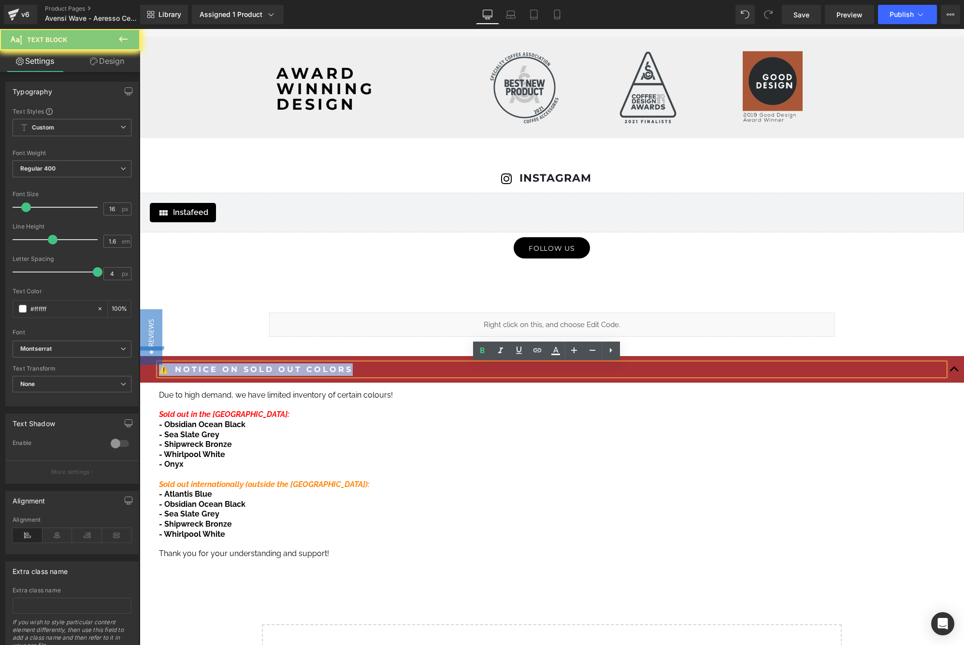
click at [220, 367] on strong "⚠️ NOTICE ON SOLD OUT COLORS" at bounding box center [256, 369] width 194 height 9
copy strong "⚠️ NOTICE ON SOLD OUT COLORS"
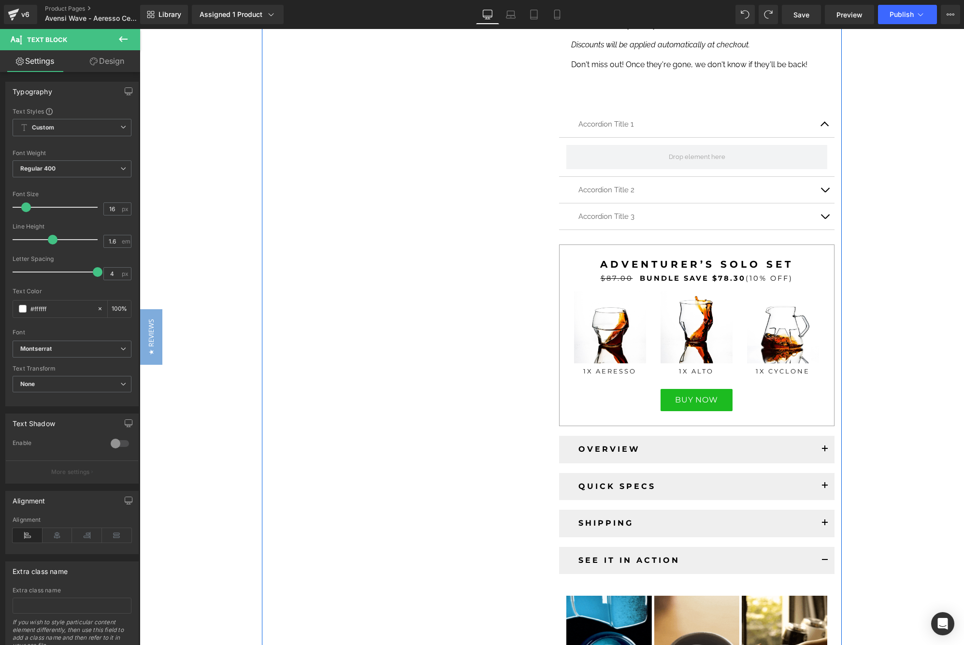
scroll to position [72, 0]
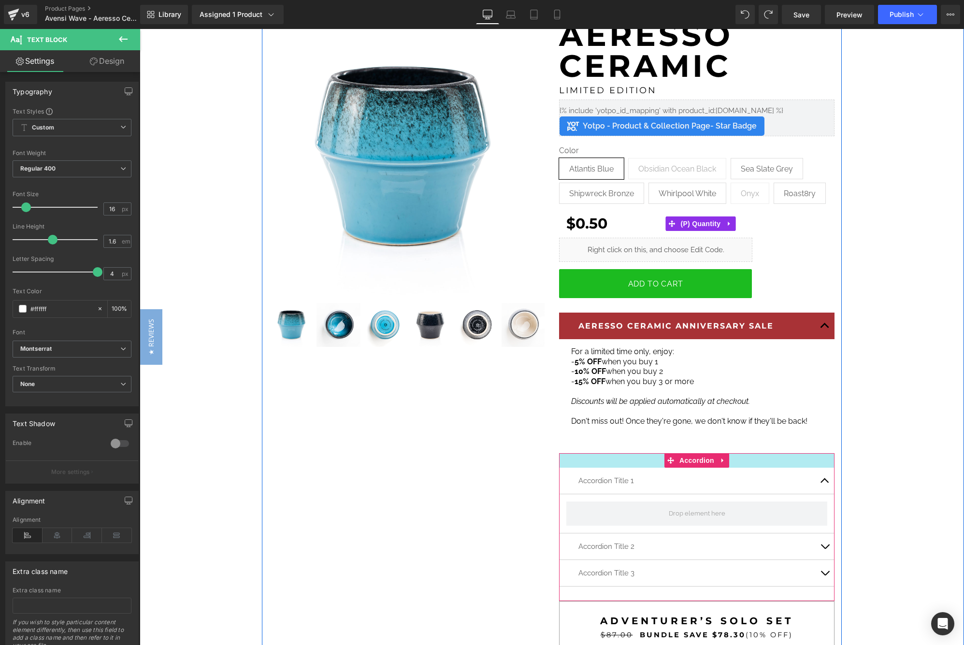
drag, startPoint x: 569, startPoint y: 460, endPoint x: 579, endPoint y: 457, distance: 10.4
click at [569, 460] on div at bounding box center [696, 460] width 275 height 14
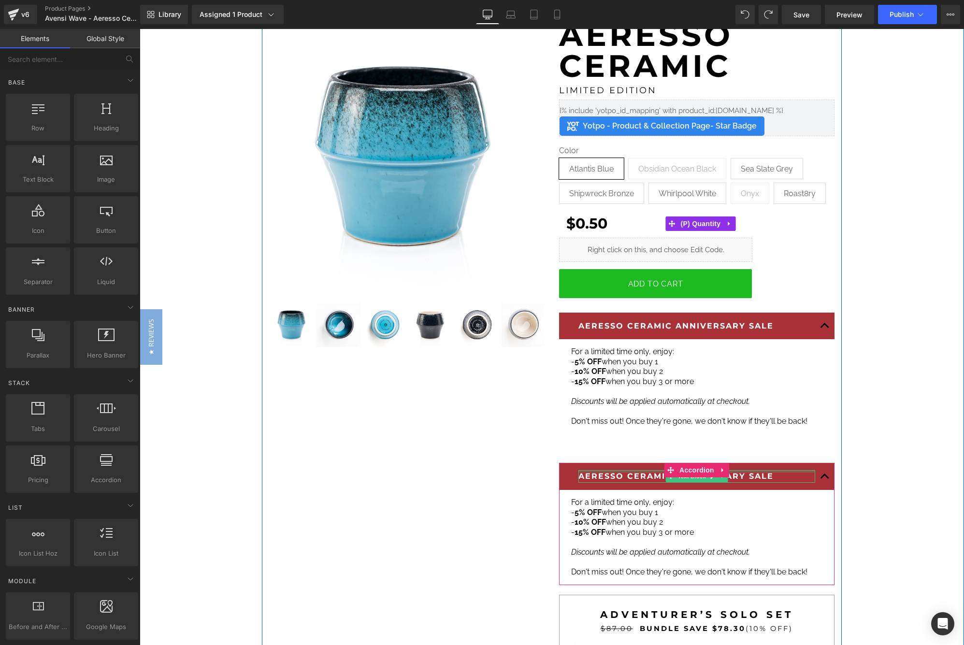
click at [627, 470] on div at bounding box center [696, 471] width 237 height 2
click at [627, 472] on b "AERESSO CERAMIC ANNIVERSARY SALE" at bounding box center [675, 476] width 195 height 9
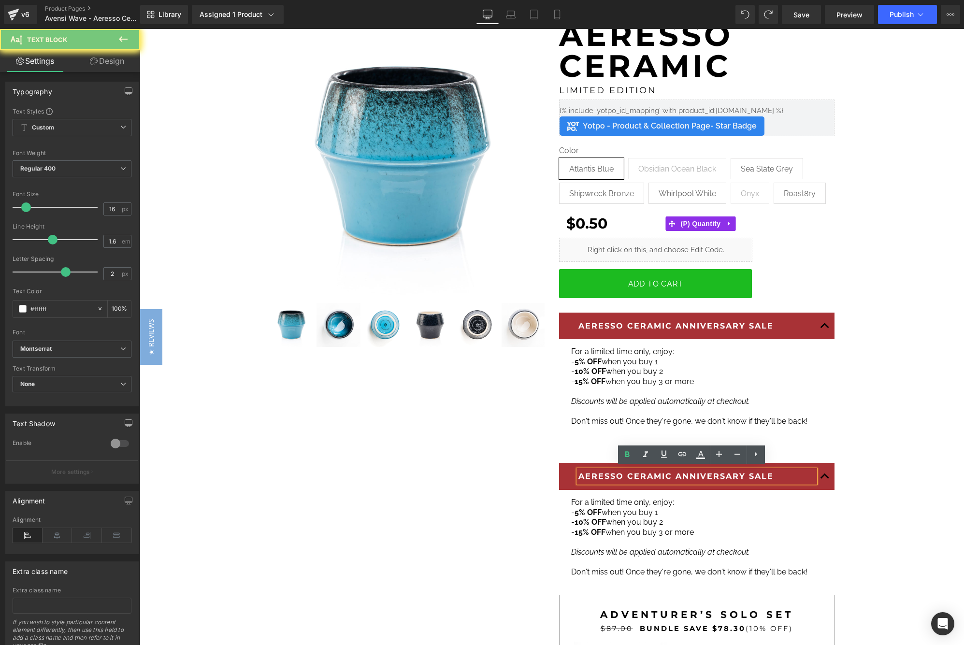
click at [627, 472] on b "AERESSO CERAMIC ANNIVERSARY SALE" at bounding box center [675, 476] width 195 height 9
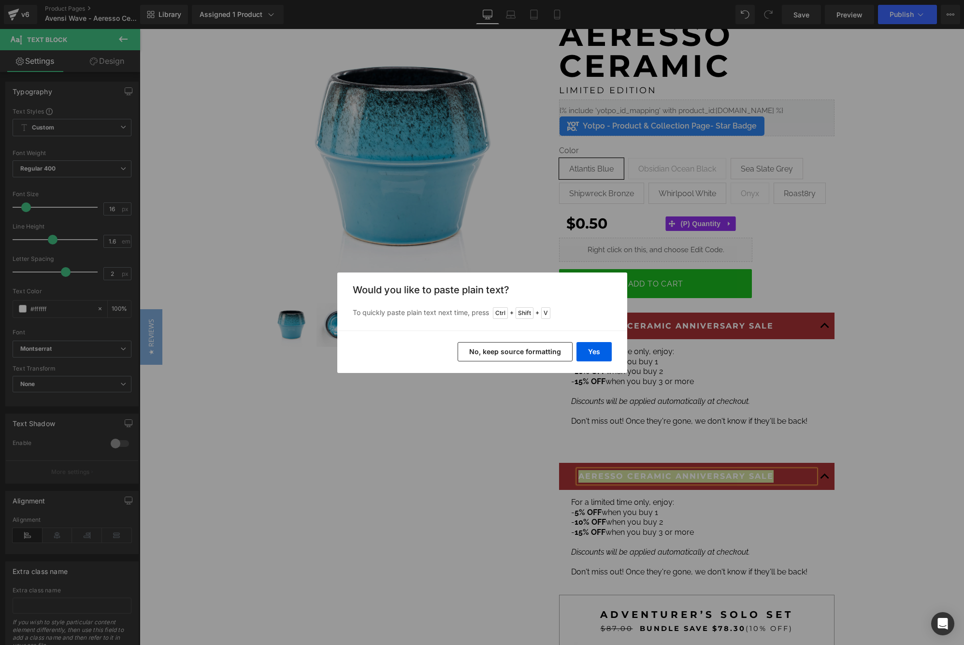
click at [543, 351] on button "No, keep source formatting" at bounding box center [515, 351] width 115 height 19
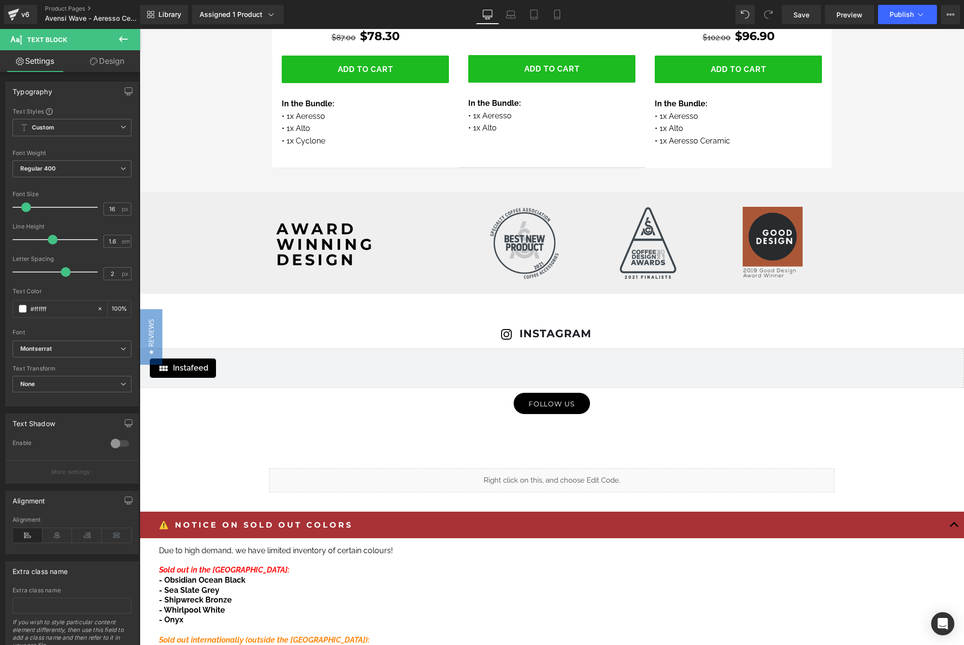
scroll to position [5255, 0]
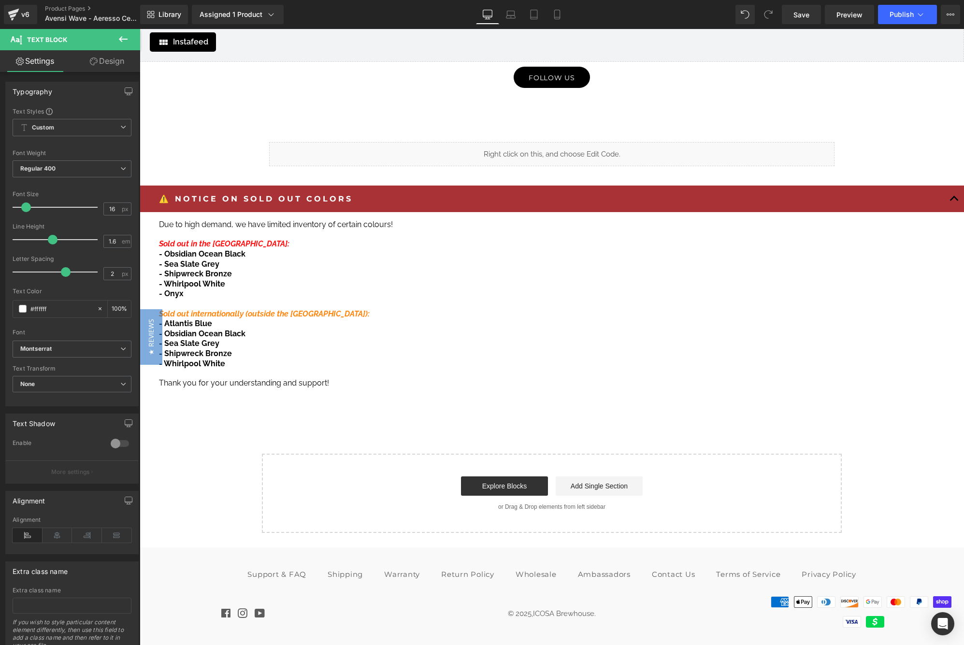
click at [237, 329] on span "- Obsidian Ocean Black" at bounding box center [202, 333] width 86 height 9
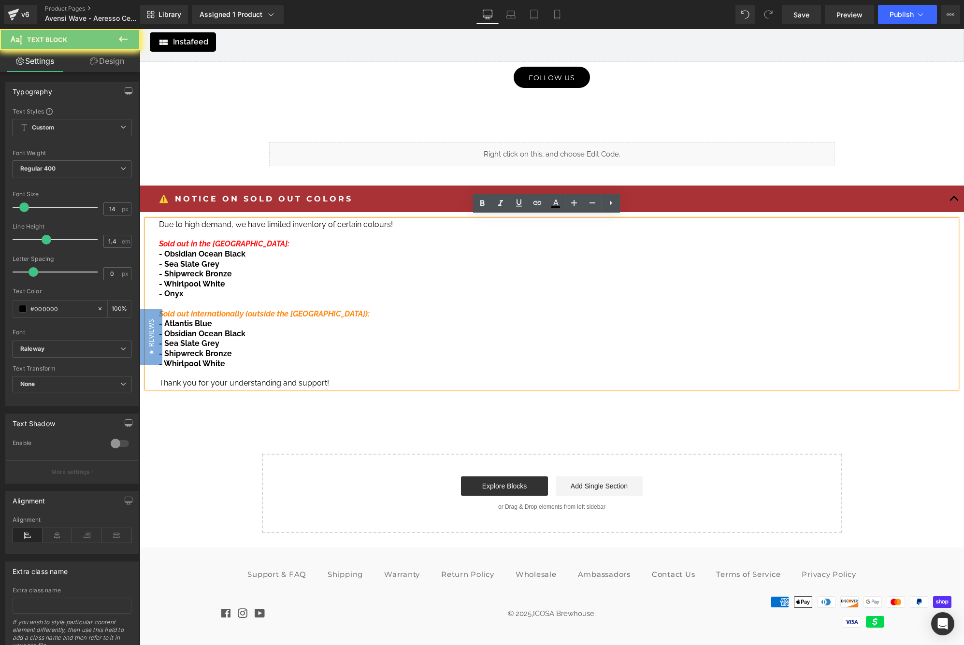
click at [266, 299] on p at bounding box center [548, 304] width 778 height 10
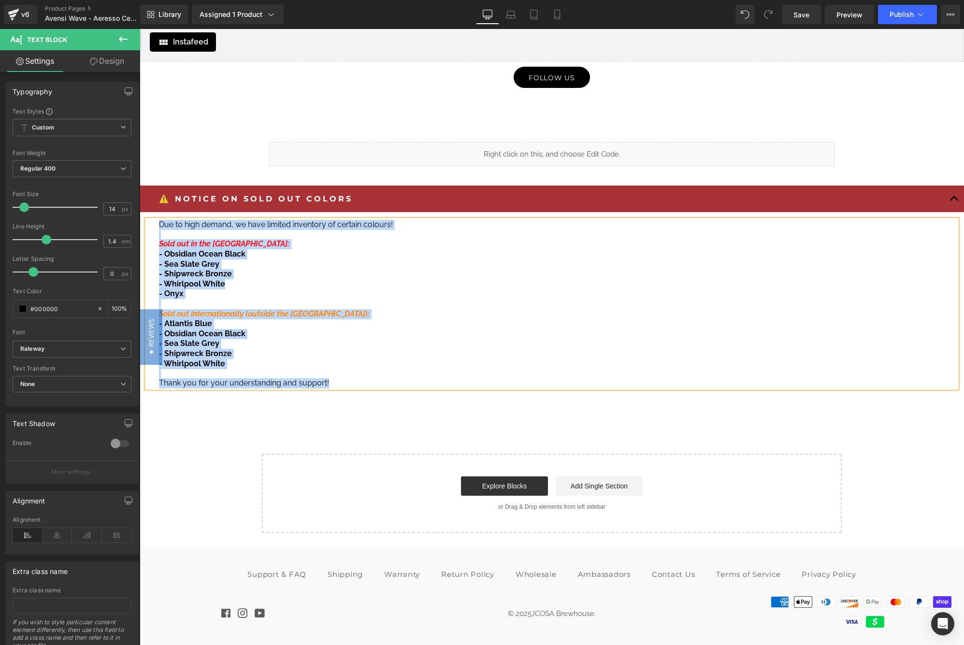
copy div "Due to high demand, we have limited inventory of certain colours! Sold out in t…"
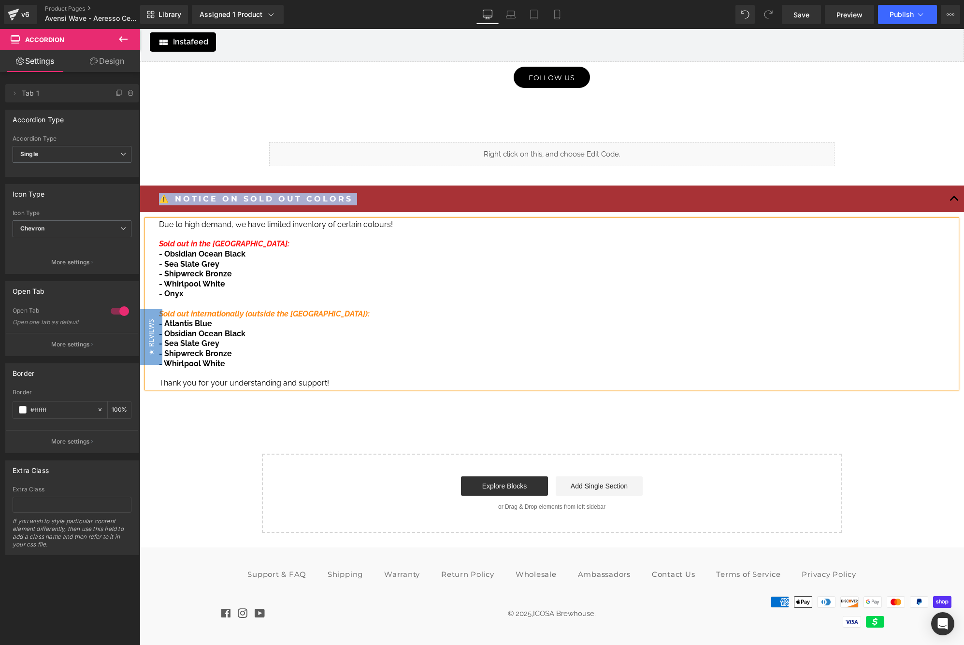
drag, startPoint x: 152, startPoint y: 190, endPoint x: 515, endPoint y: 217, distance: 364.4
click at [515, 217] on div "⚠️ NOTICE ON SOLD OUT COLORS Text Block Due to high demand, we have limited inv…" at bounding box center [552, 291] width 824 height 211
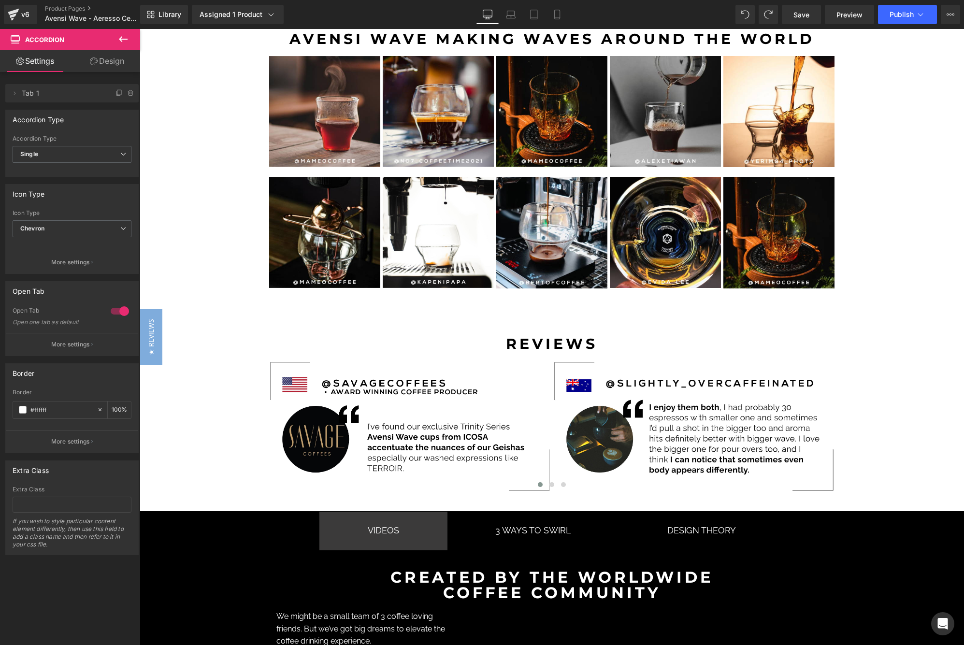
scroll to position [5235, 0]
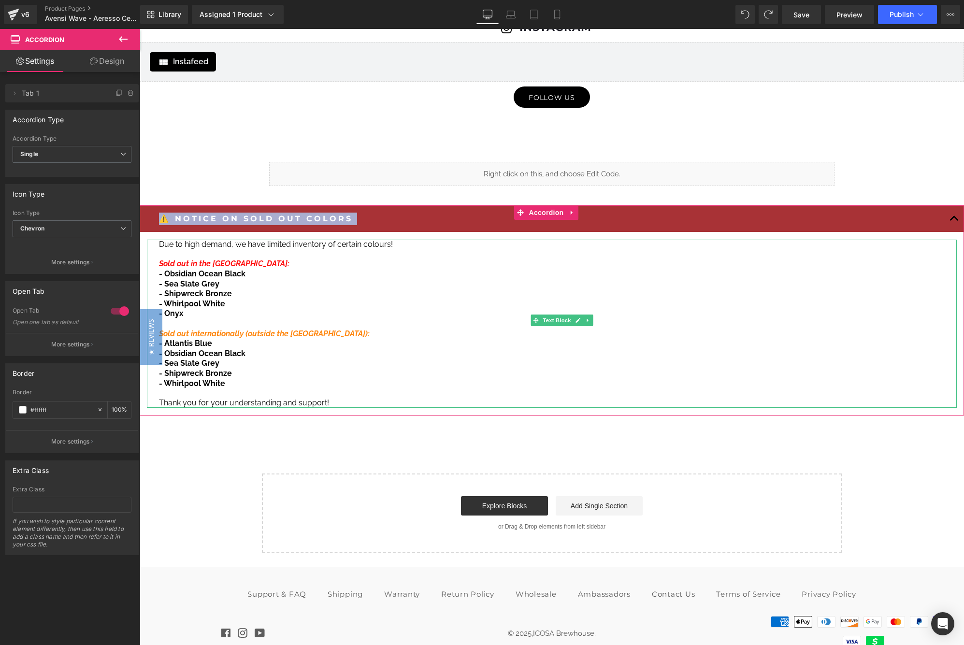
click at [215, 319] on p at bounding box center [548, 324] width 778 height 10
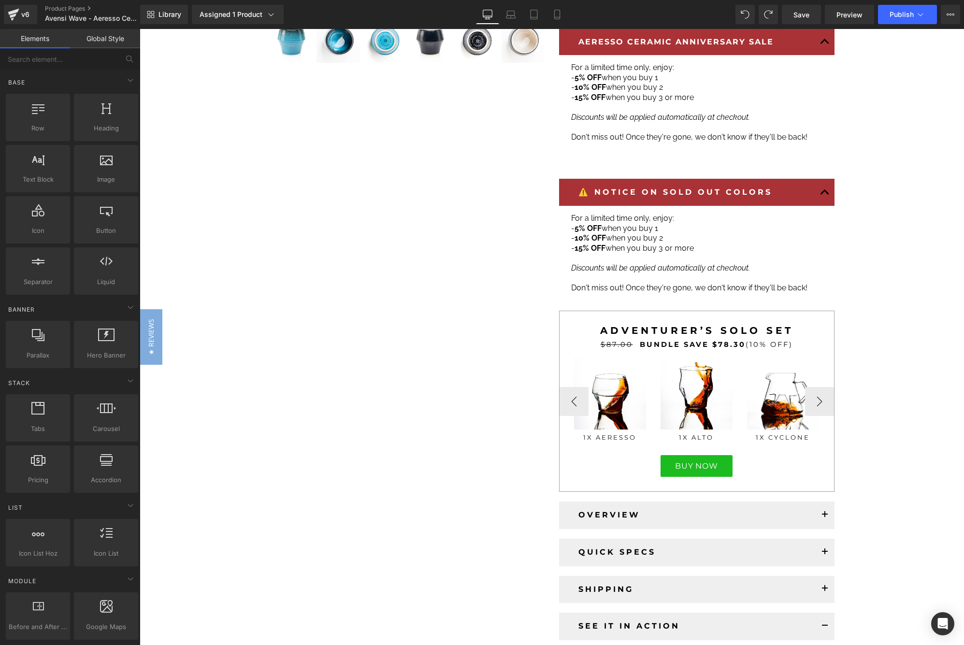
scroll to position [290, 0]
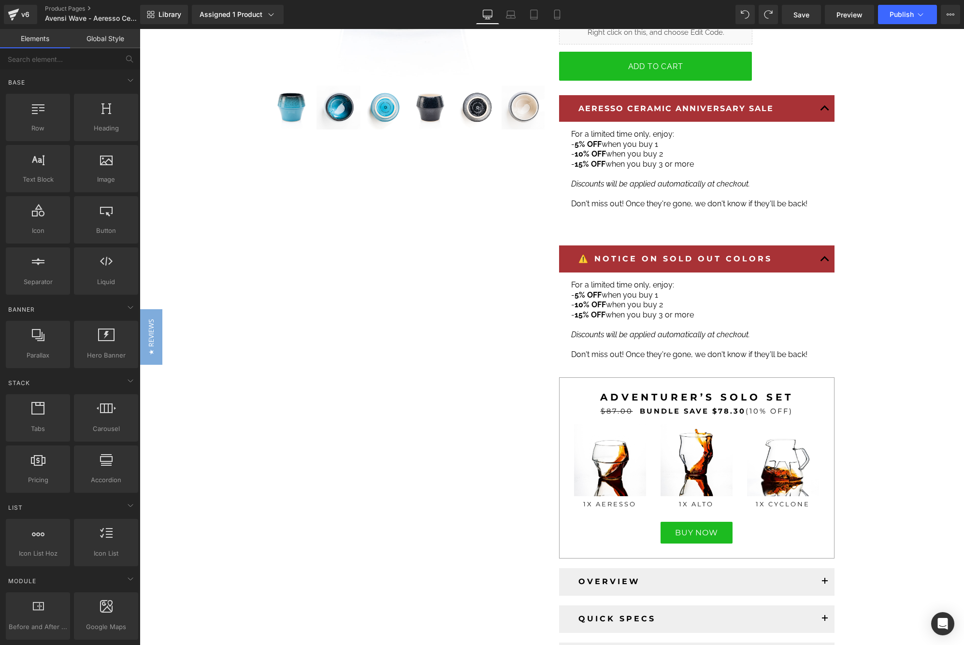
click at [619, 302] on span "- 10% OFF when you buy 2" at bounding box center [617, 304] width 92 height 9
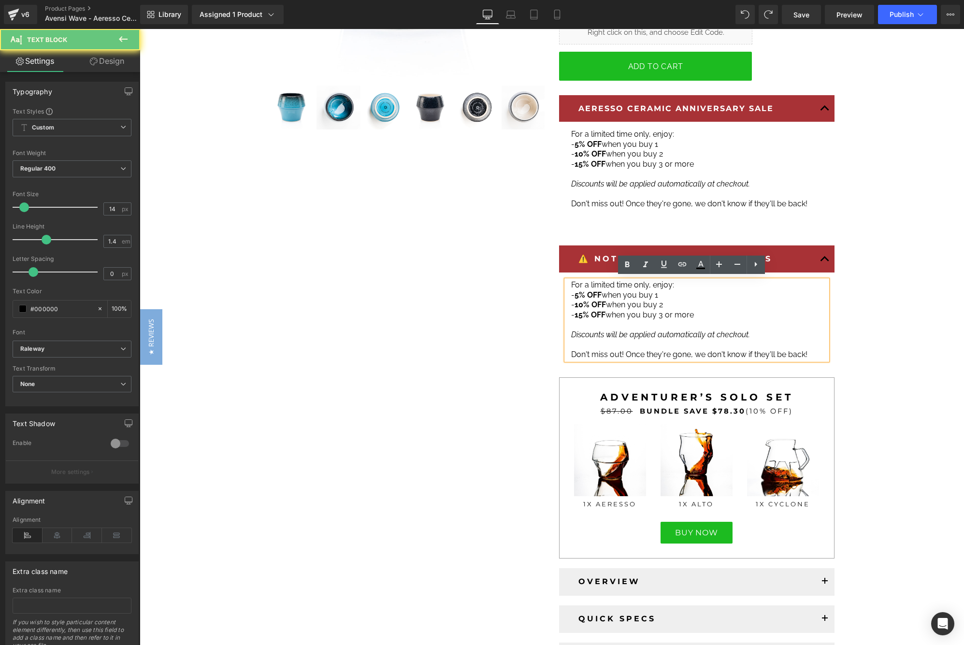
click at [630, 301] on span "- 10% OFF when you buy 2" at bounding box center [617, 304] width 92 height 9
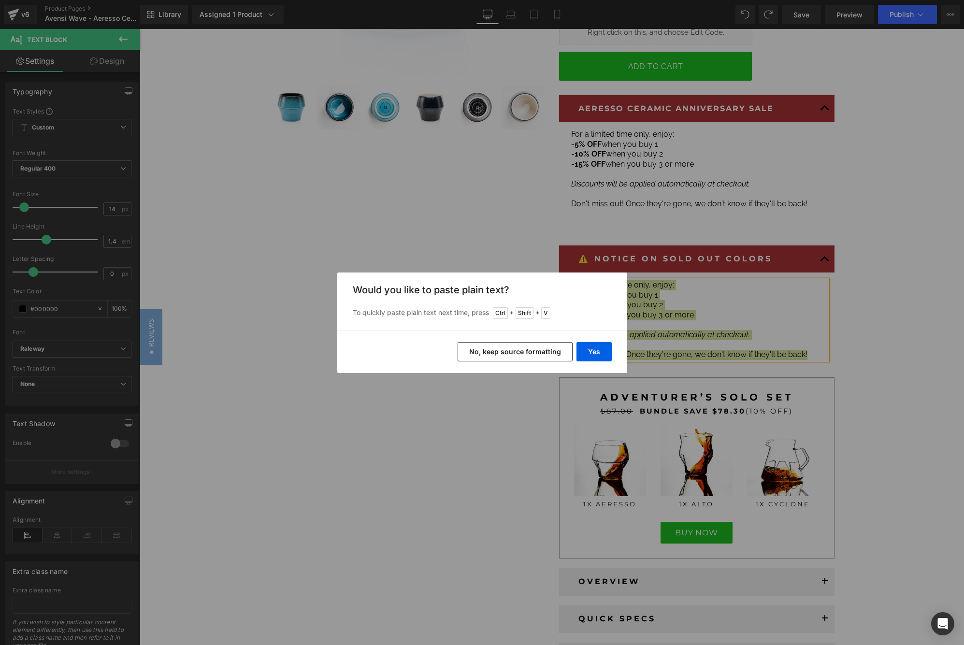
click at [517, 354] on button "No, keep source formatting" at bounding box center [515, 351] width 115 height 19
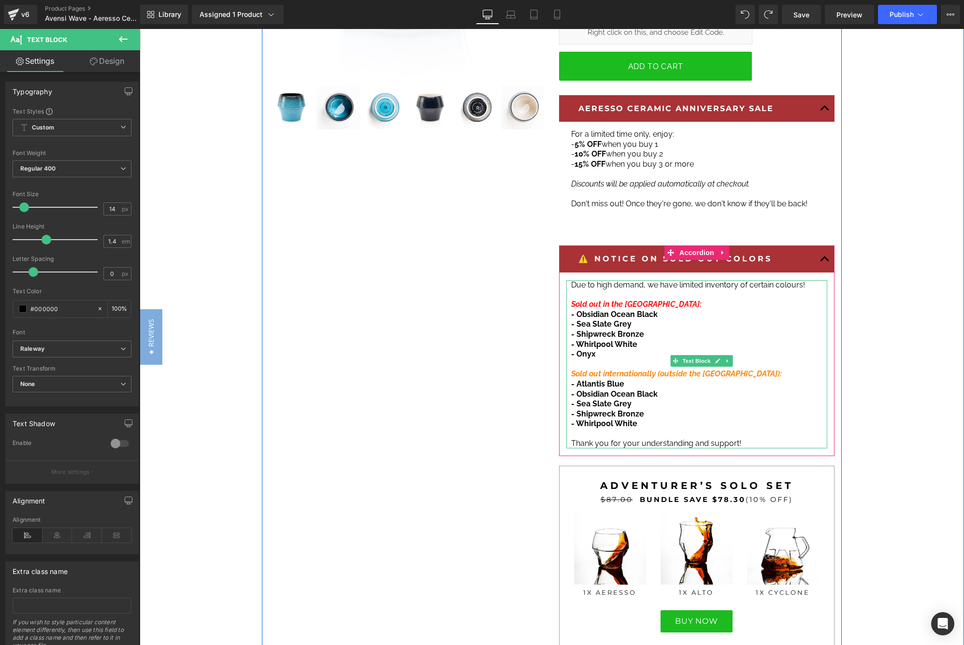
click at [685, 282] on span "Due to high demand, we have limited inventory of certain colours!" at bounding box center [688, 284] width 234 height 9
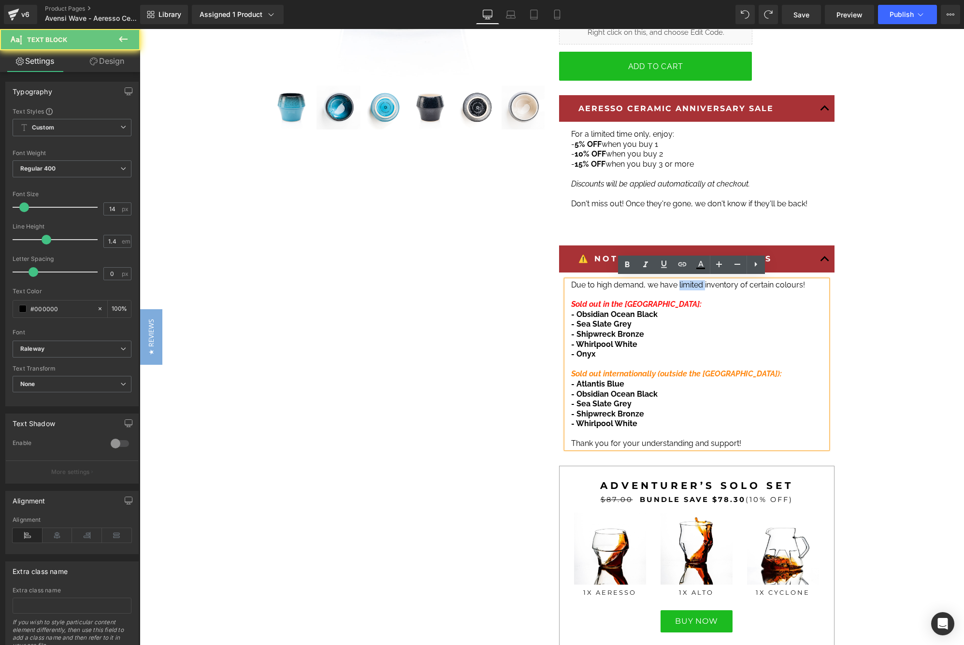
click at [685, 282] on span "Due to high demand, we have limited inventory of certain colours!" at bounding box center [688, 284] width 234 height 9
click at [712, 281] on span "Due to high demand, we have limited inventory of certain colours!" at bounding box center [688, 284] width 234 height 9
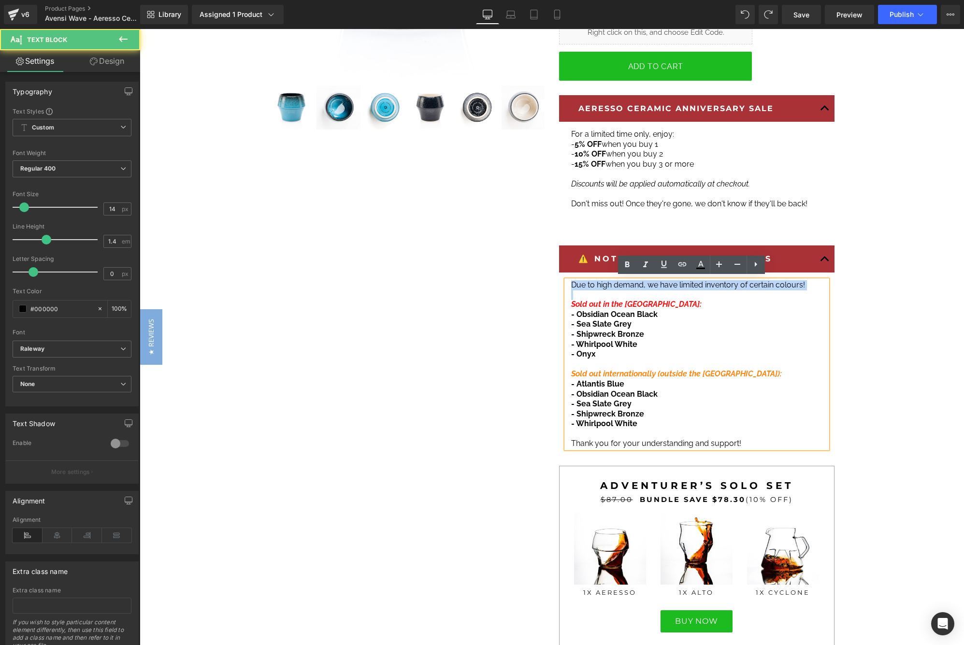
click at [701, 283] on span "Due to high demand, we have limited inventory of certain colours!" at bounding box center [688, 284] width 234 height 9
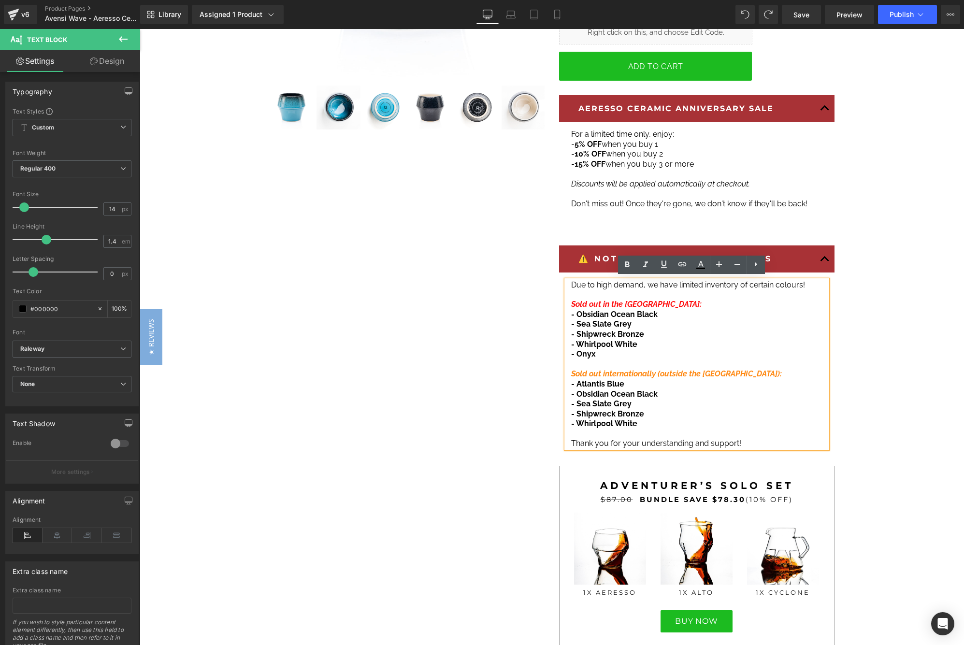
click at [725, 284] on span "Due to high demand, we have limited inventory of certain colours!" at bounding box center [688, 284] width 234 height 9
click at [600, 323] on span "- Sea Slate Grey" at bounding box center [601, 323] width 60 height 9
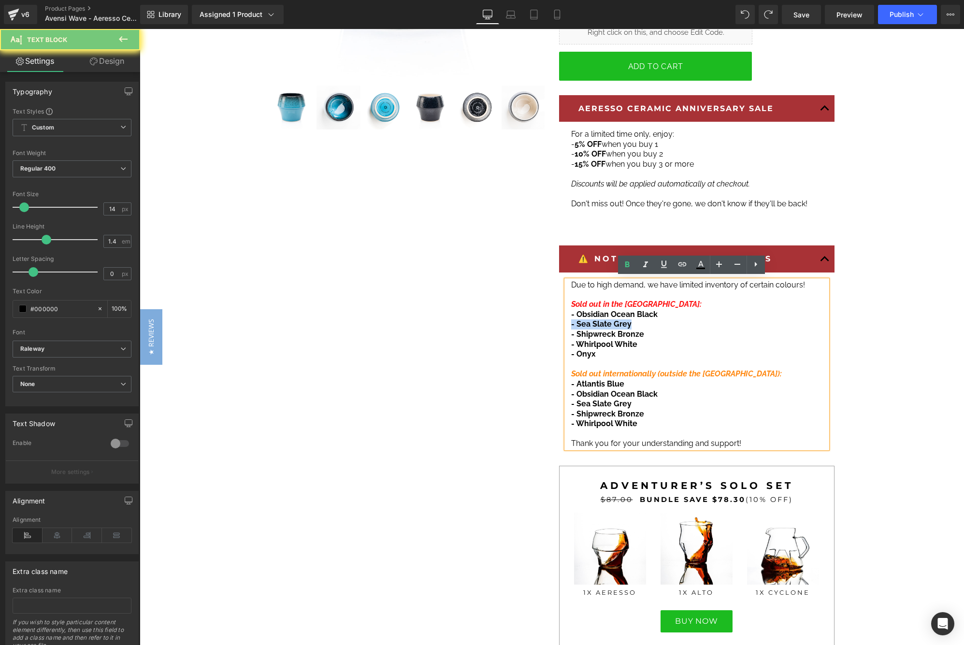
click at [600, 323] on span "- Sea Slate Grey" at bounding box center [601, 323] width 60 height 9
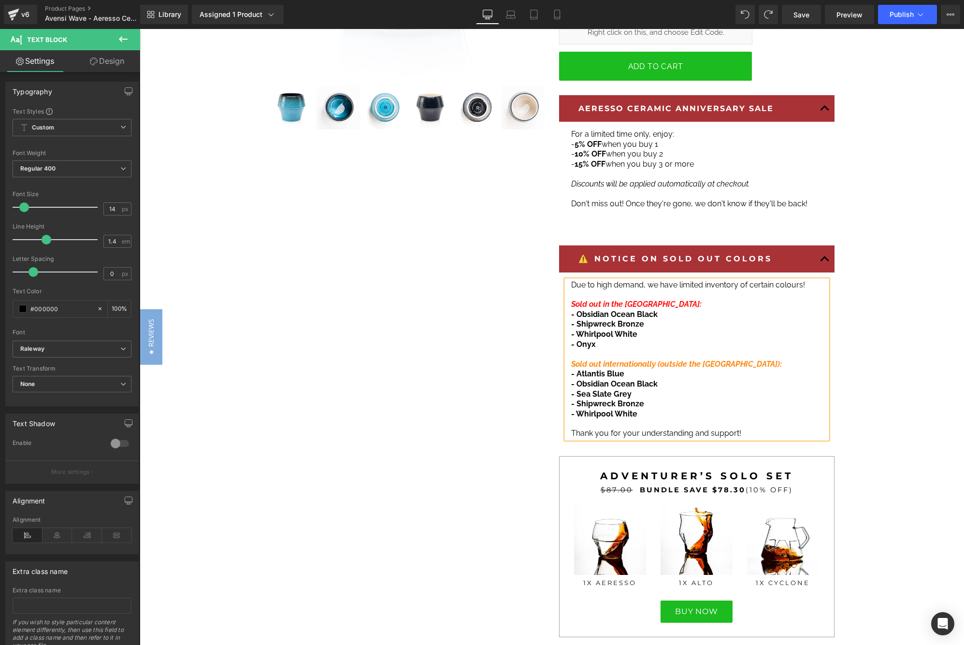
click at [598, 319] on span "- Shipwreck Bronze" at bounding box center [607, 323] width 73 height 9
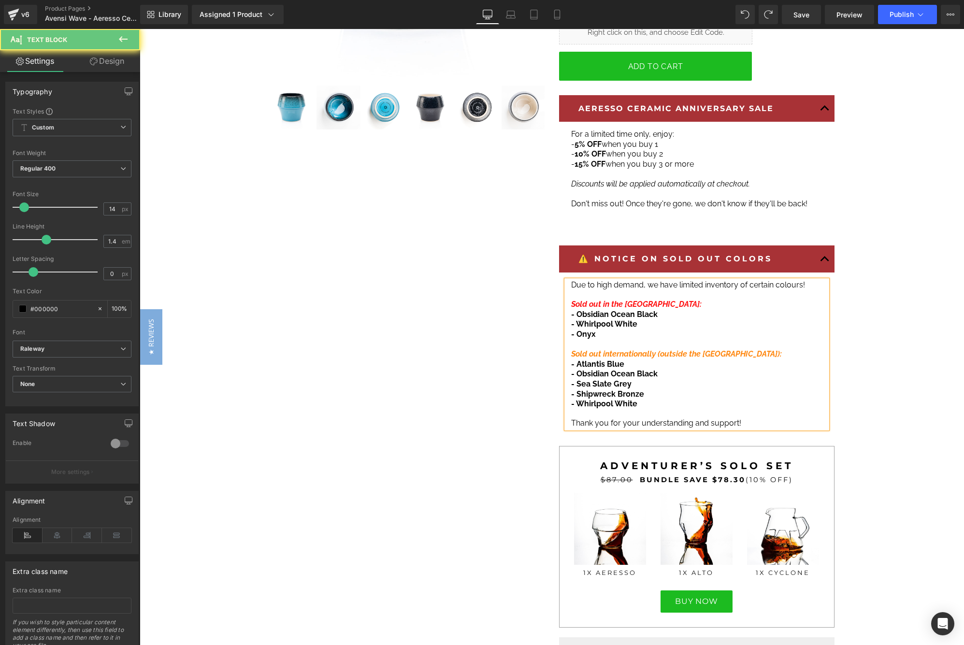
click at [590, 319] on span "- Whirlpool White" at bounding box center [604, 323] width 66 height 9
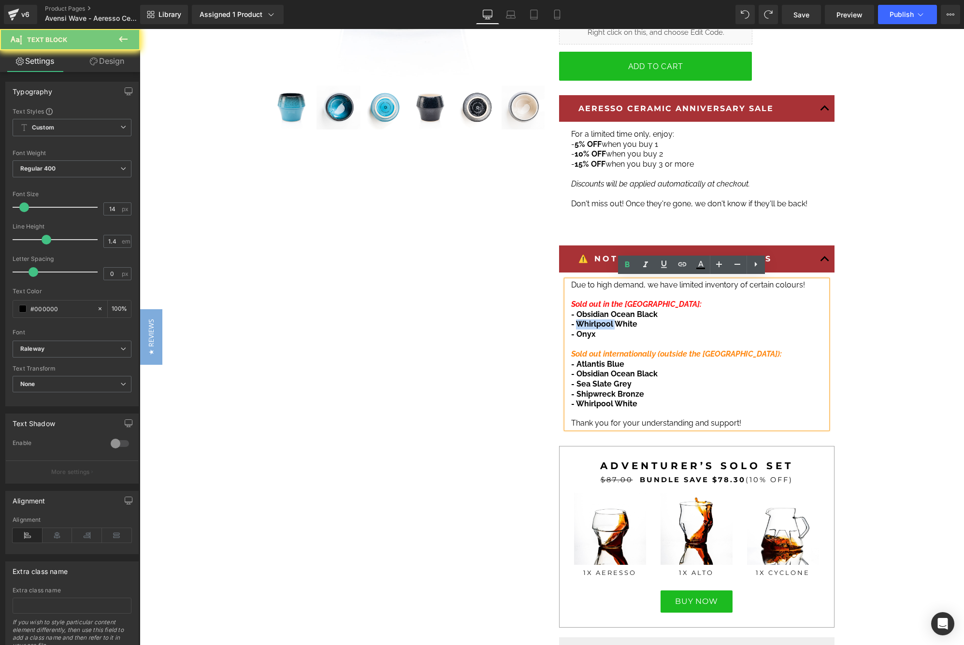
click at [590, 319] on span "- Whirlpool White" at bounding box center [604, 323] width 66 height 9
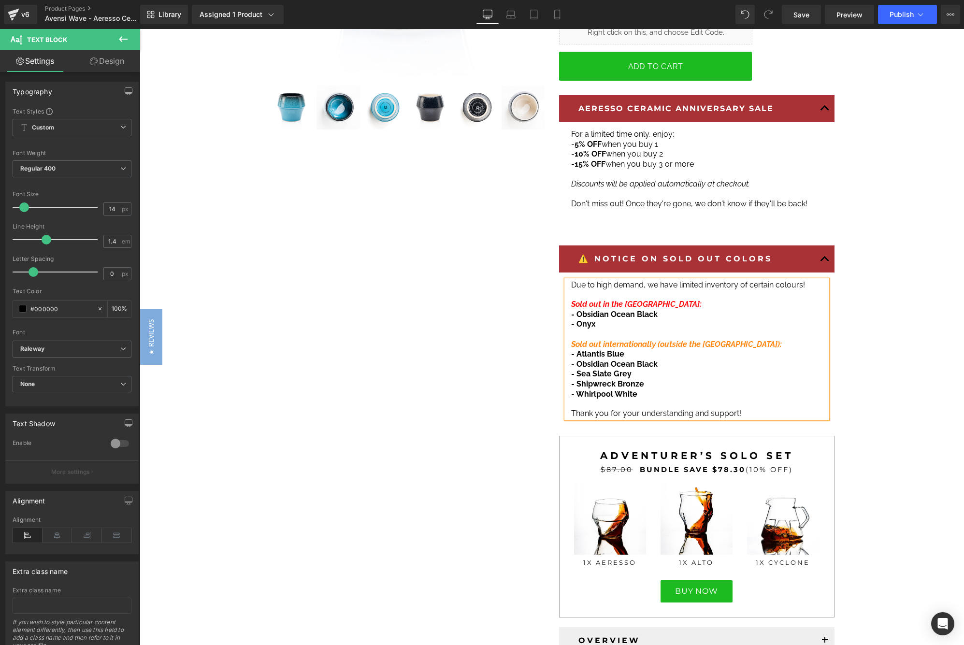
click at [624, 350] on p "- Atlantis Blue" at bounding box center [696, 354] width 251 height 10
click at [600, 369] on span "- Sea Slate Grey" at bounding box center [601, 373] width 60 height 9
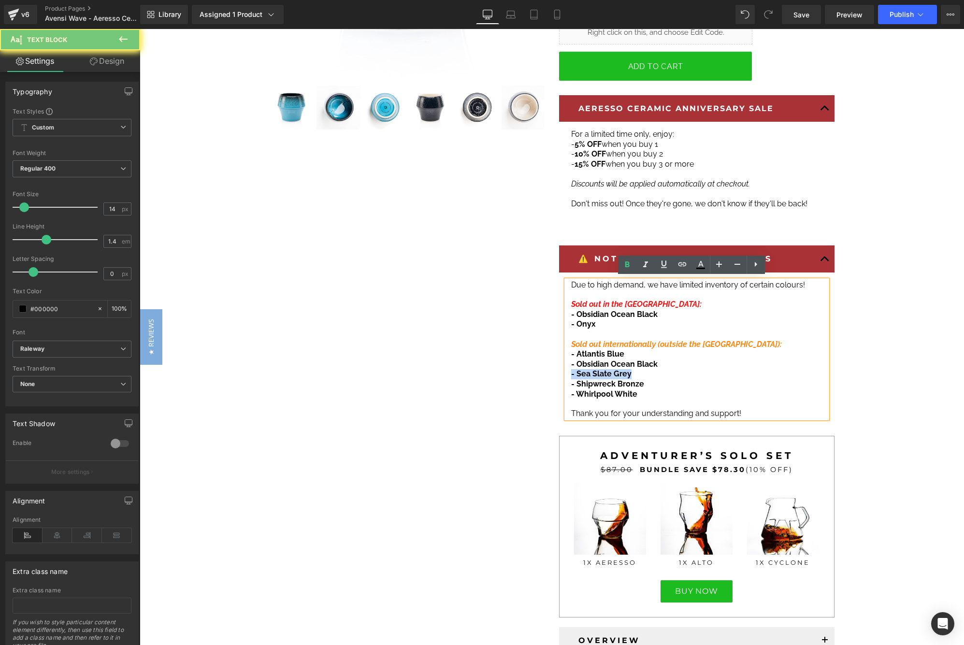
click at [600, 369] on span "- Sea Slate Grey" at bounding box center [601, 373] width 60 height 9
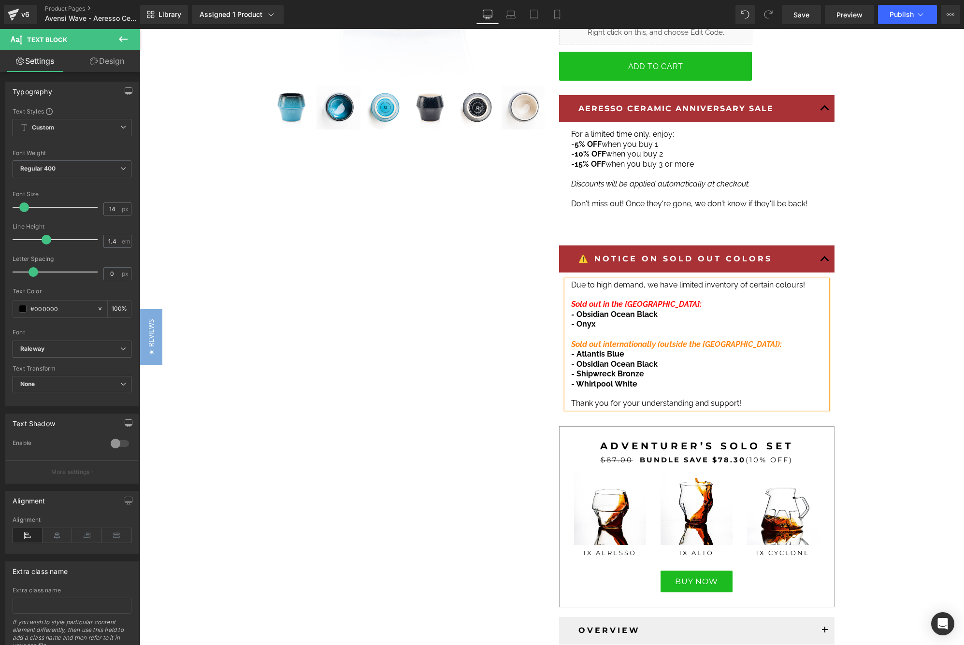
click at [611, 379] on span "- Whirlpool White" at bounding box center [604, 383] width 66 height 9
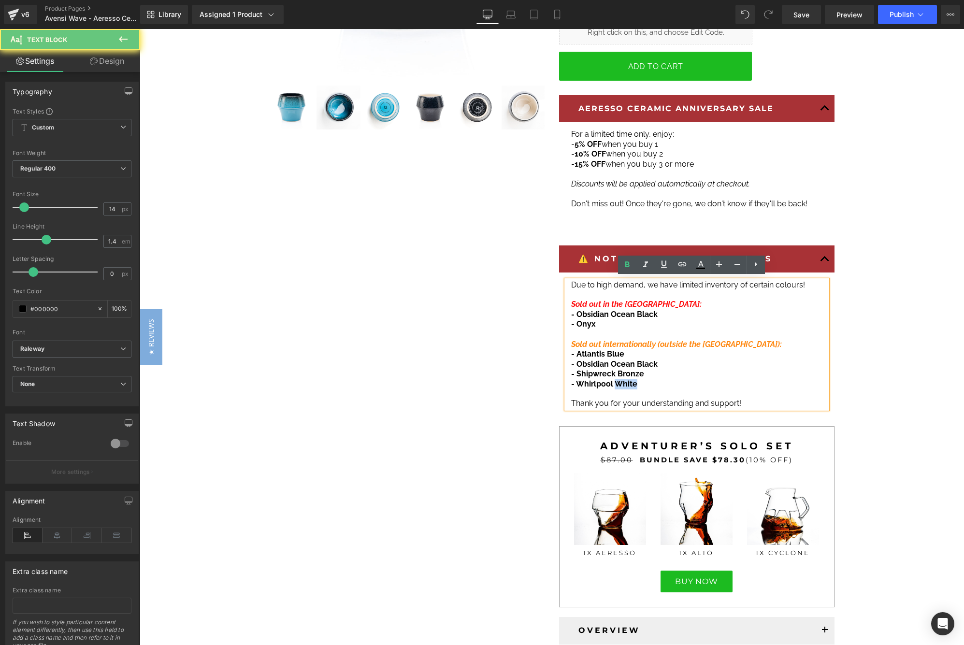
click at [611, 379] on span "- Whirlpool White" at bounding box center [604, 383] width 66 height 9
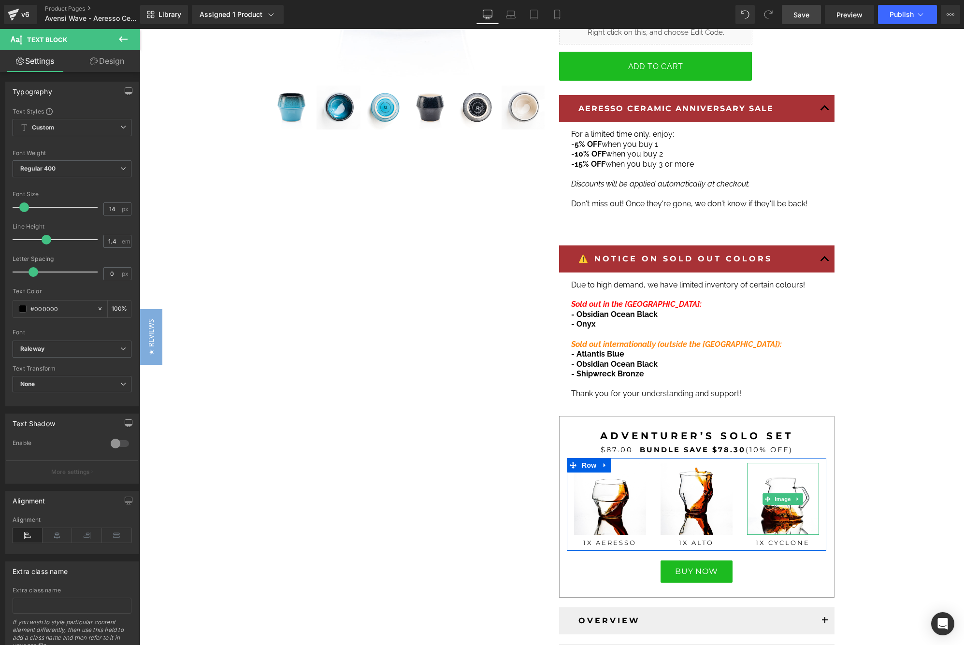
click at [802, 14] on span "Save" at bounding box center [801, 15] width 16 height 10
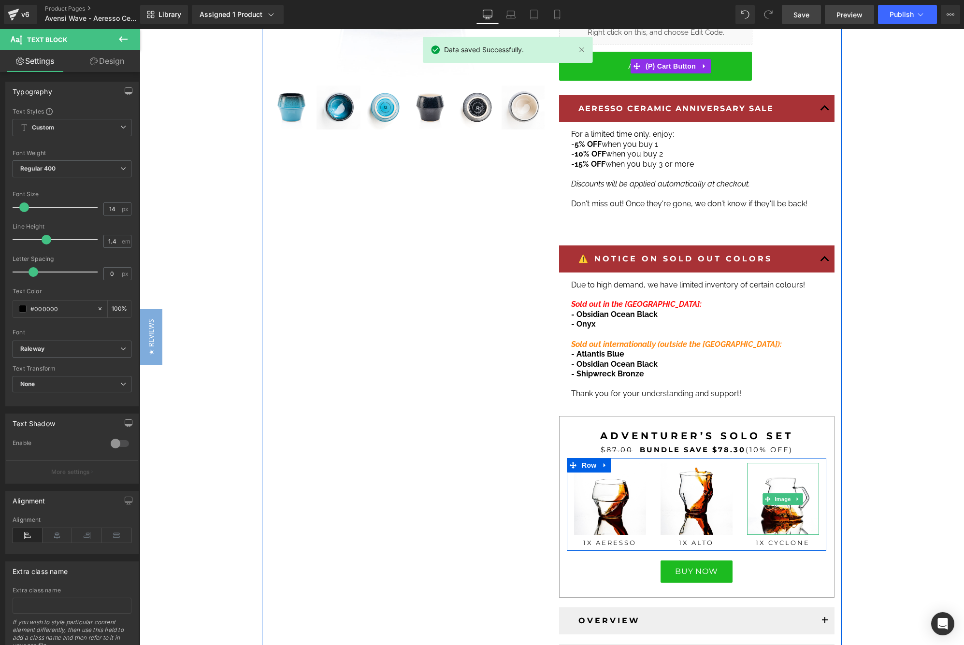
click at [848, 16] on span "Preview" at bounding box center [849, 15] width 26 height 10
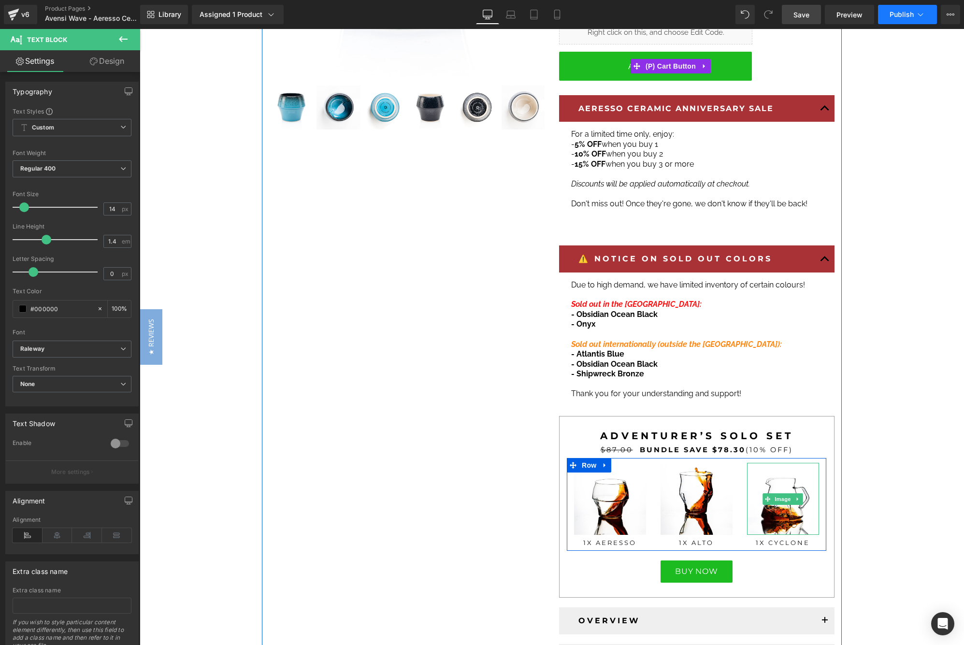
click at [894, 12] on span "Publish" at bounding box center [902, 15] width 24 height 8
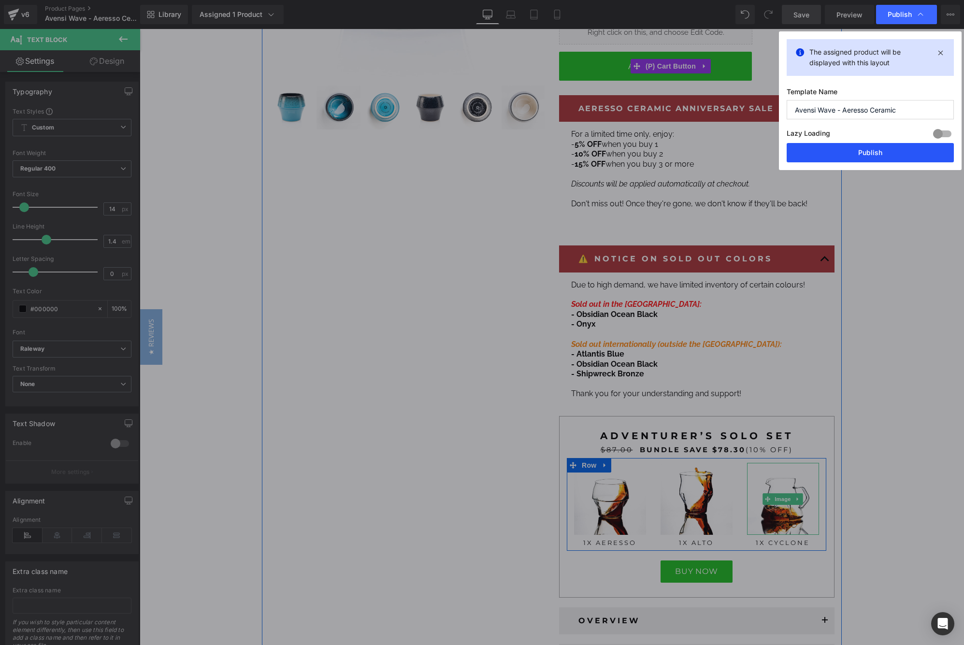
click at [868, 144] on button "Publish" at bounding box center [870, 152] width 167 height 19
